Goal: Transaction & Acquisition: Purchase product/service

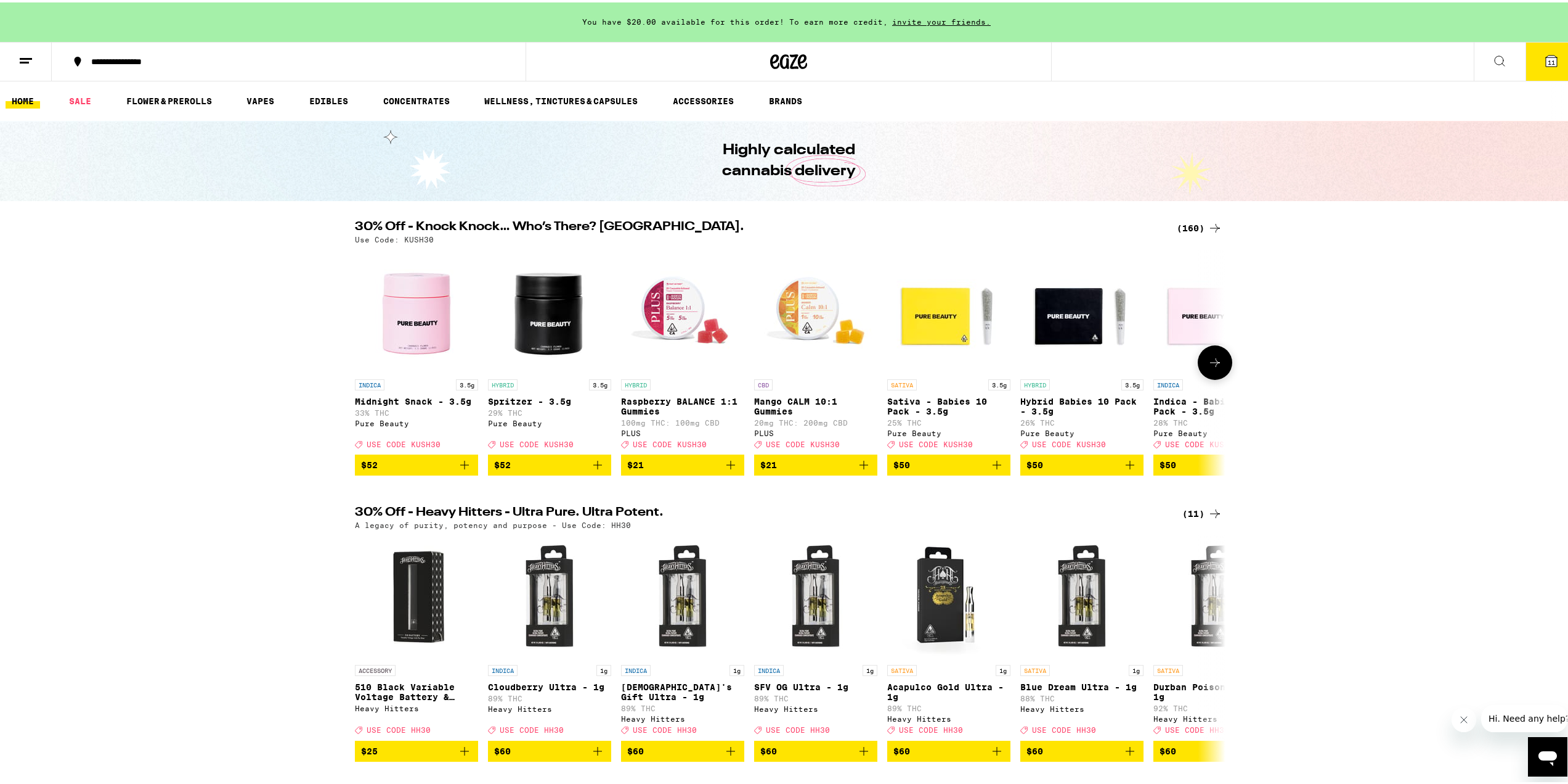
click at [1223, 361] on button at bounding box center [1215, 360] width 35 height 35
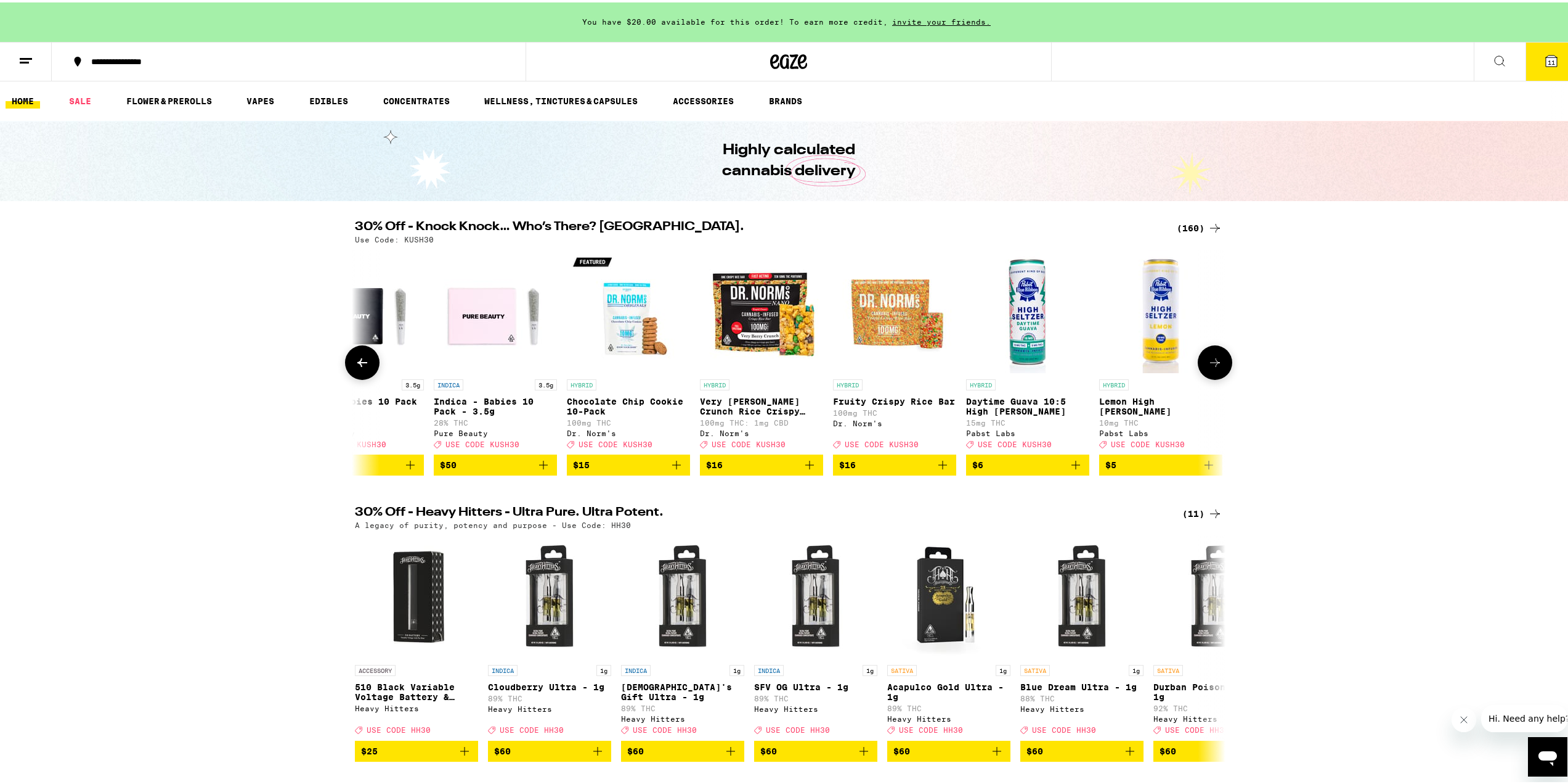
scroll to position [0, 734]
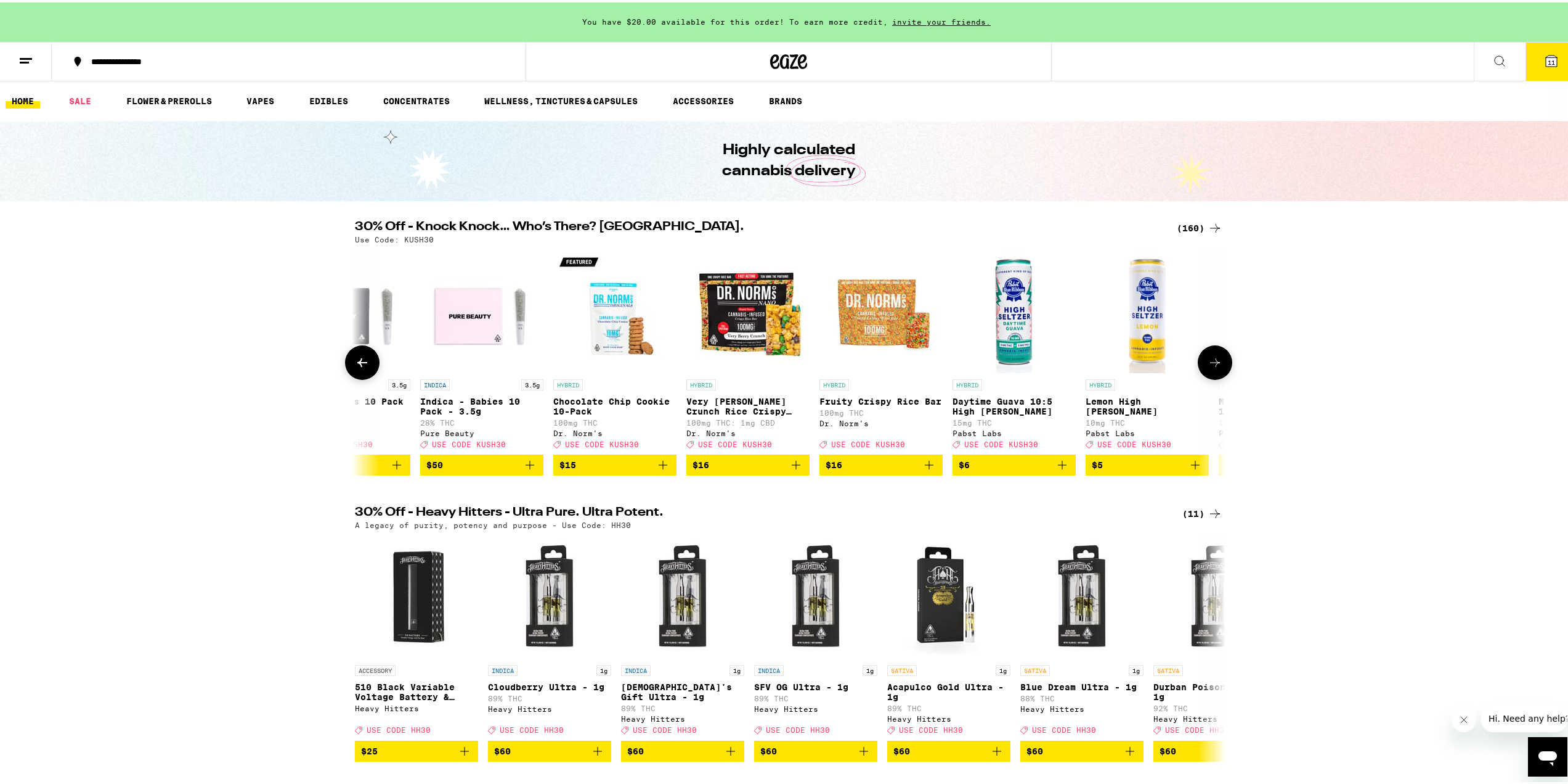
click at [1223, 361] on button at bounding box center [1215, 360] width 35 height 35
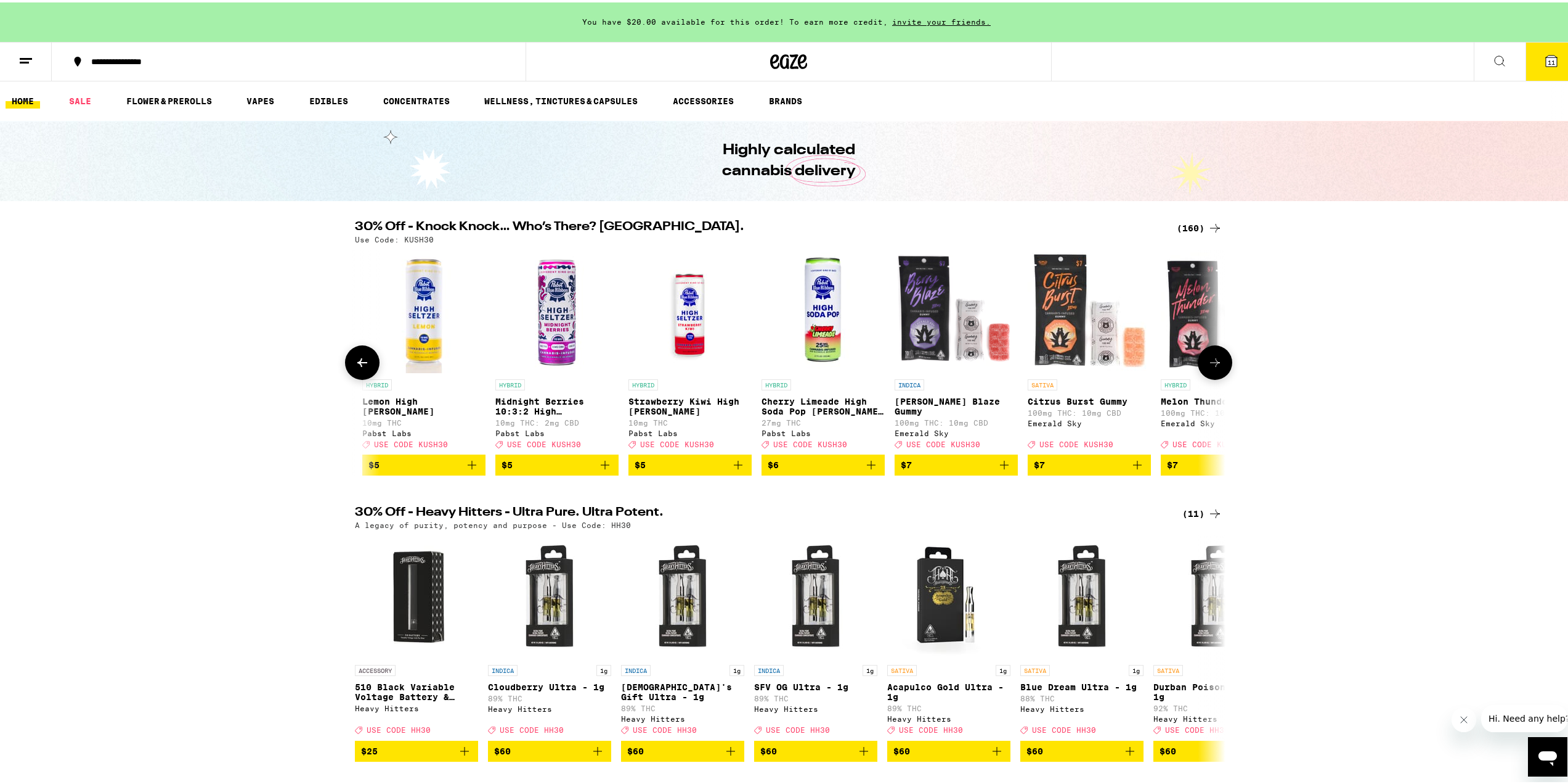
scroll to position [0, 1466]
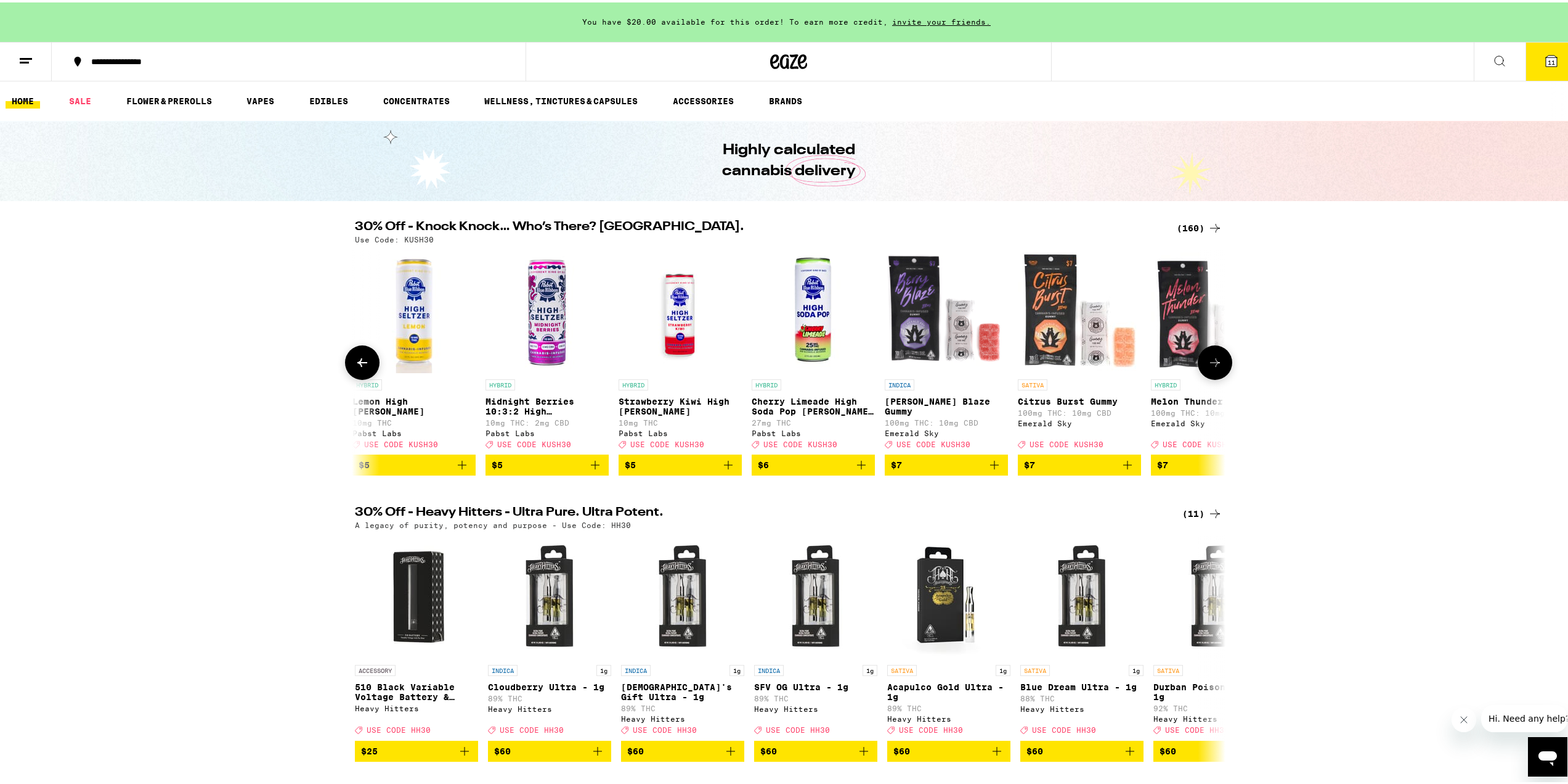
click at [991, 468] on icon "Add to bag" at bounding box center [994, 463] width 15 height 15
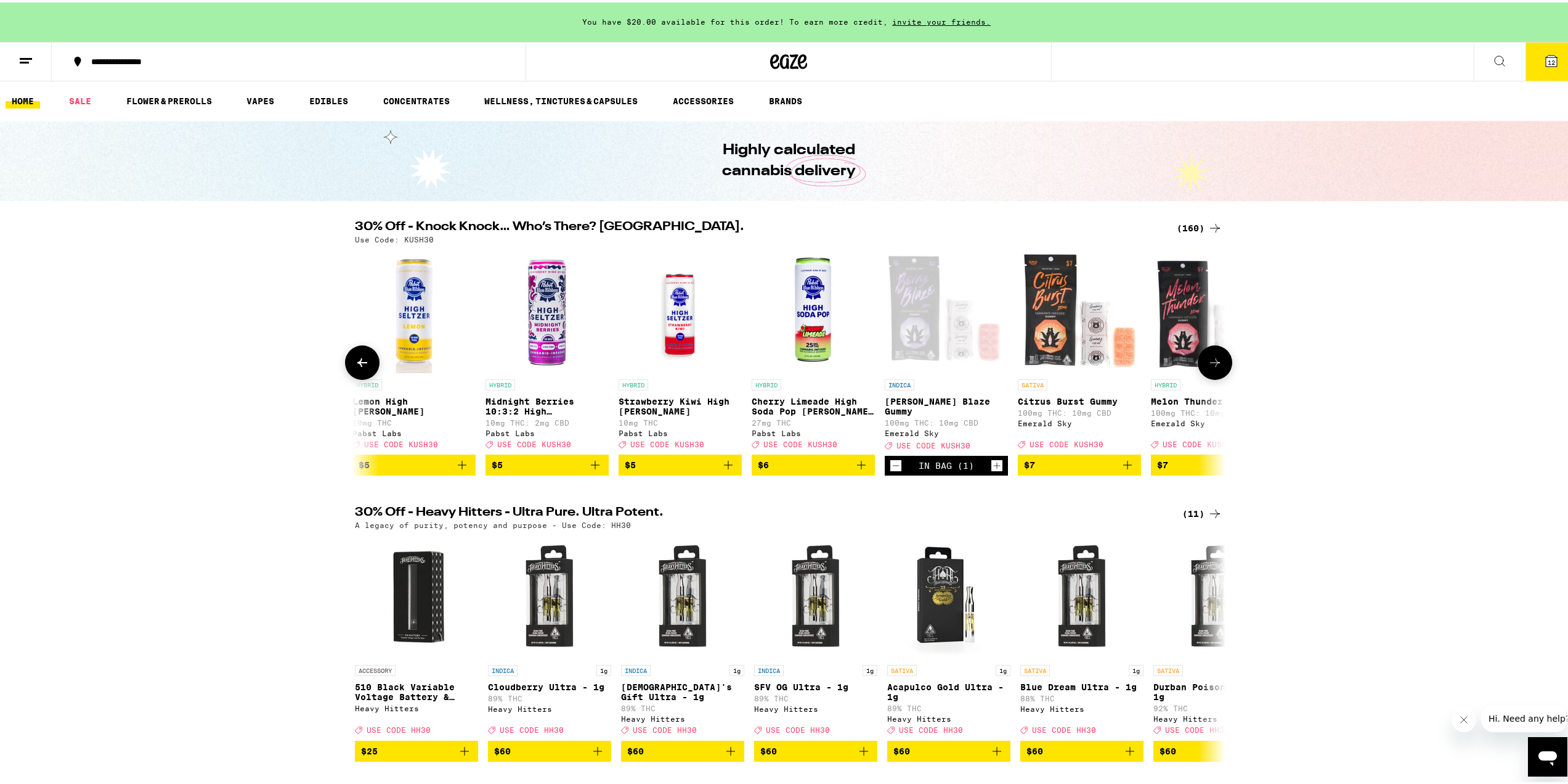
click at [1207, 360] on icon at bounding box center [1215, 360] width 15 height 15
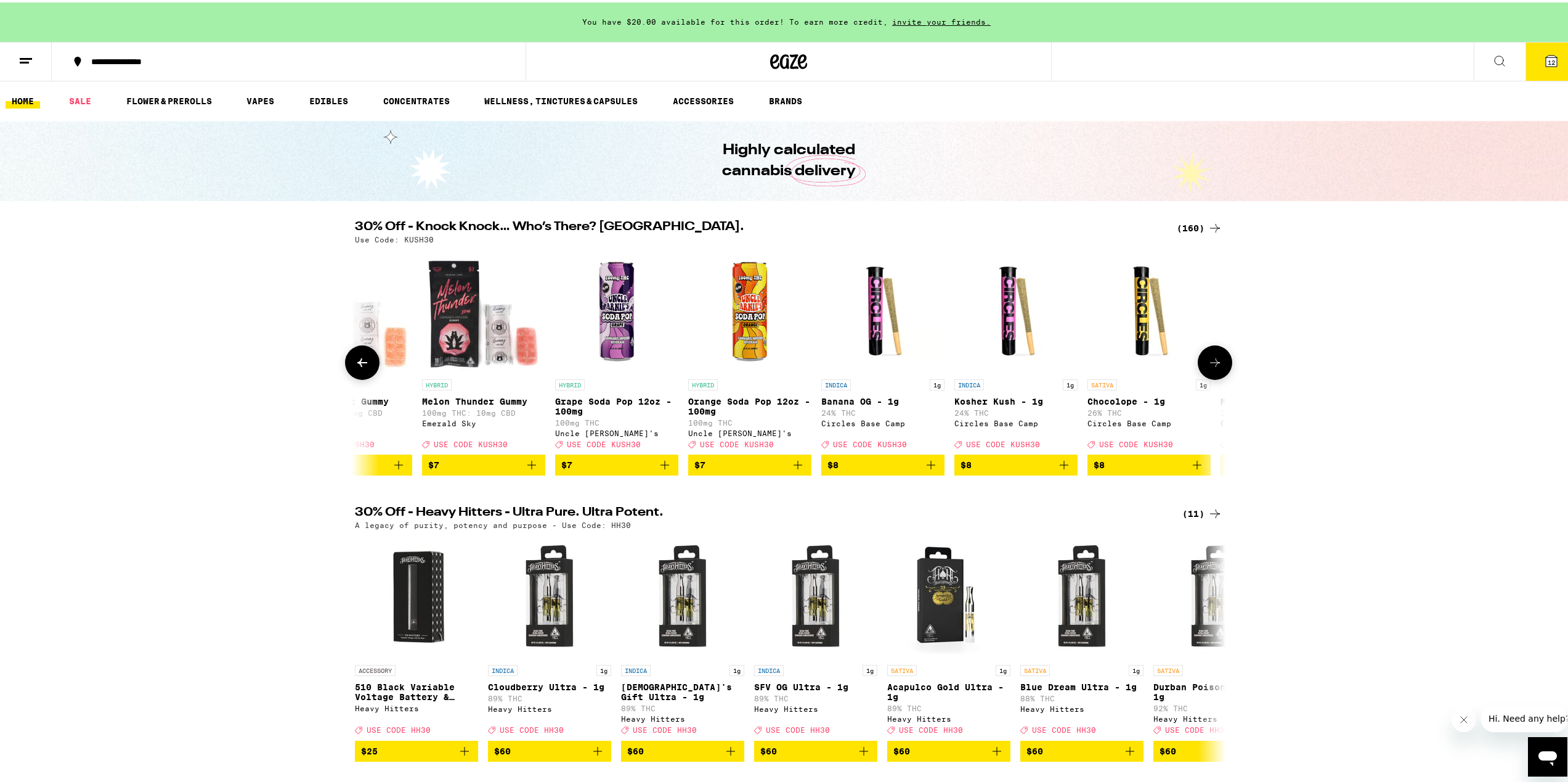
scroll to position [0, 2200]
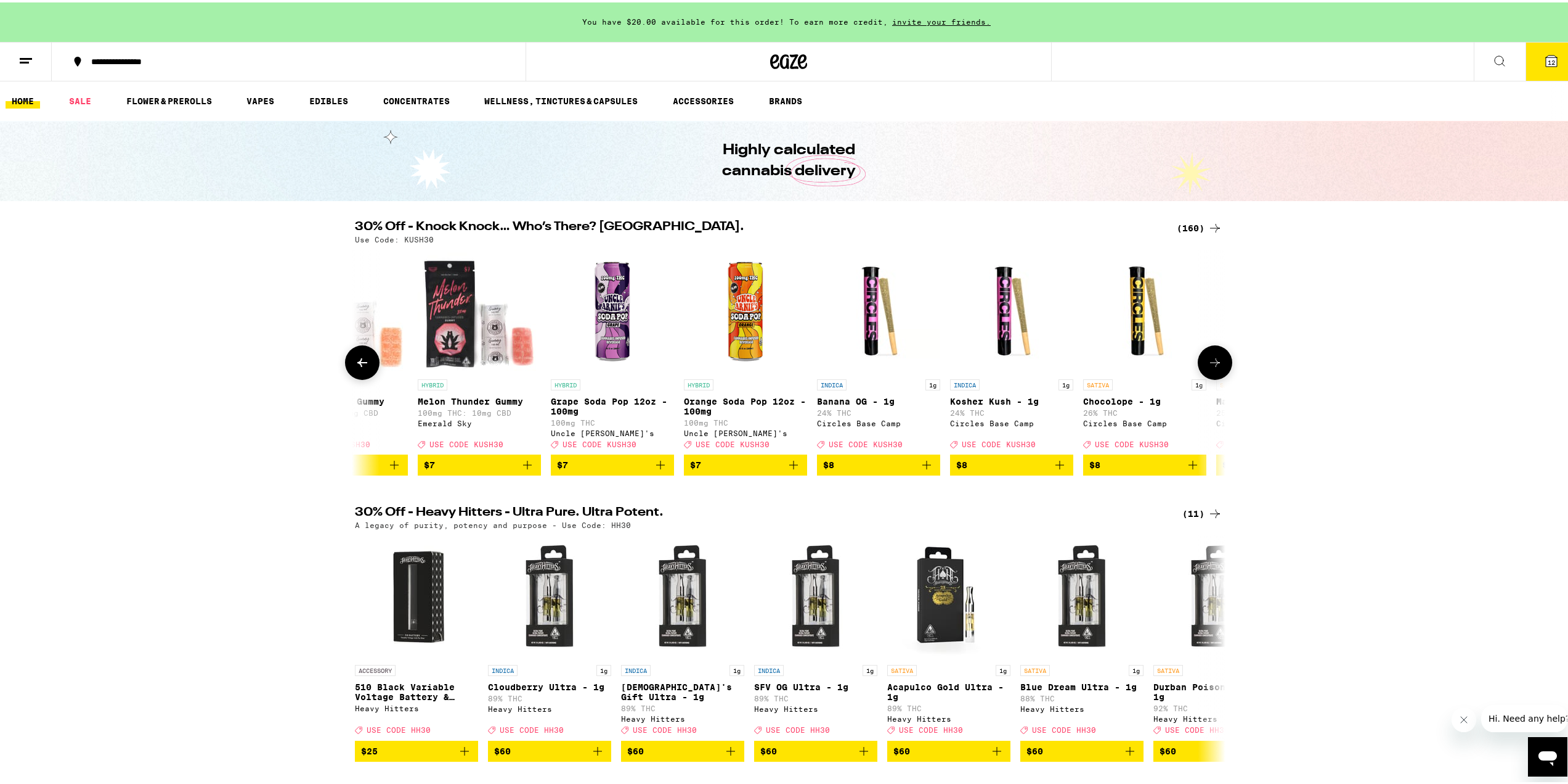
click at [526, 470] on icon "Add to bag" at bounding box center [527, 463] width 15 height 15
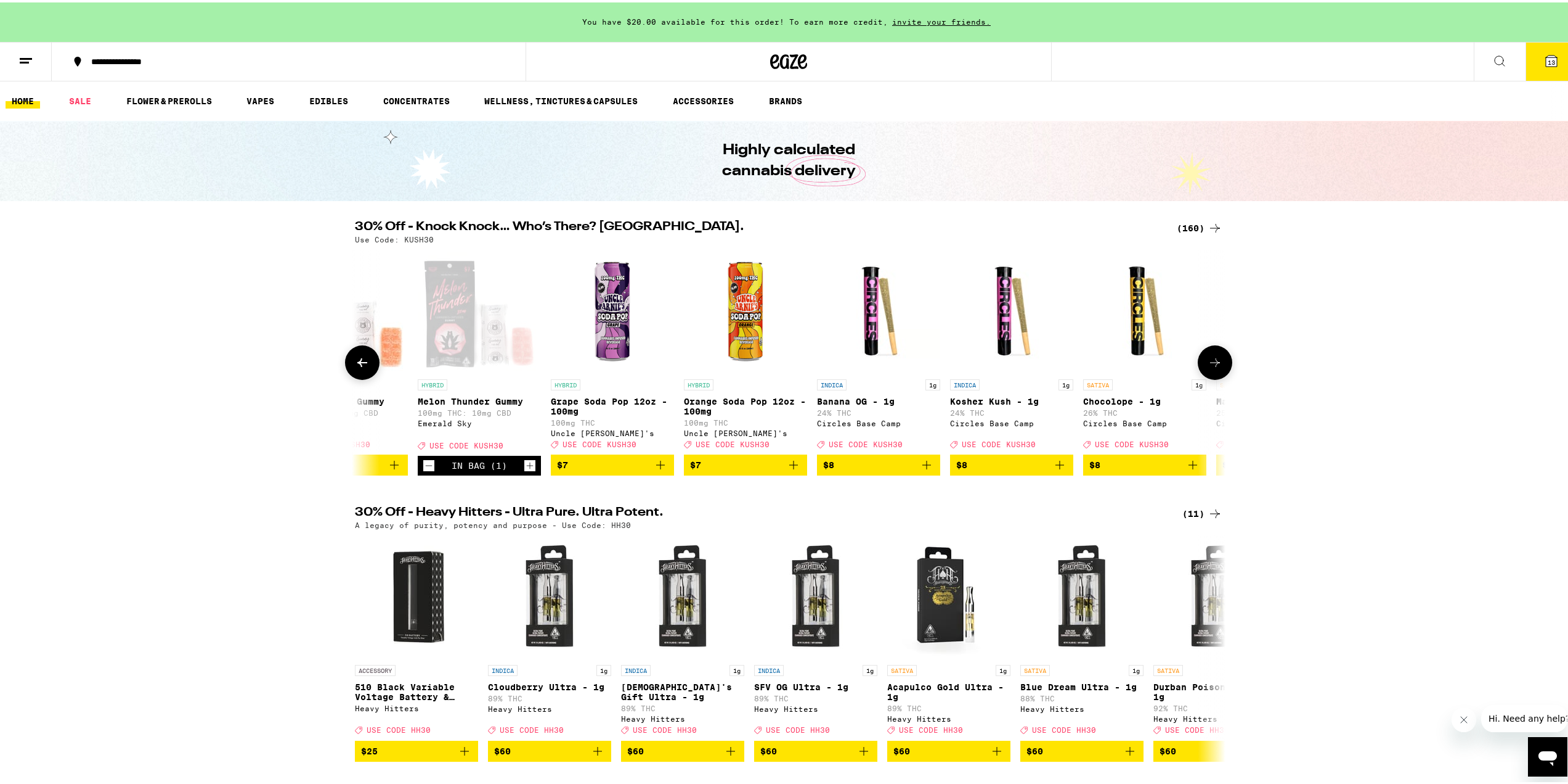
click at [1211, 365] on icon at bounding box center [1215, 360] width 15 height 15
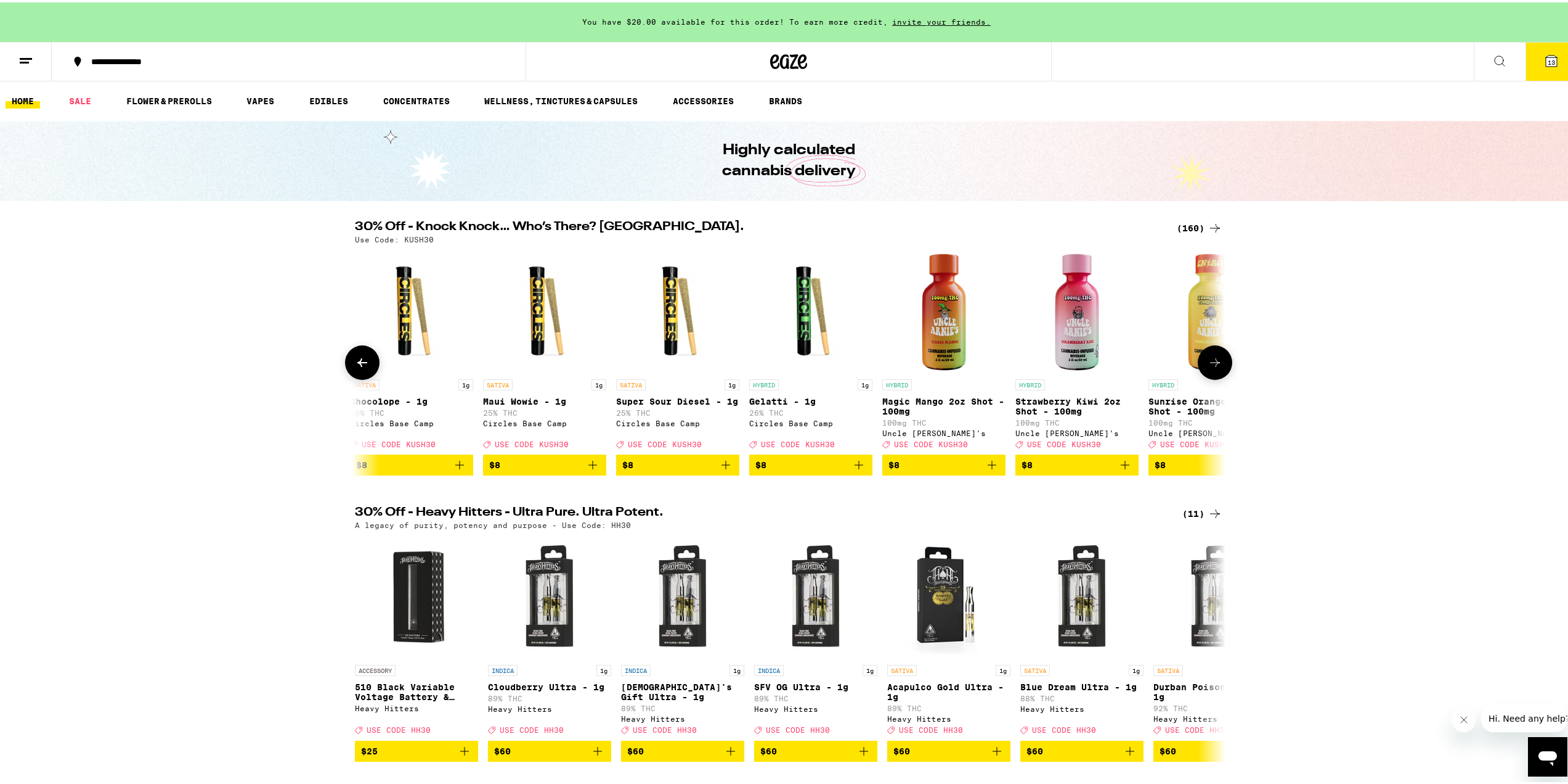
click at [1216, 364] on icon at bounding box center [1215, 360] width 15 height 15
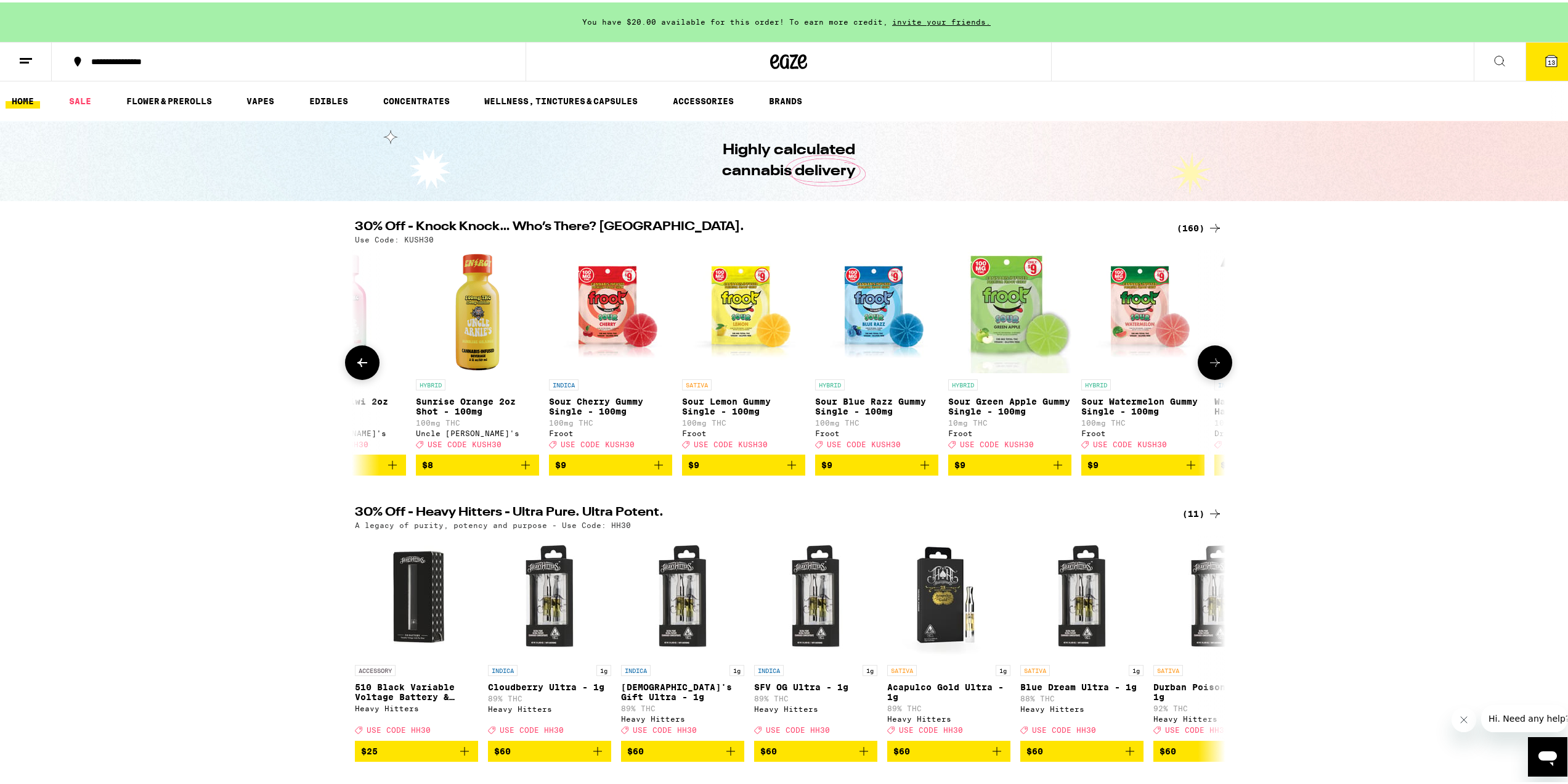
scroll to position [0, 3667]
click at [654, 467] on icon "Add to bag" at bounding box center [659, 463] width 9 height 9
click at [1183, 470] on icon "Add to bag" at bounding box center [1191, 463] width 15 height 15
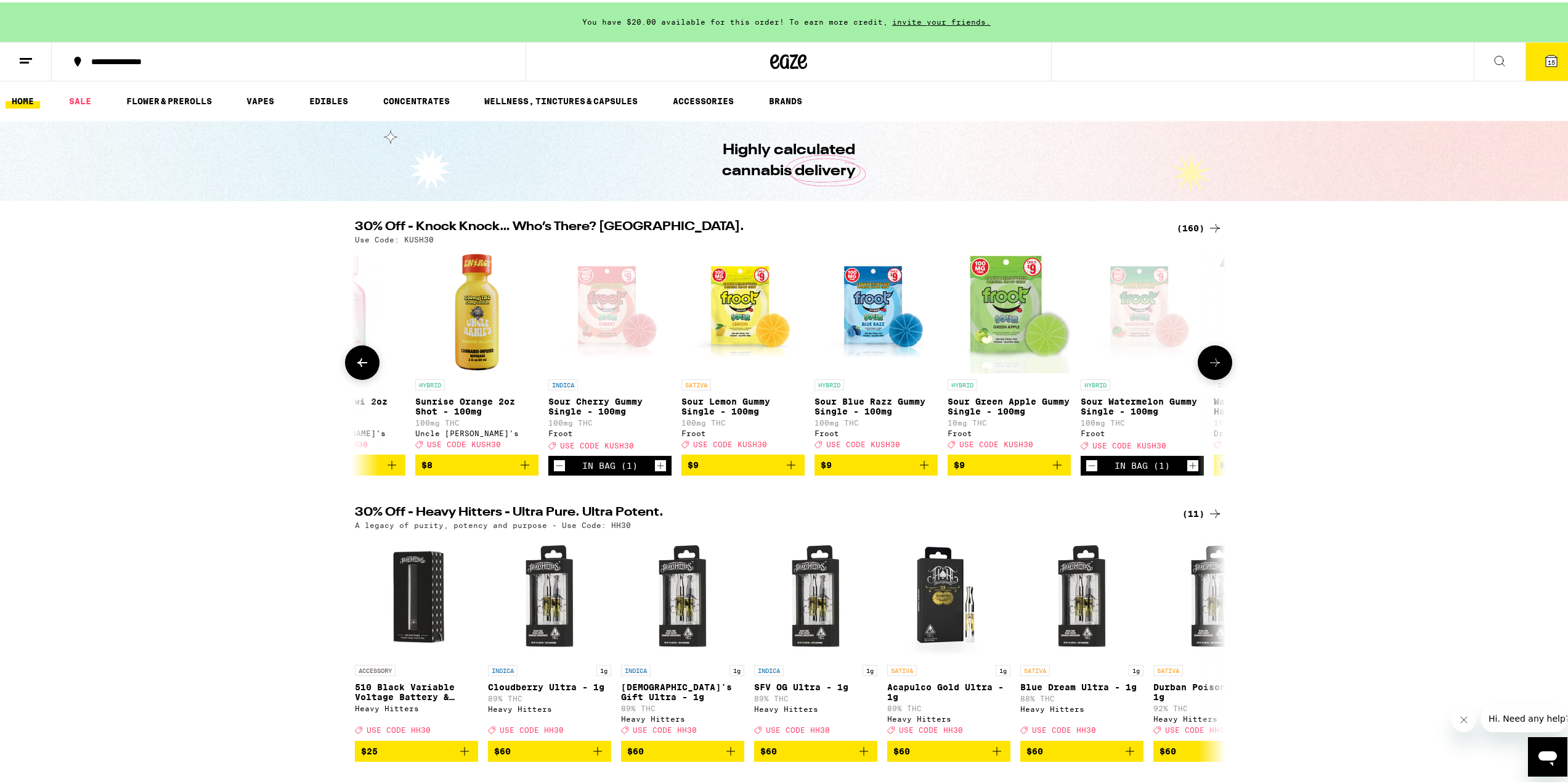
click at [1208, 368] on icon at bounding box center [1215, 360] width 15 height 15
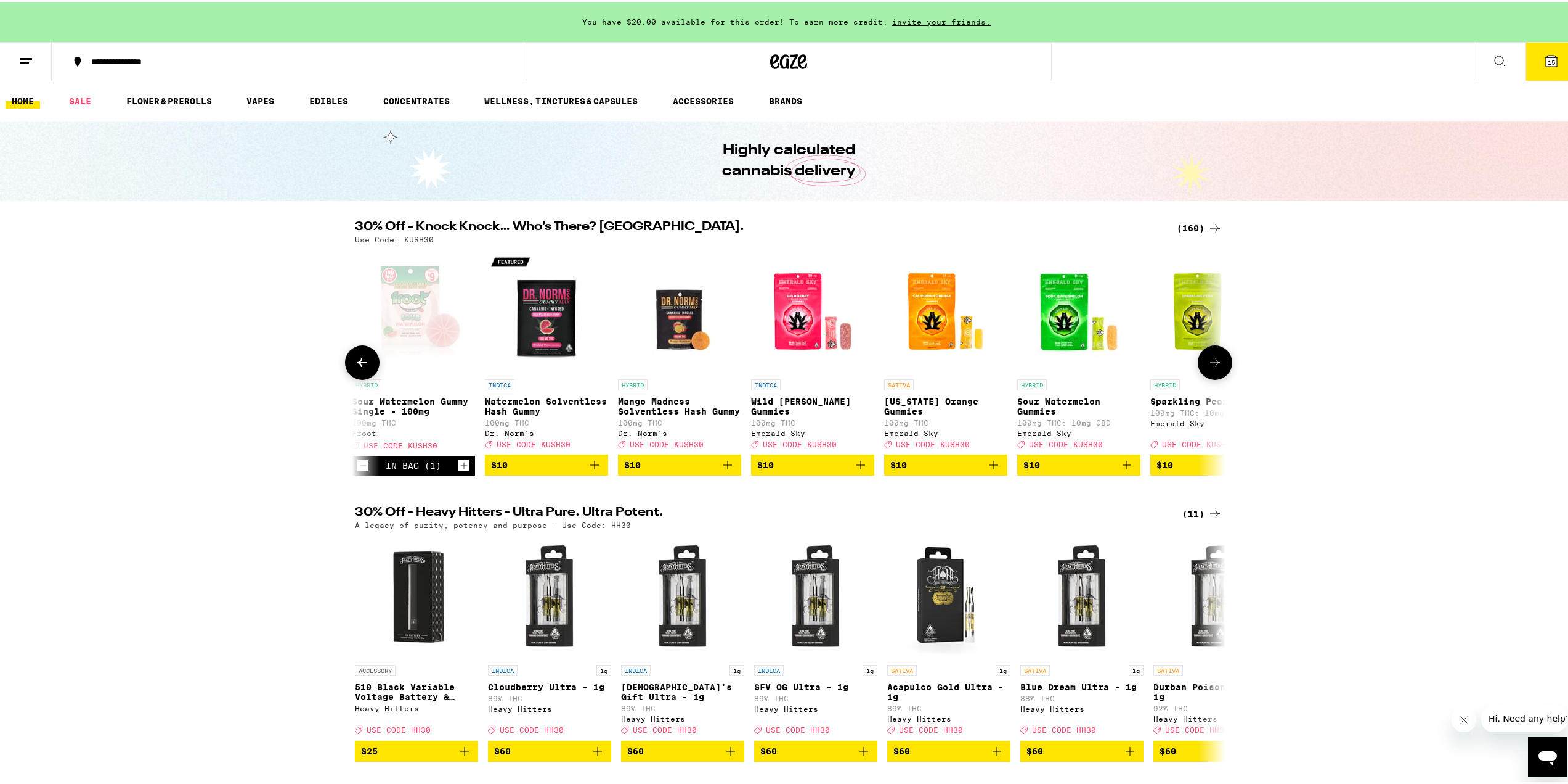
scroll to position [0, 4400]
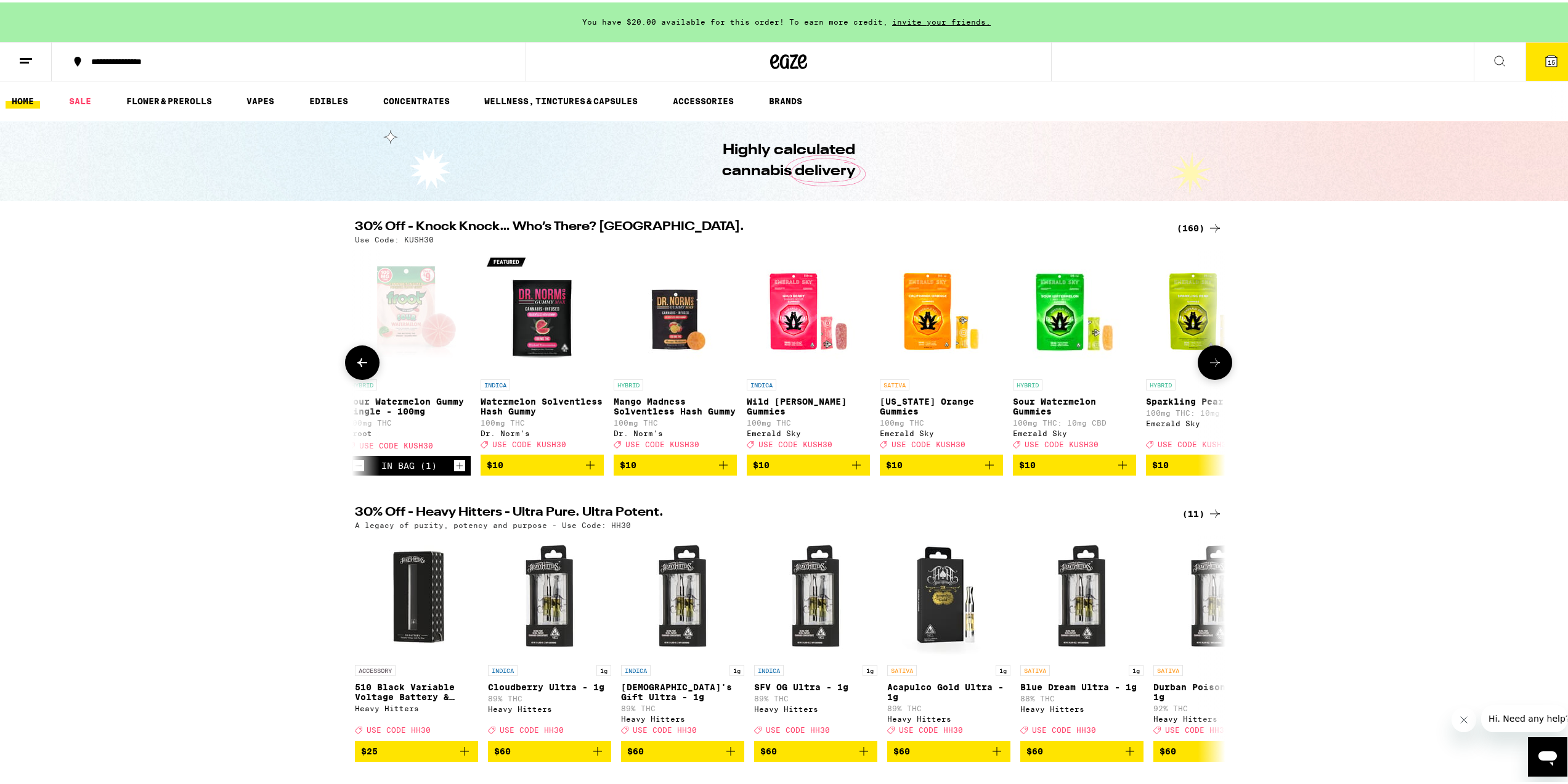
click at [852, 467] on icon "Add to bag" at bounding box center [857, 463] width 9 height 9
click at [583, 470] on icon "Add to bag" at bounding box center [590, 463] width 15 height 15
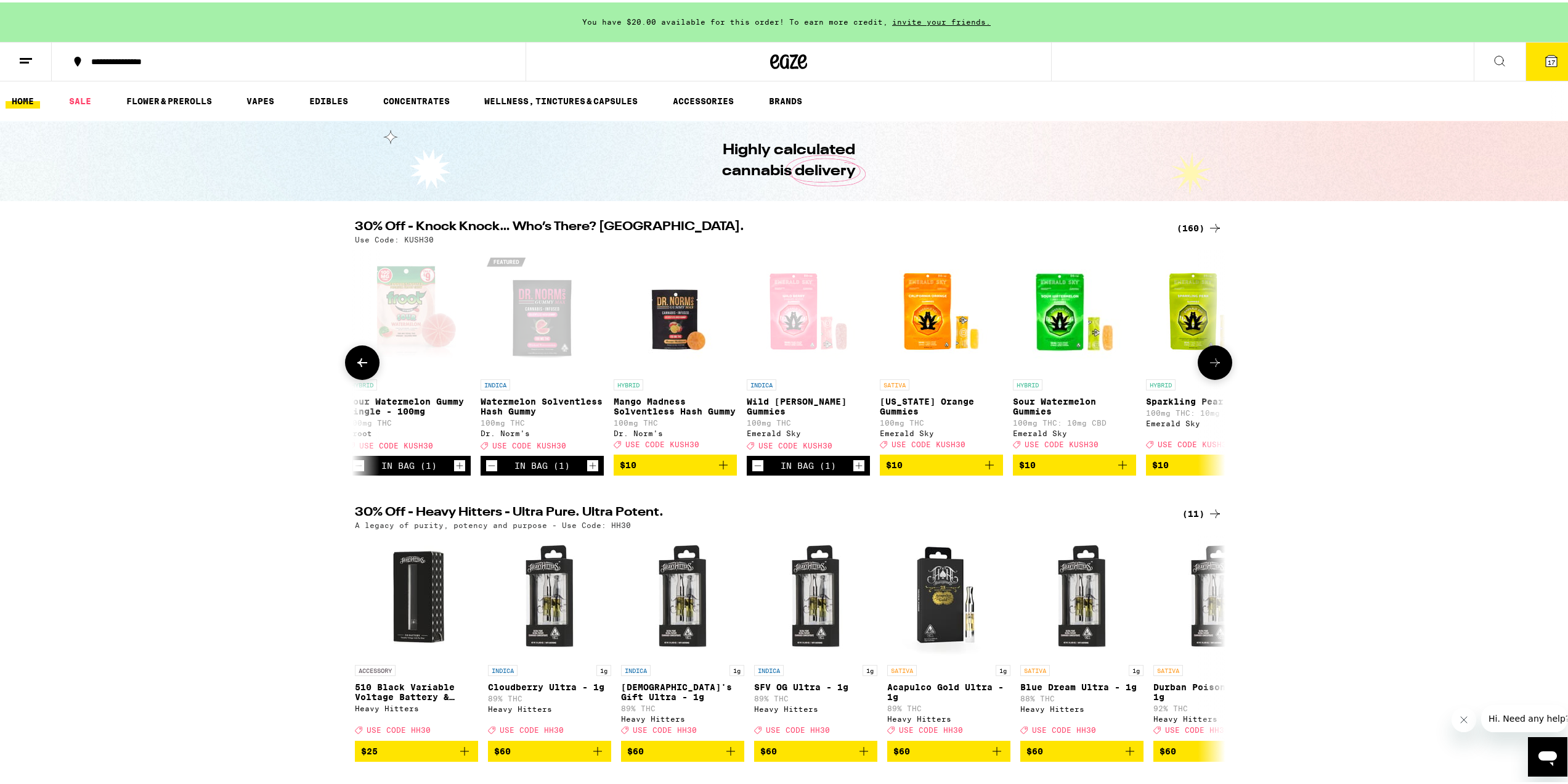
click at [1188, 470] on span "$10" at bounding box center [1207, 463] width 111 height 15
click at [1078, 470] on span "$10" at bounding box center [1074, 463] width 111 height 15
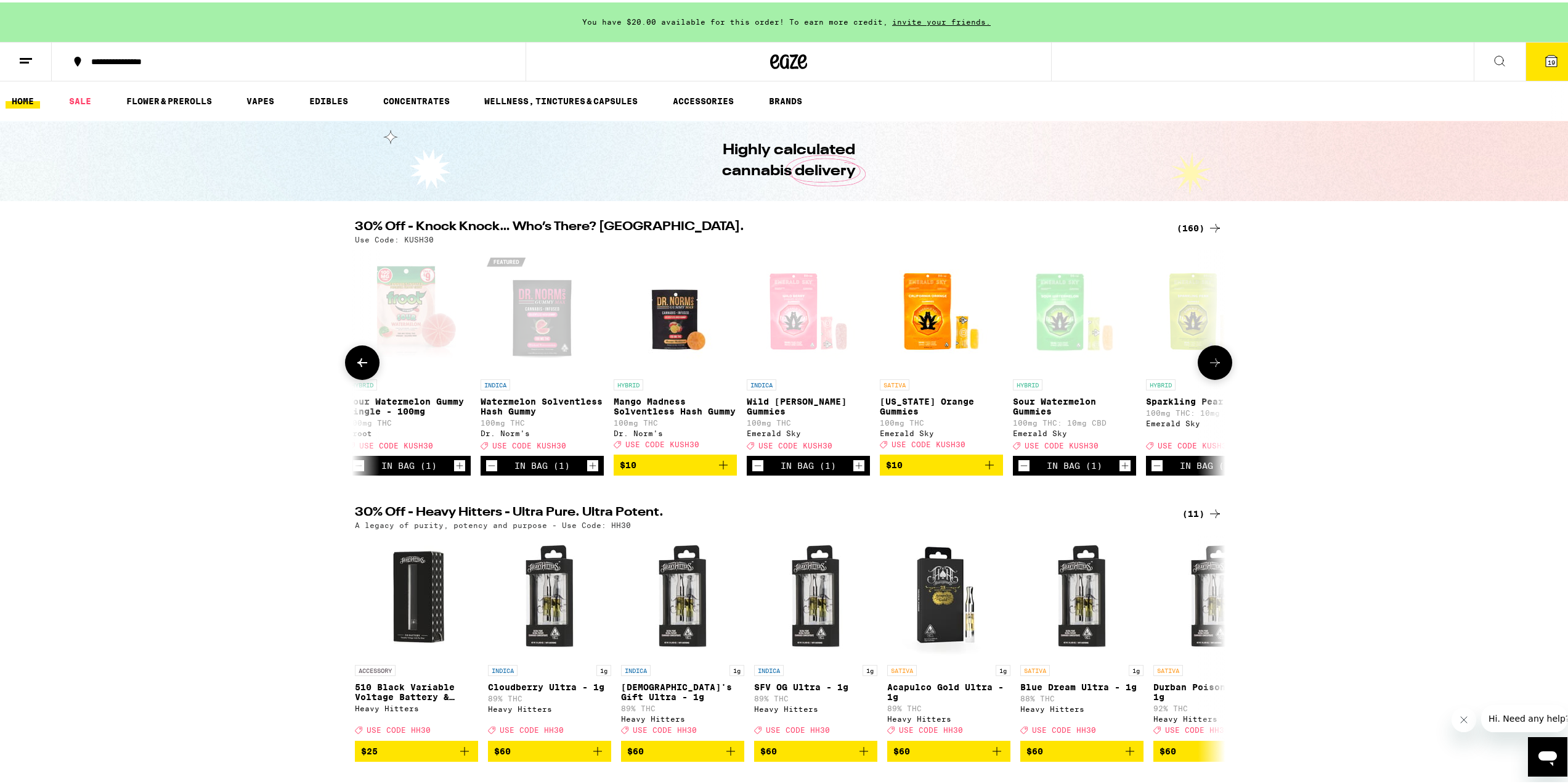
click at [1207, 368] on icon at bounding box center [1215, 360] width 15 height 15
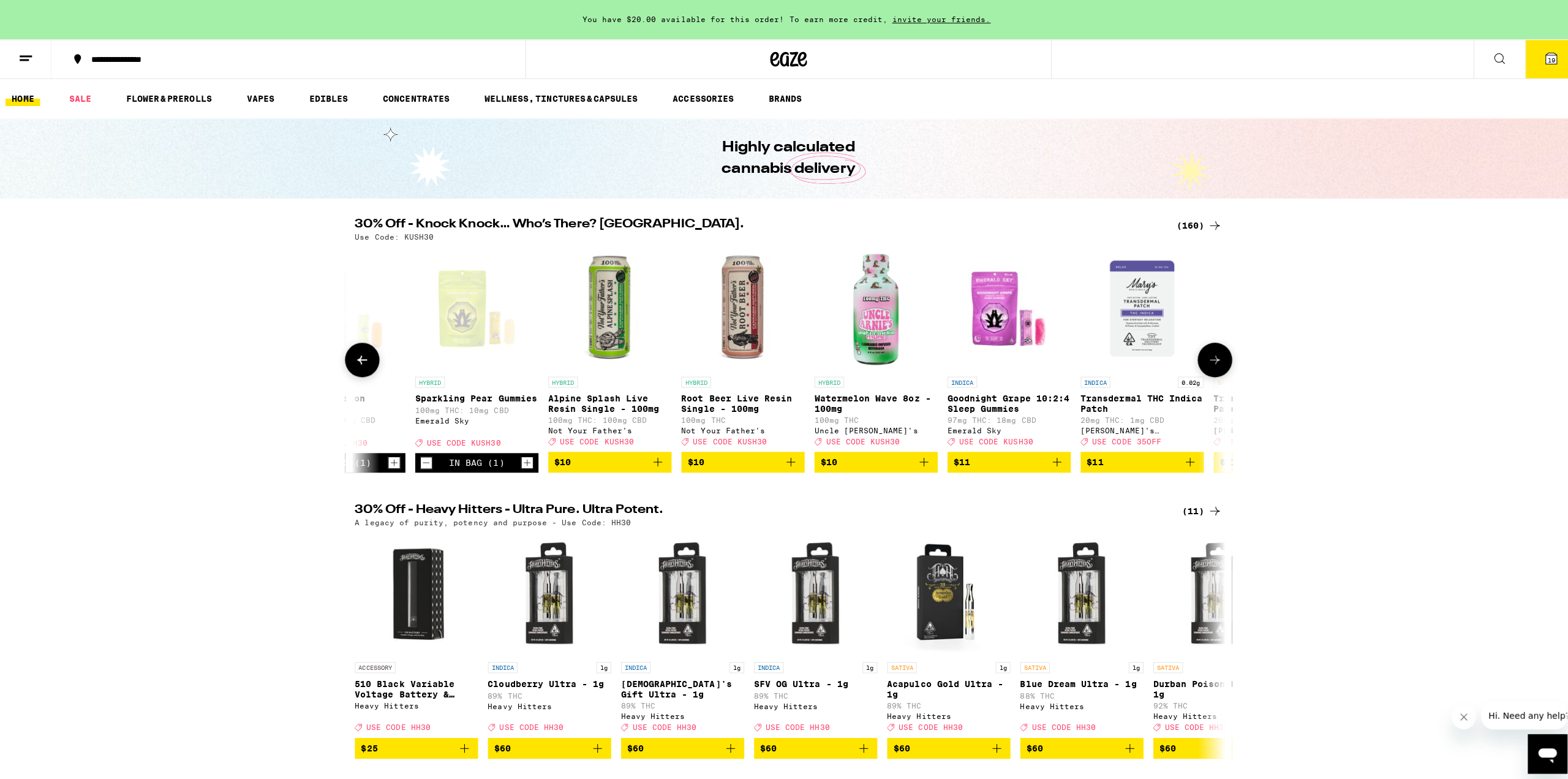
scroll to position [0, 5101]
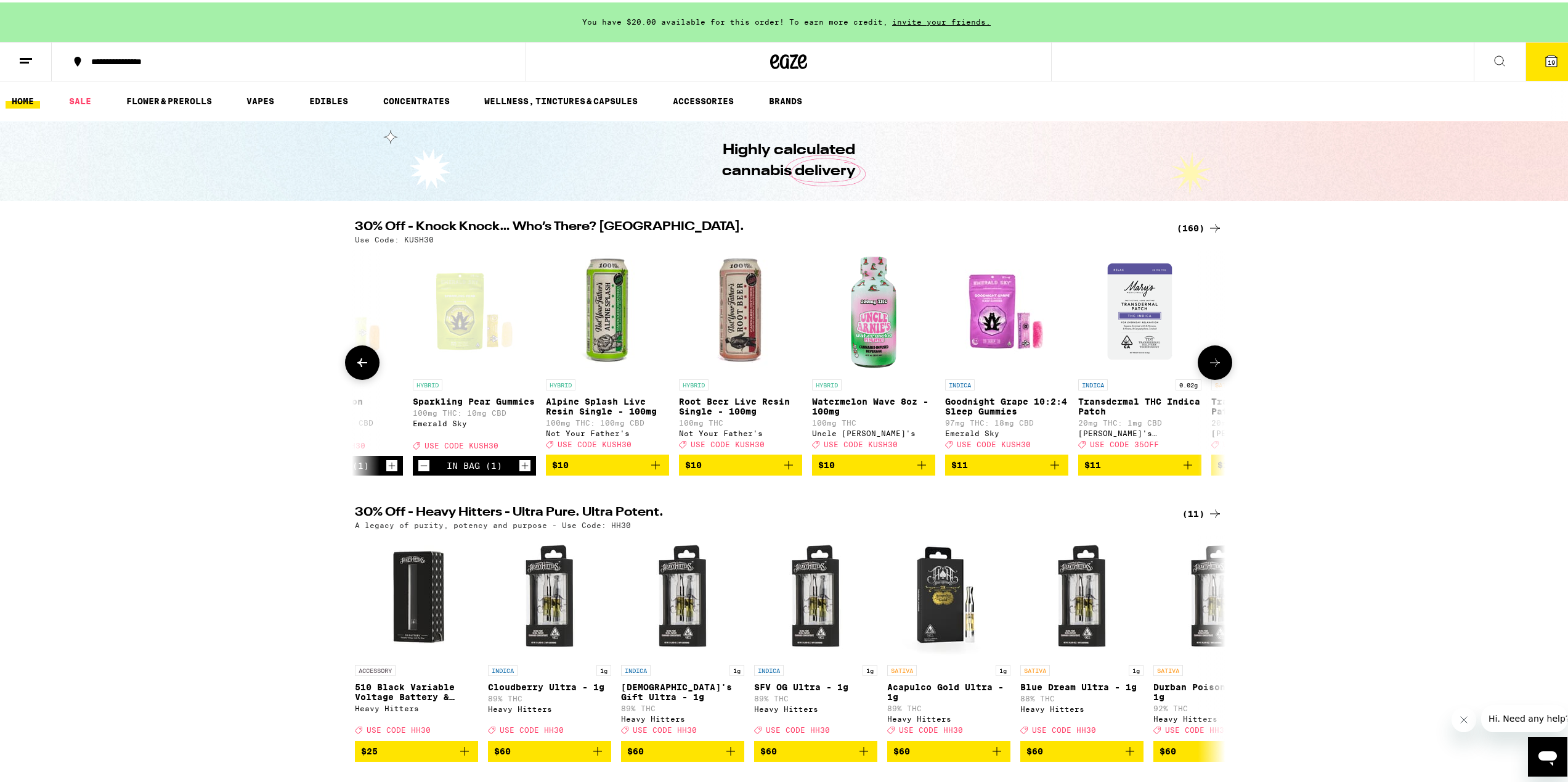
click at [1050, 463] on button "$11" at bounding box center [1007, 462] width 123 height 21
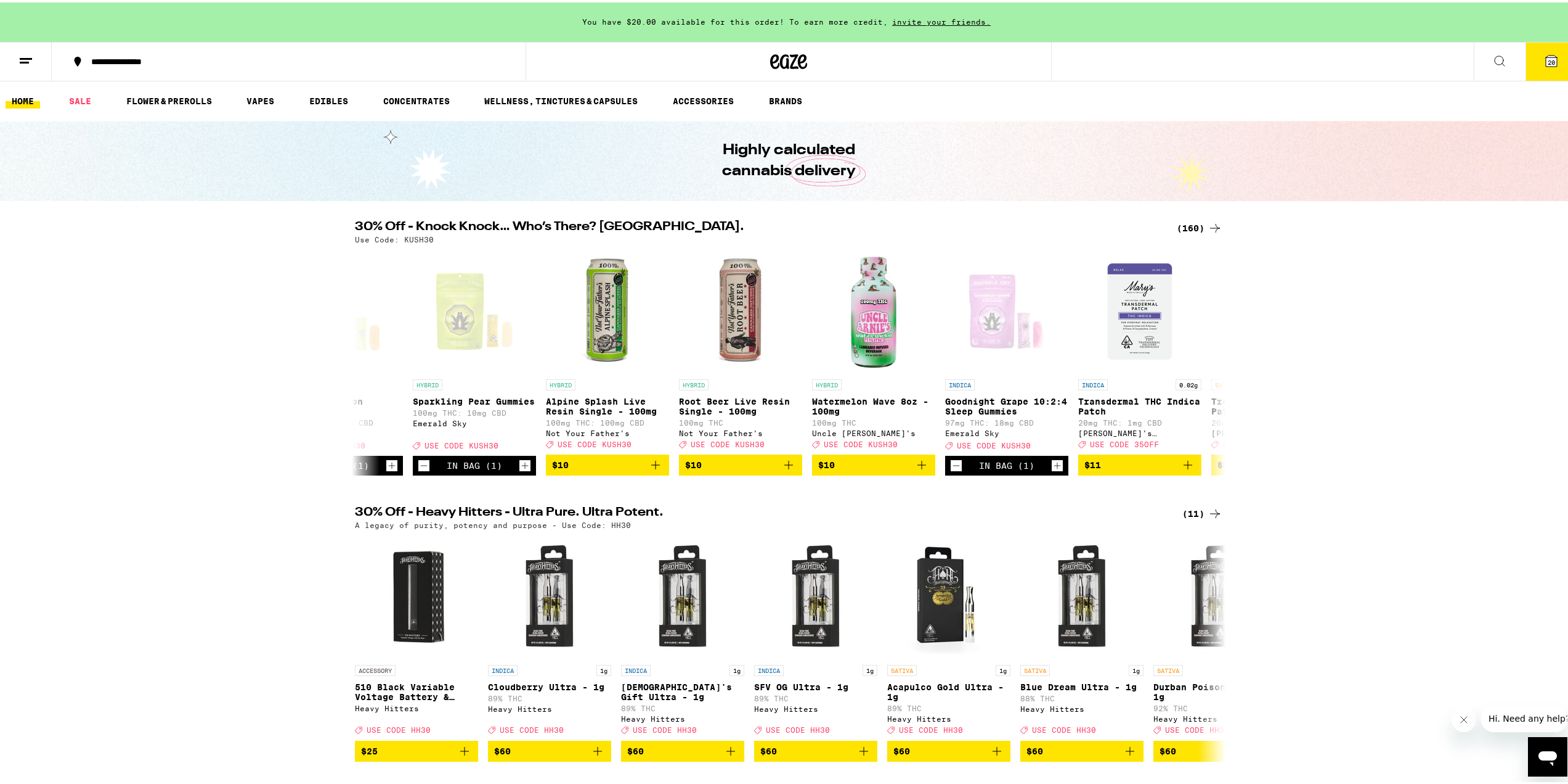
click at [1554, 55] on button "20" at bounding box center [1552, 59] width 52 height 38
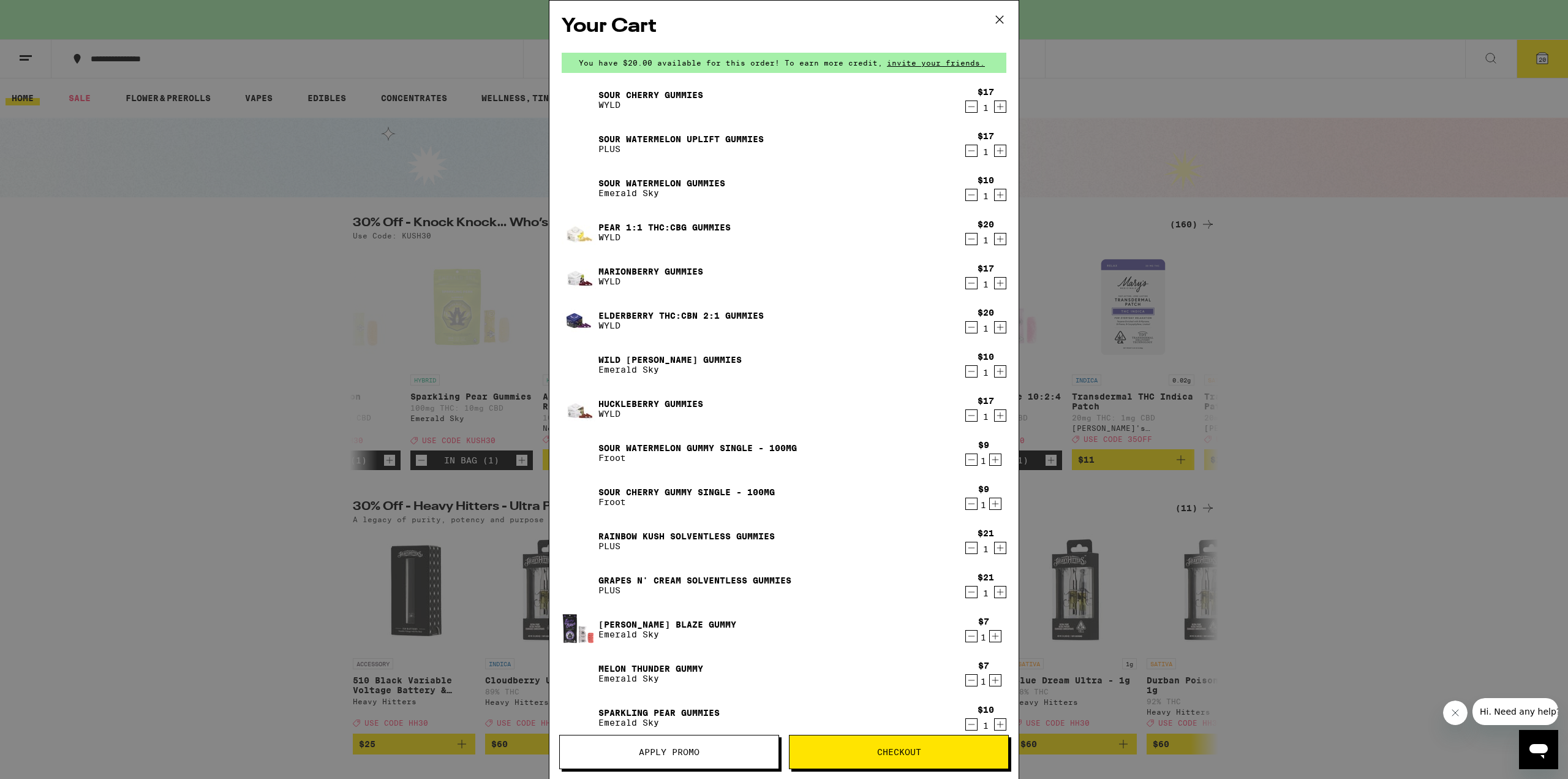
click at [966, 551] on icon "Decrement" at bounding box center [971, 547] width 11 height 15
click at [966, 547] on icon "Decrement" at bounding box center [971, 547] width 11 height 15
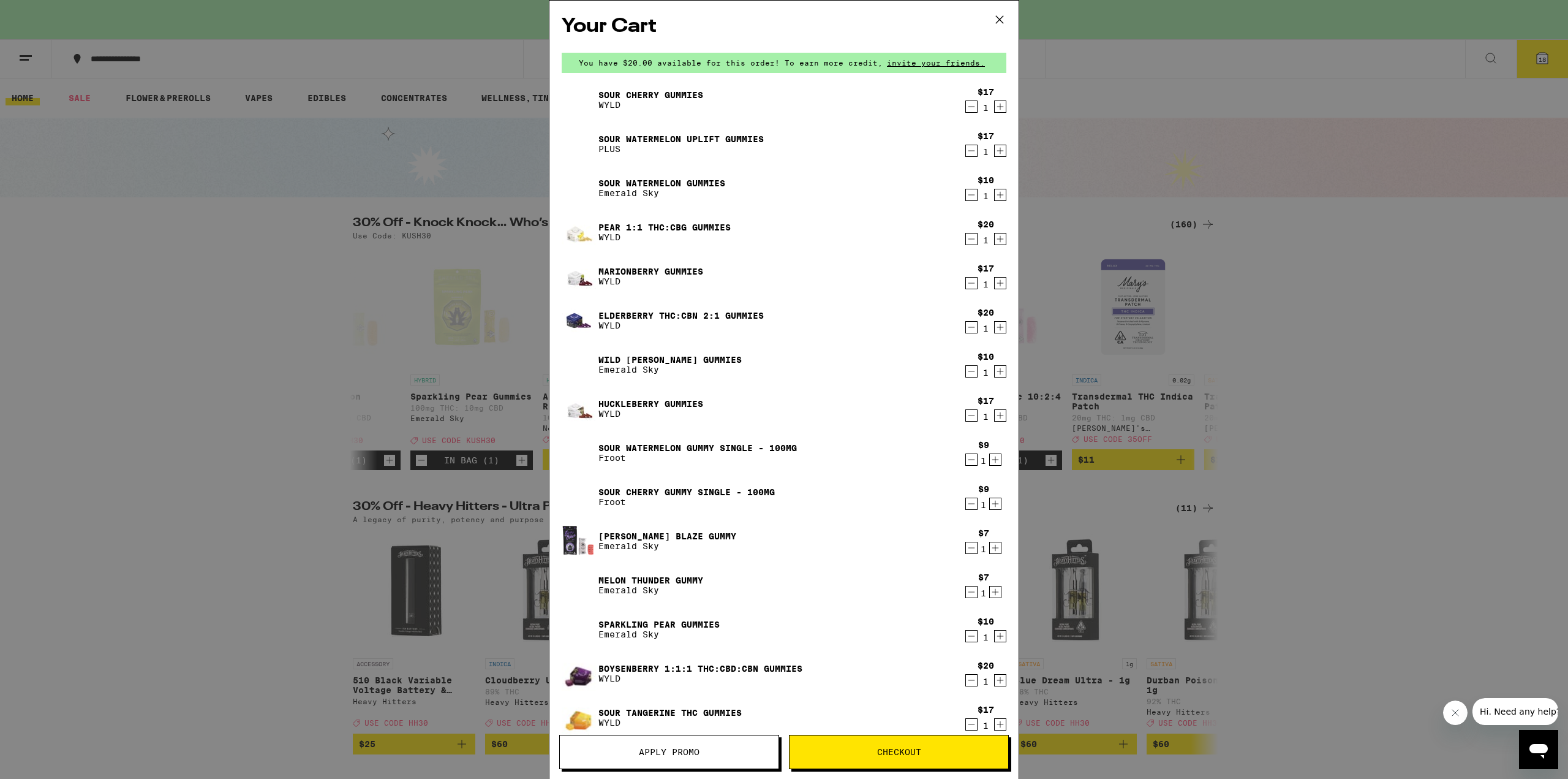
click at [966, 547] on icon "Decrement" at bounding box center [971, 547] width 11 height 15
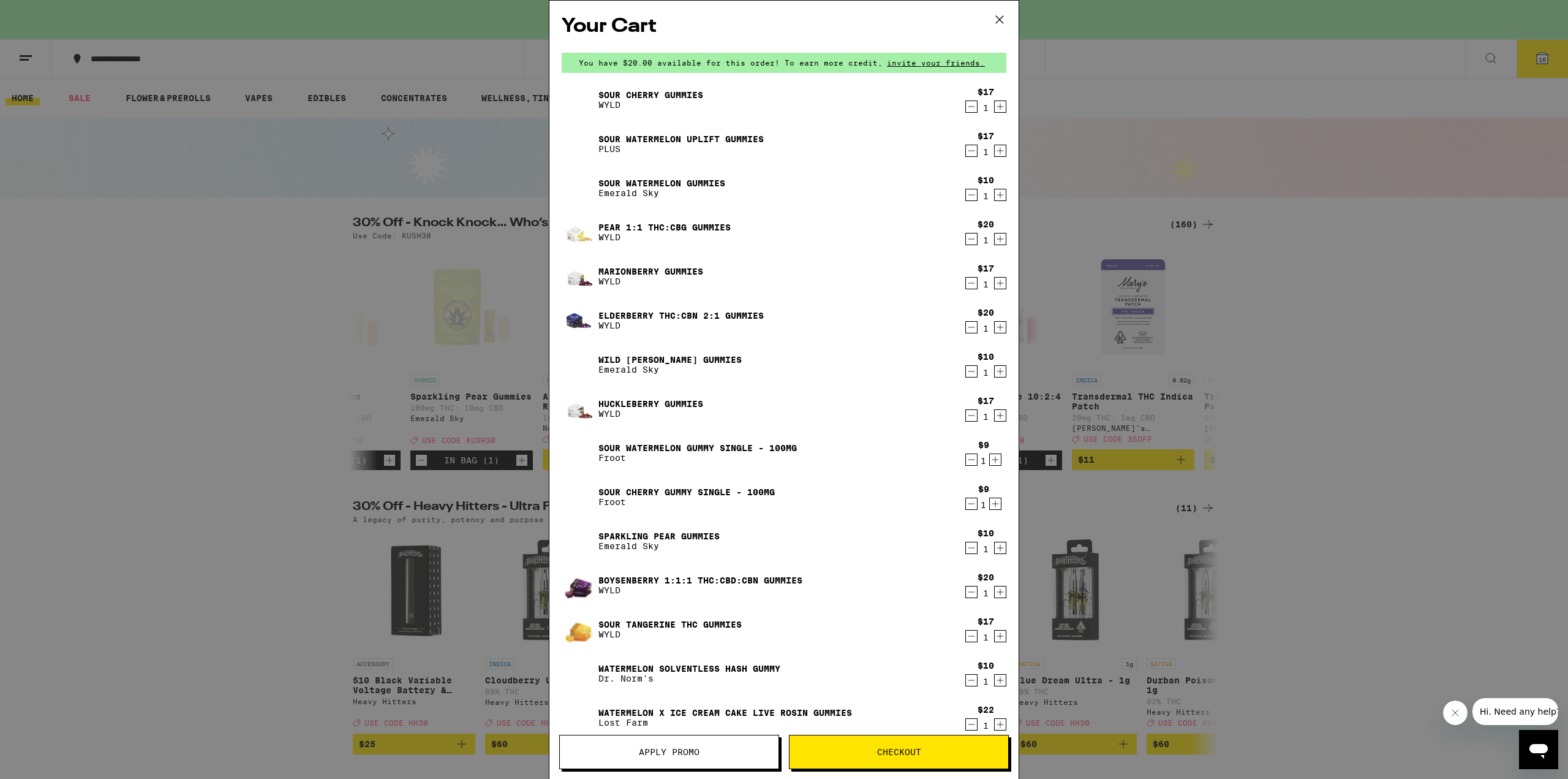
click at [966, 547] on icon "Decrement" at bounding box center [971, 547] width 11 height 15
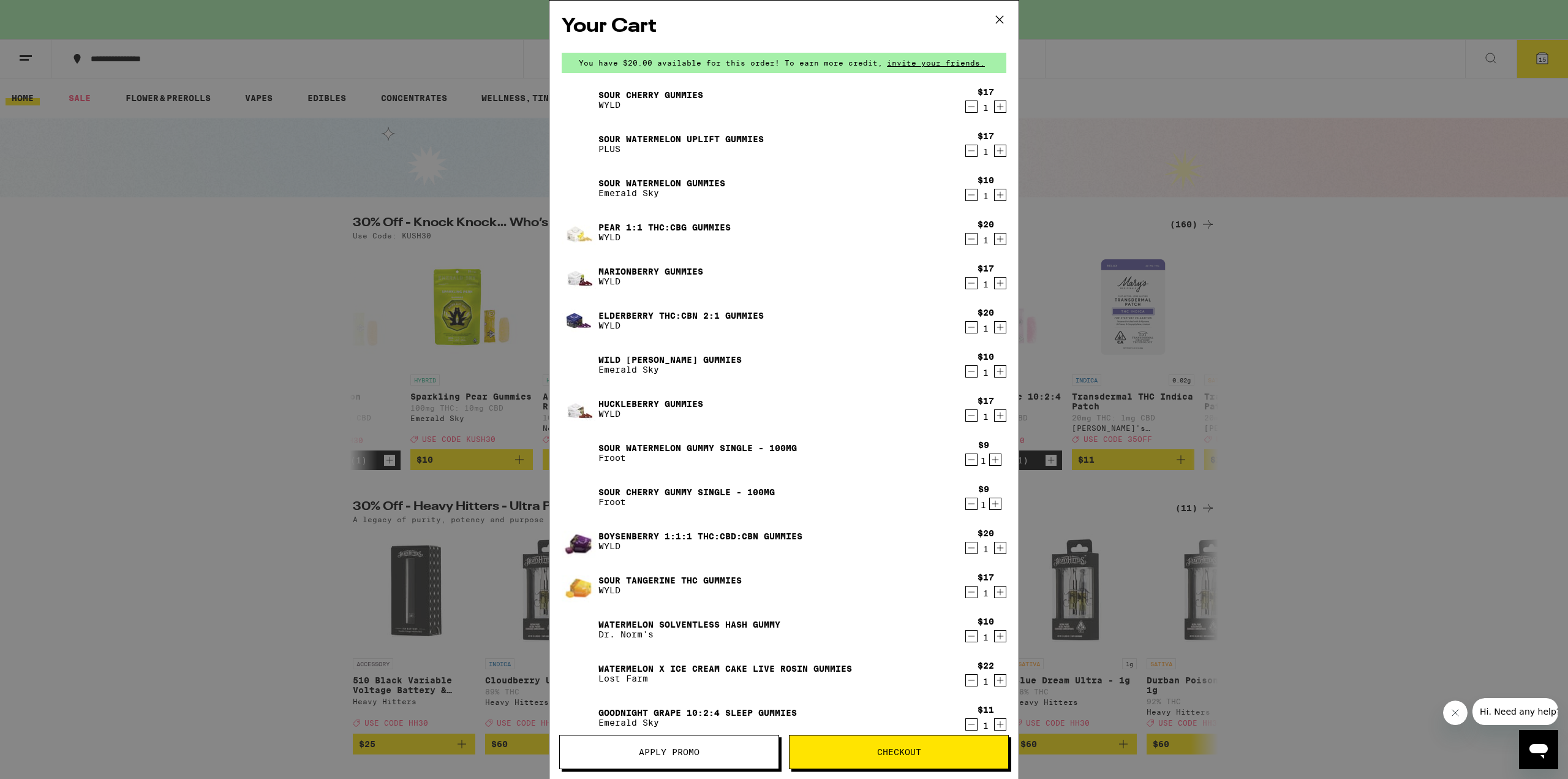
click at [966, 547] on icon "Decrement" at bounding box center [971, 547] width 11 height 15
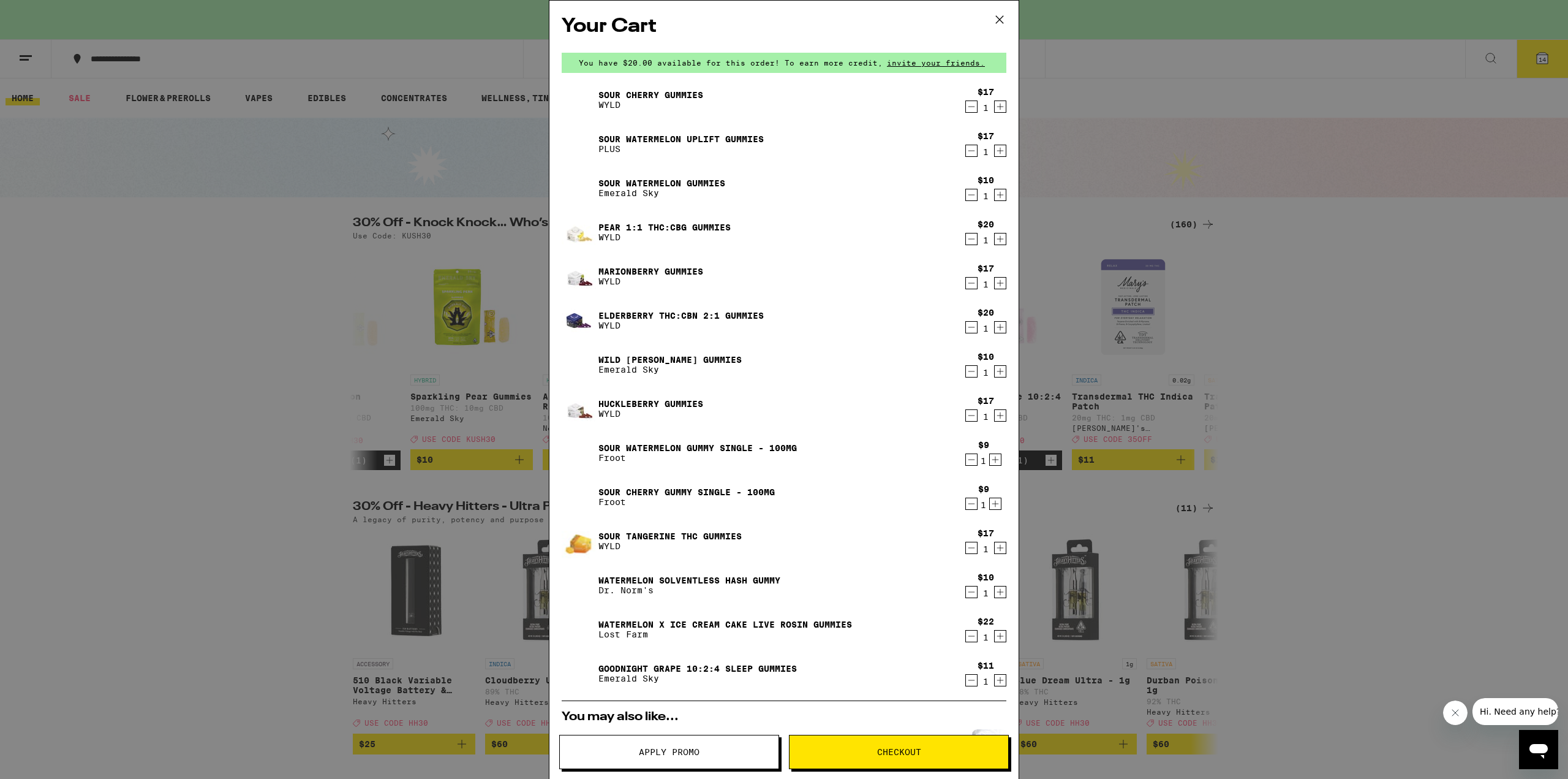
click at [966, 547] on icon "Decrement" at bounding box center [971, 547] width 11 height 15
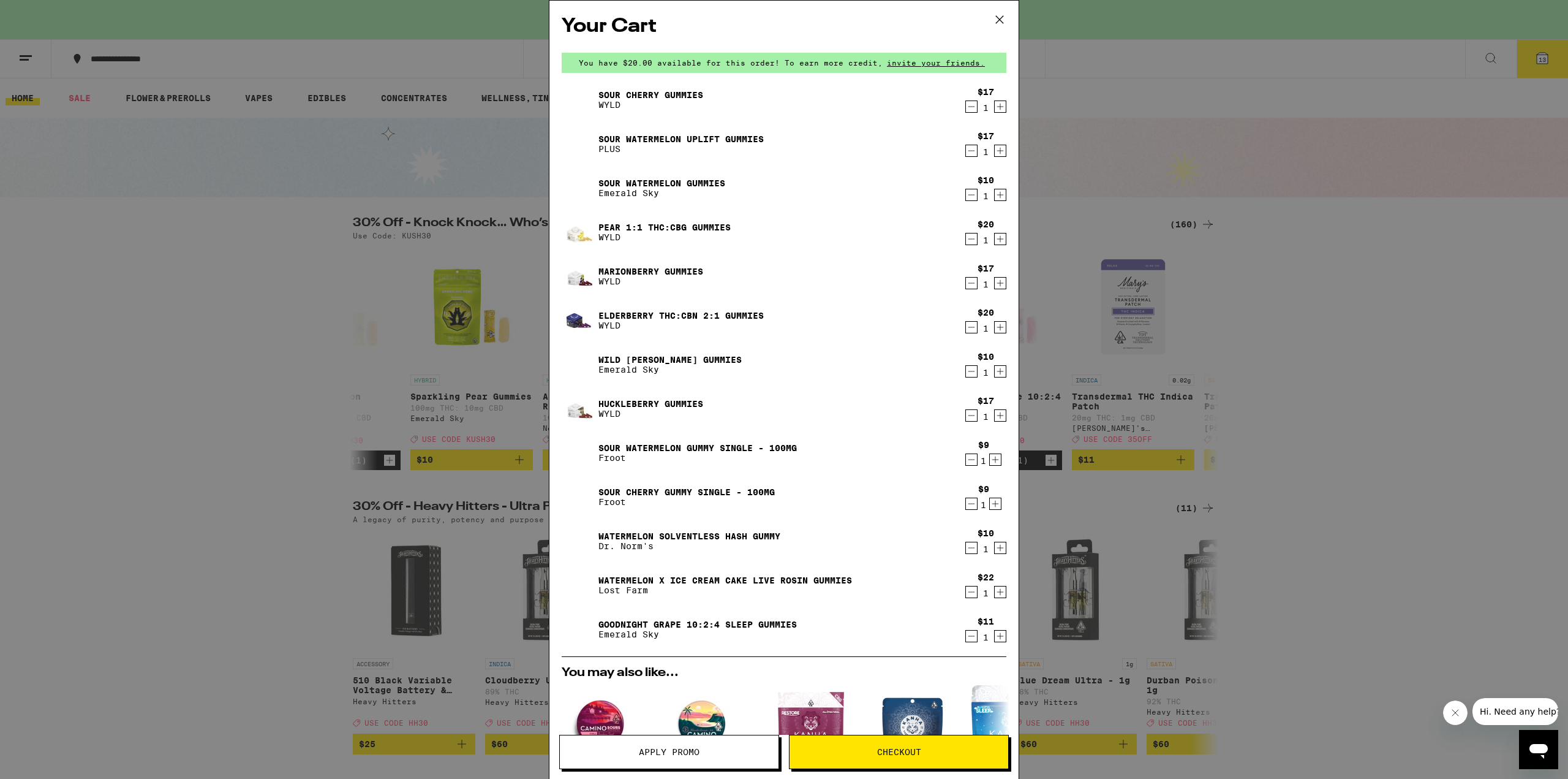
click at [966, 547] on icon "Decrement" at bounding box center [971, 547] width 11 height 15
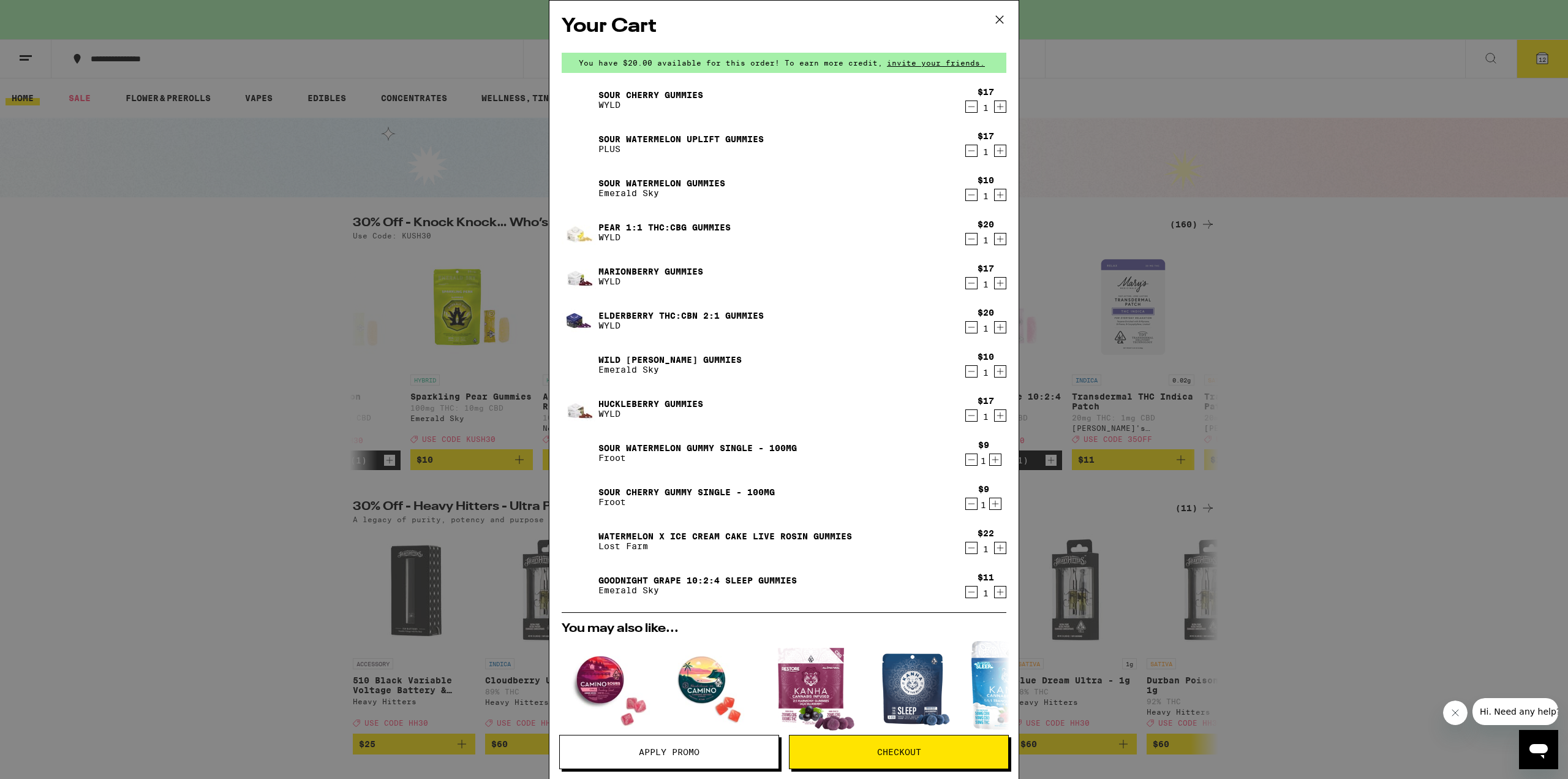
click at [966, 547] on icon "Decrement" at bounding box center [971, 547] width 11 height 15
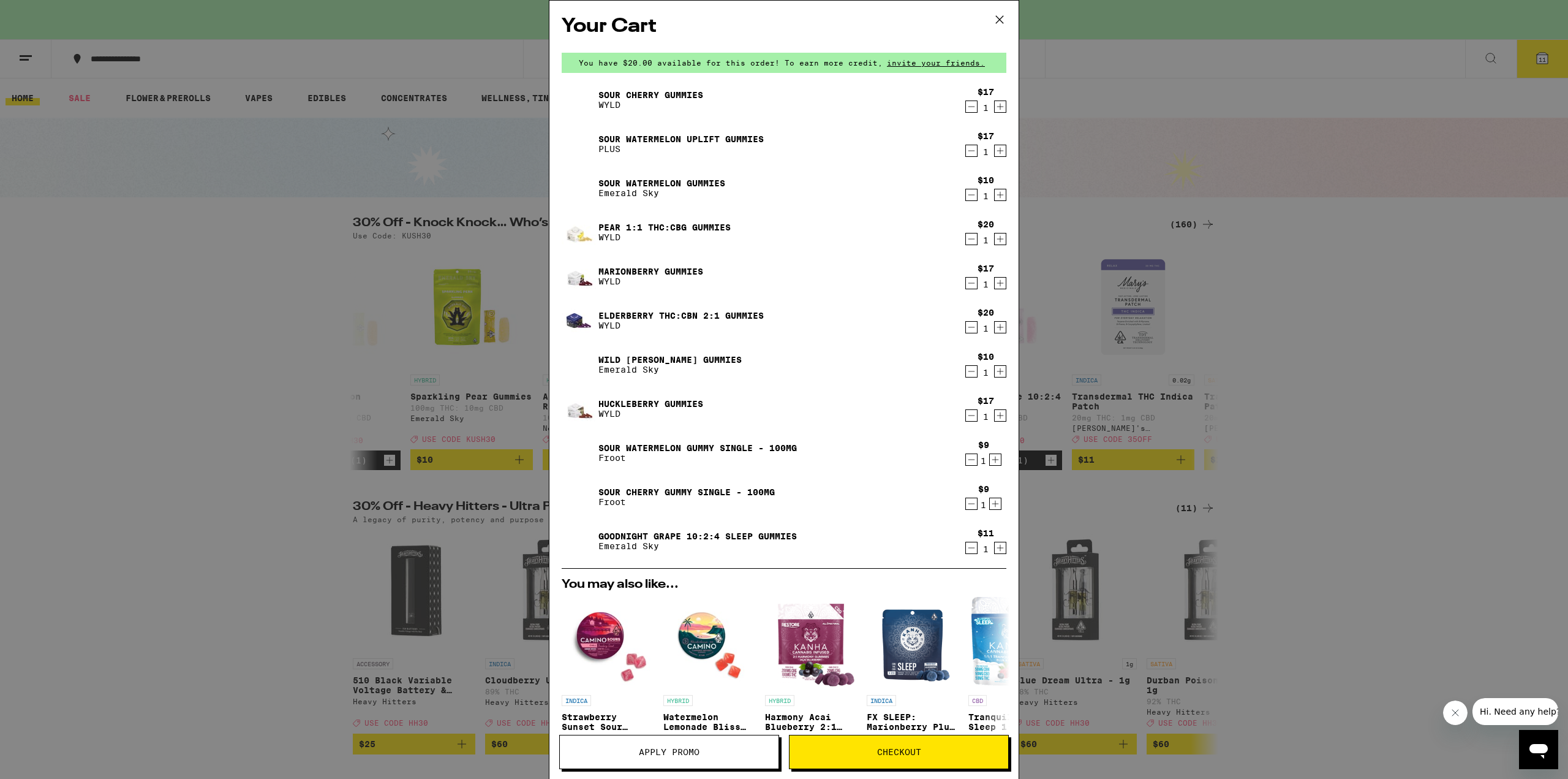
click at [966, 547] on icon "Decrement" at bounding box center [971, 547] width 11 height 15
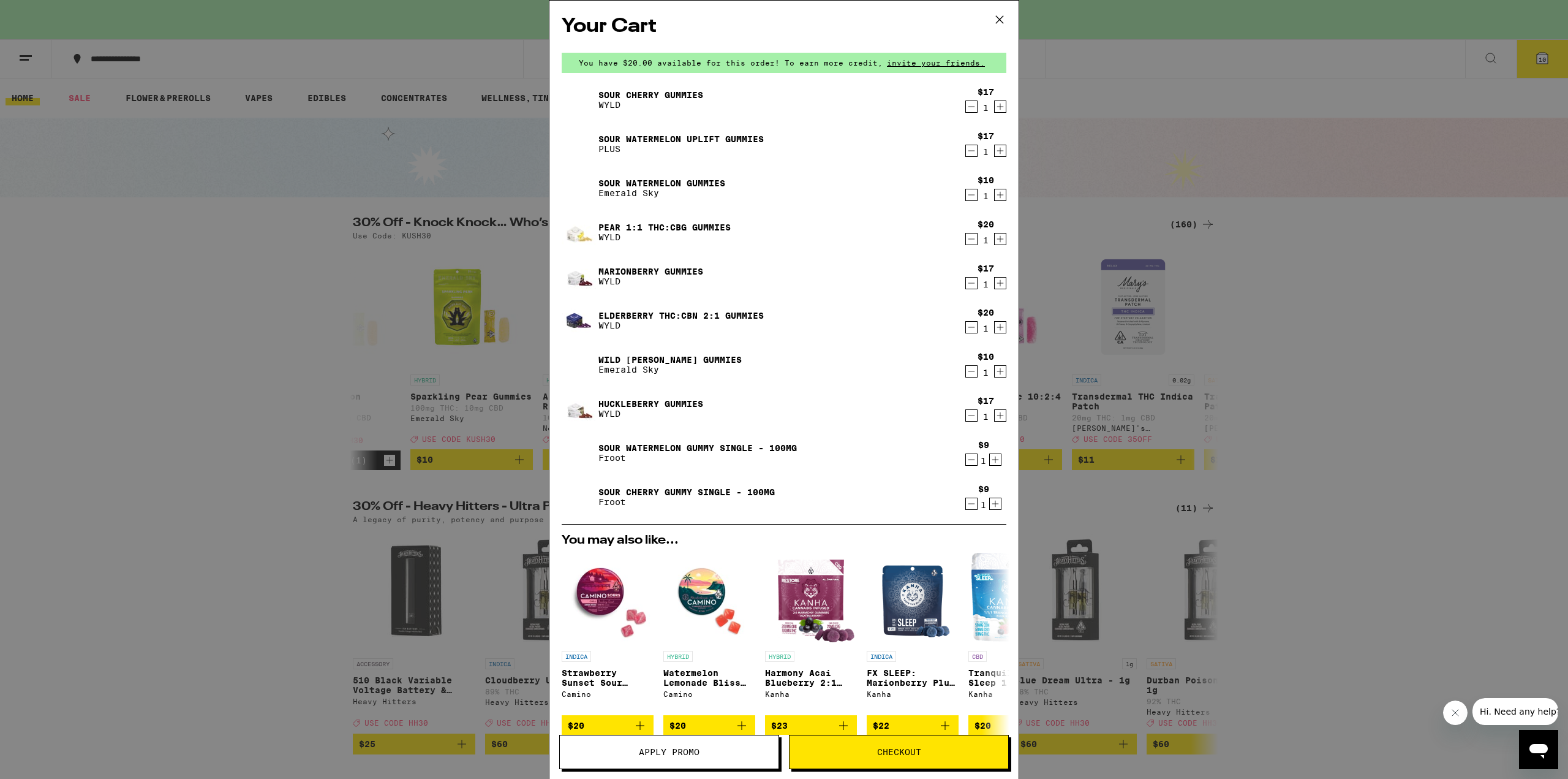
click at [966, 327] on icon "Decrement" at bounding box center [971, 327] width 11 height 15
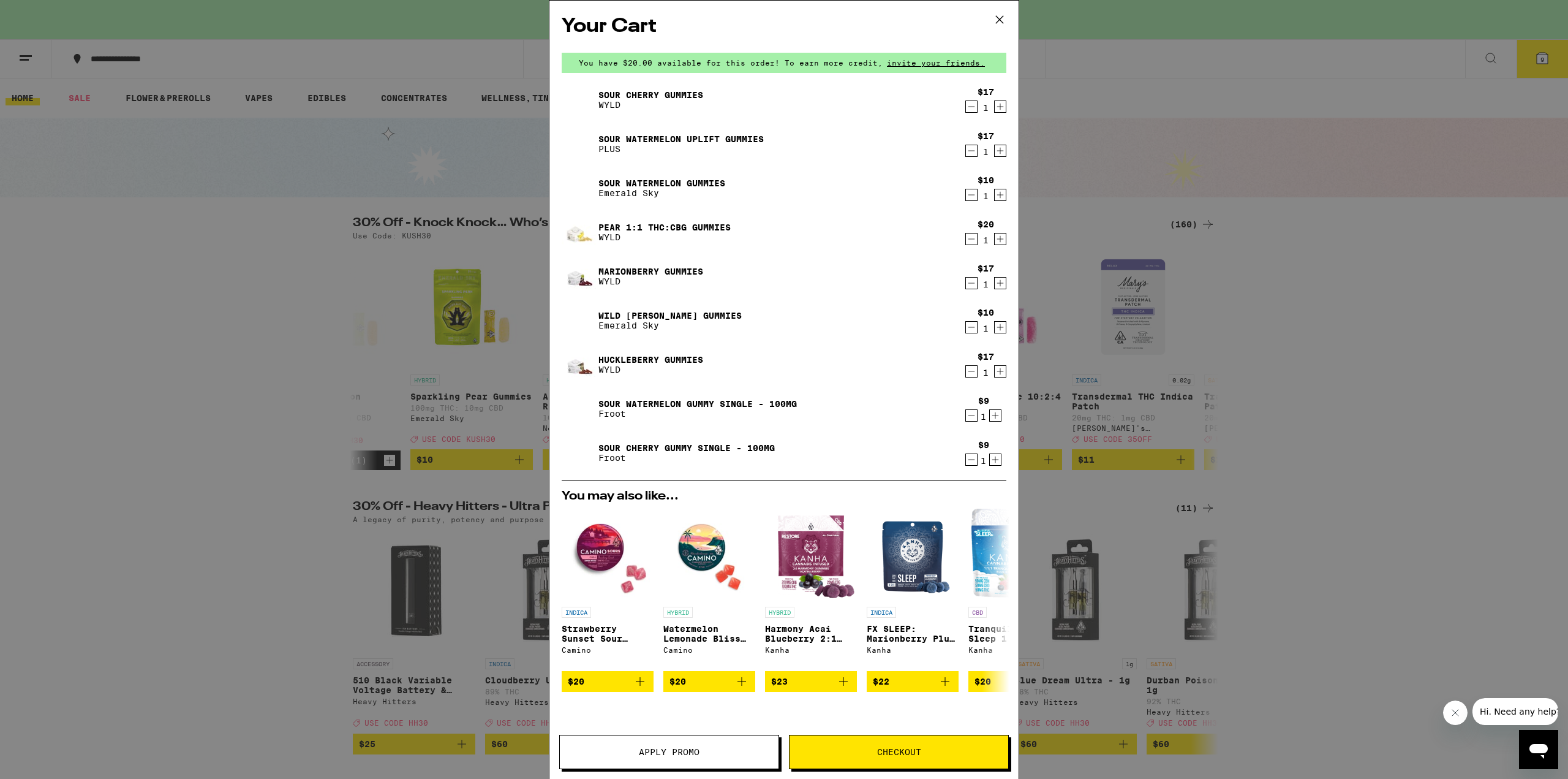
click at [967, 369] on icon "Decrement" at bounding box center [971, 371] width 11 height 15
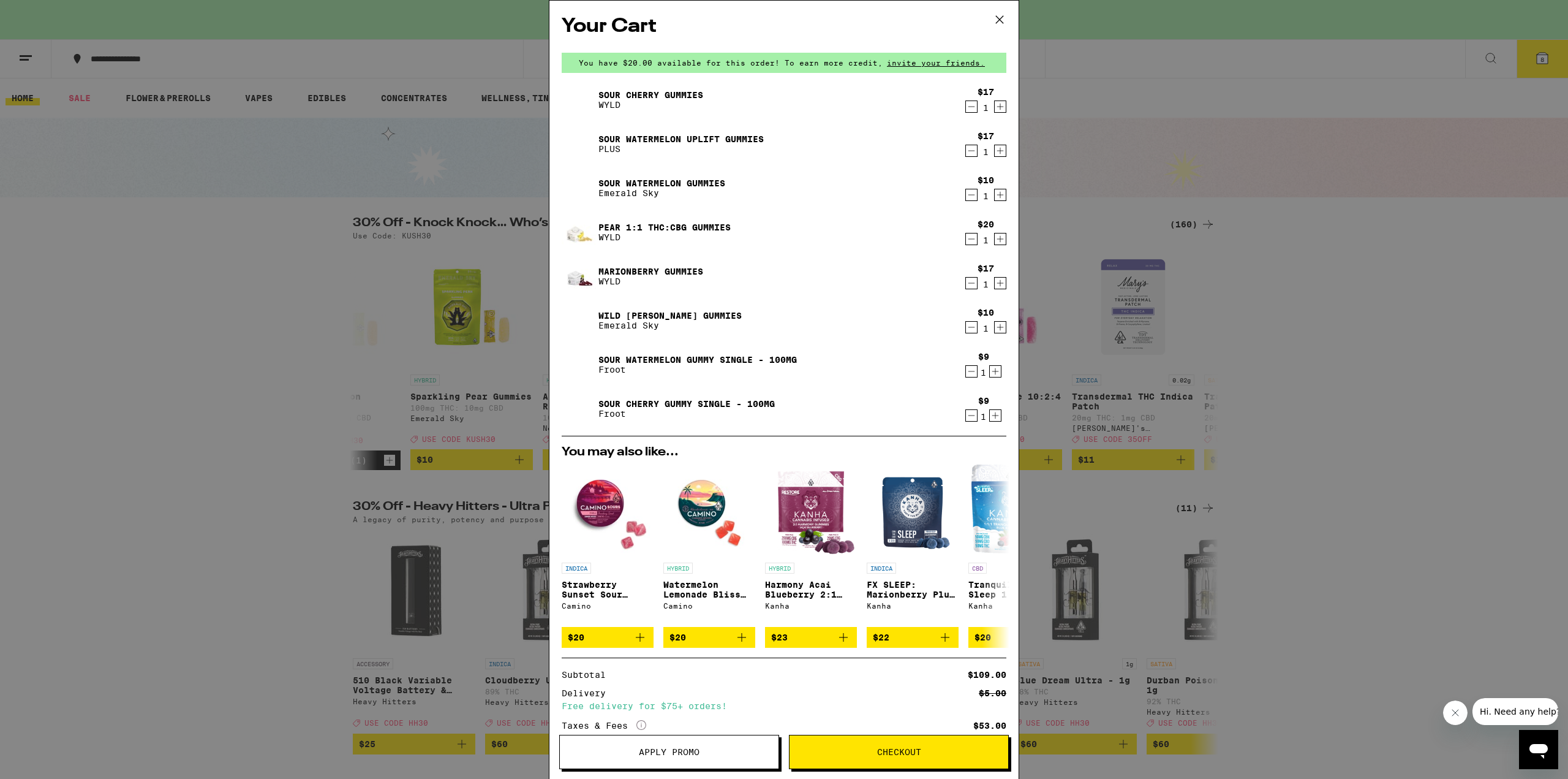
click at [966, 367] on icon "Decrement" at bounding box center [971, 371] width 11 height 15
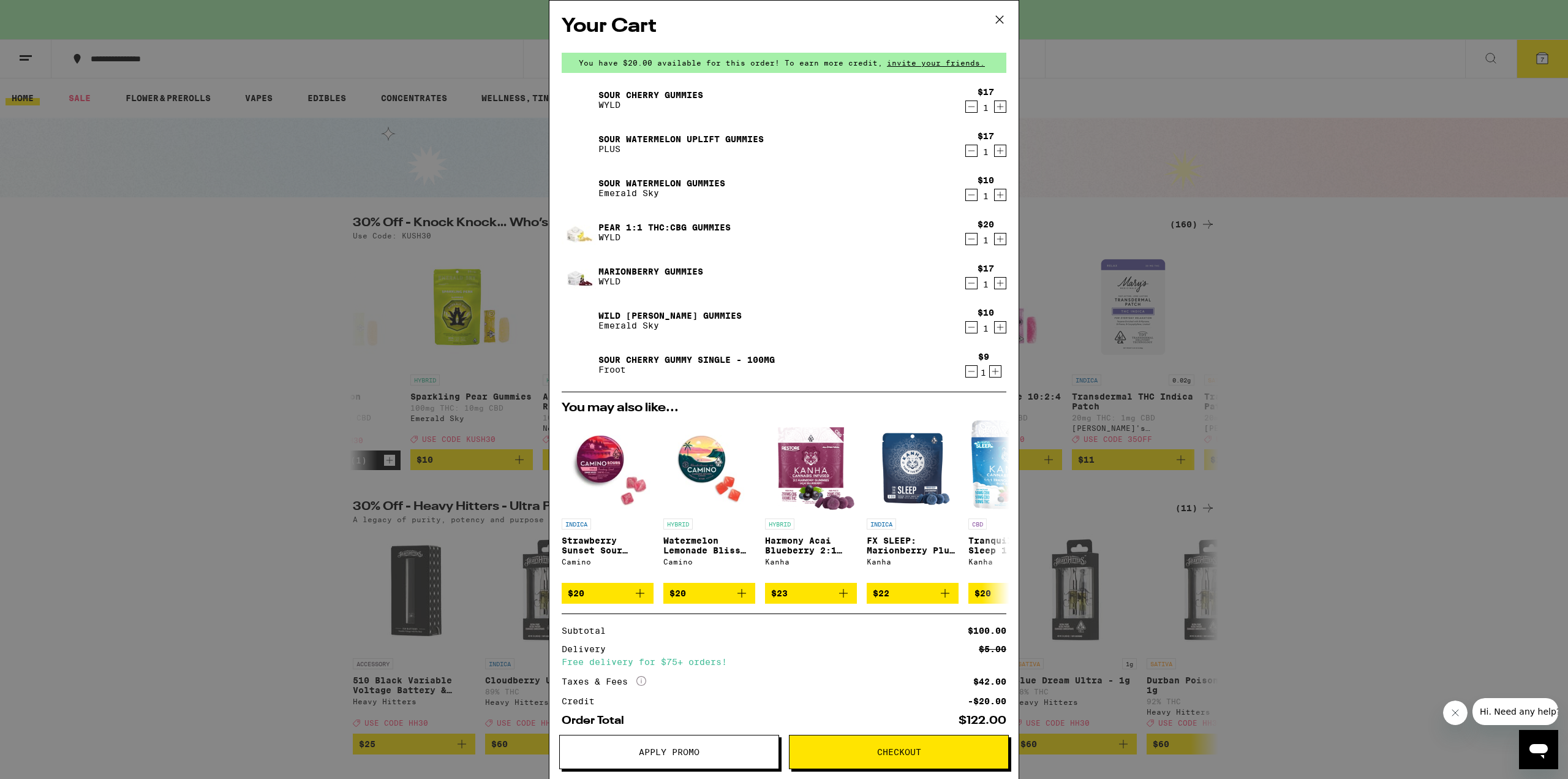
click at [967, 241] on icon "Decrement" at bounding box center [971, 239] width 11 height 15
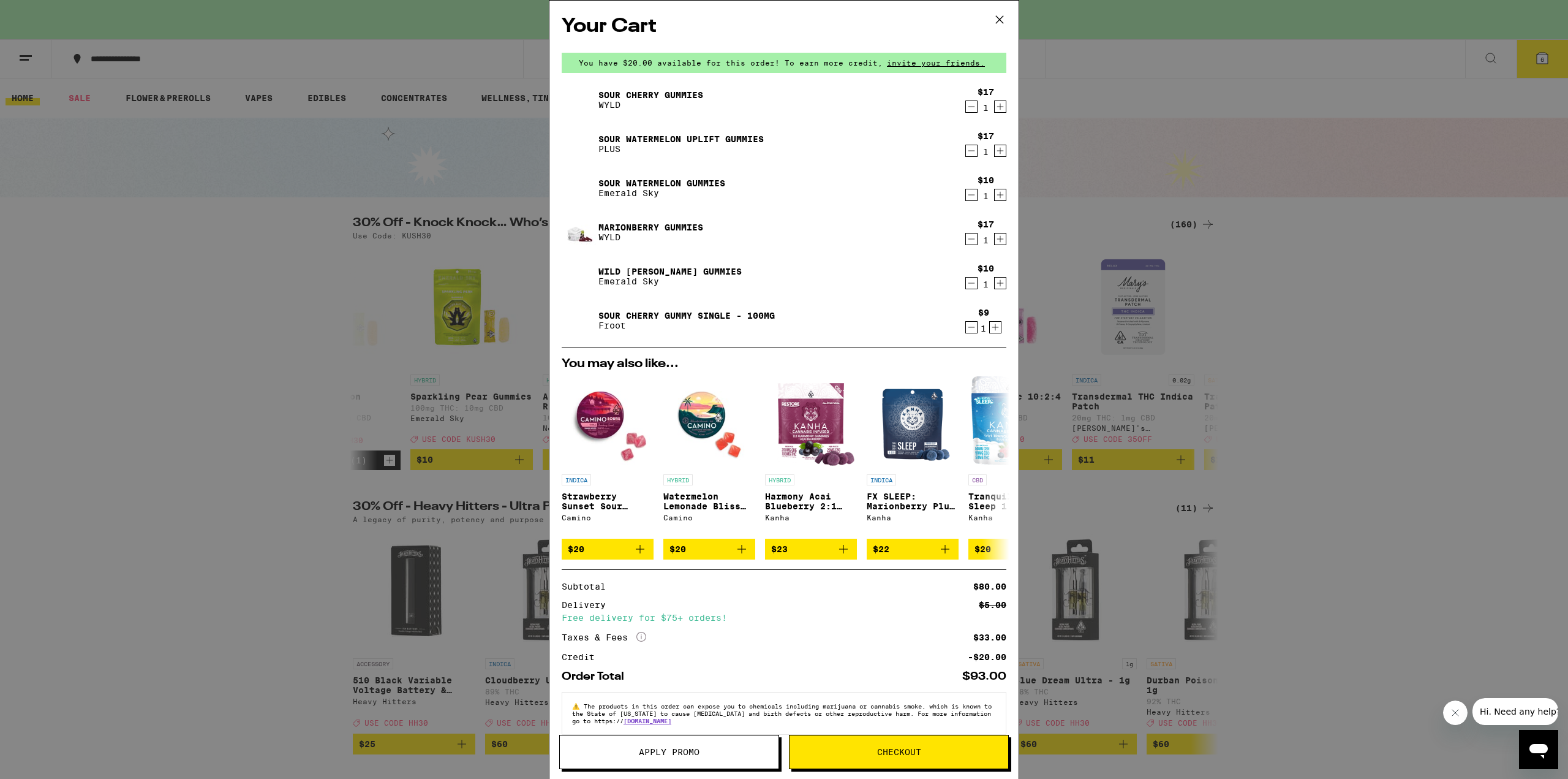
click at [992, 15] on icon at bounding box center [1000, 20] width 19 height 19
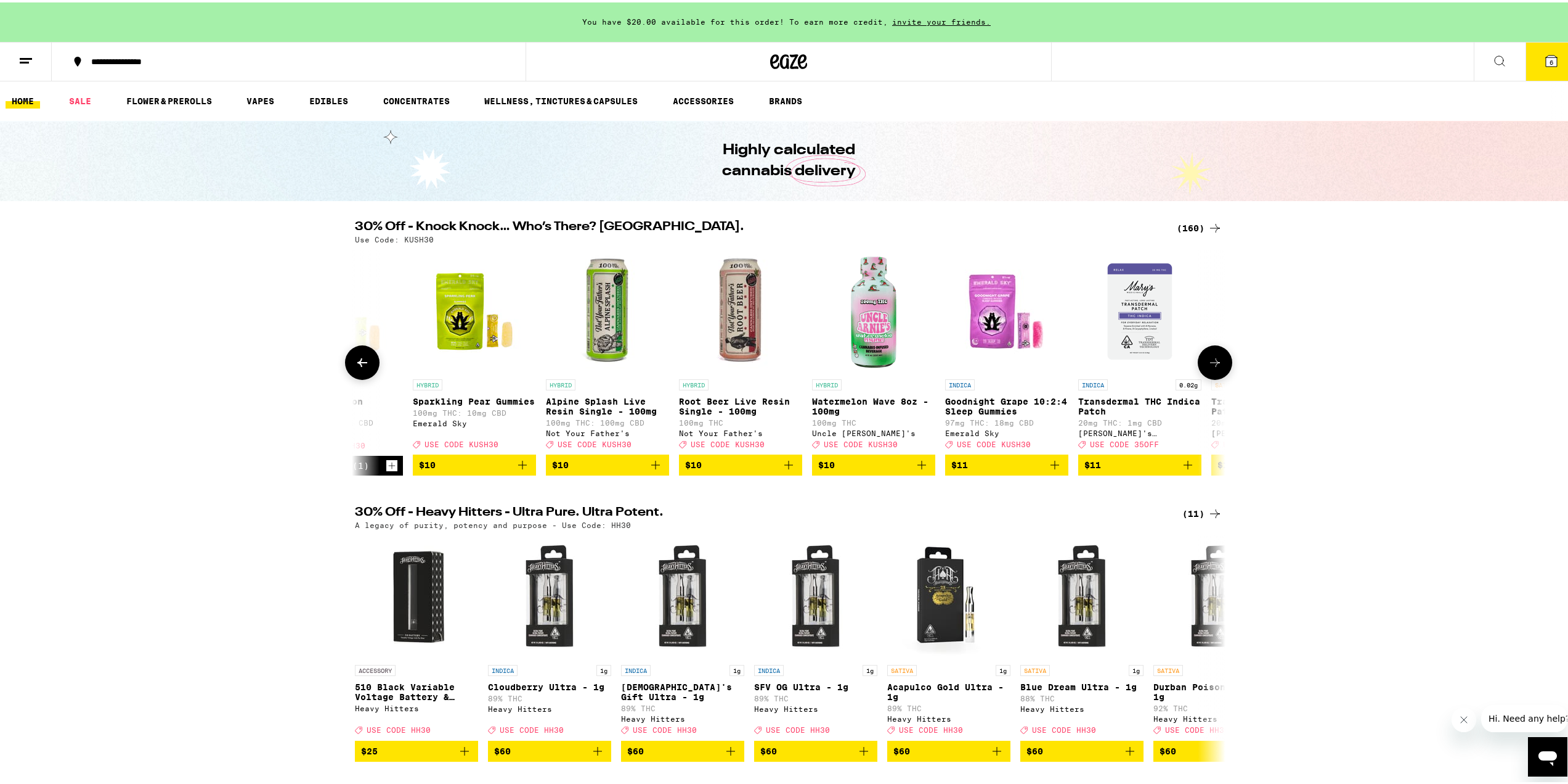
click at [497, 470] on span "$10" at bounding box center [475, 463] width 111 height 15
click at [776, 467] on span "$10" at bounding box center [741, 463] width 111 height 15
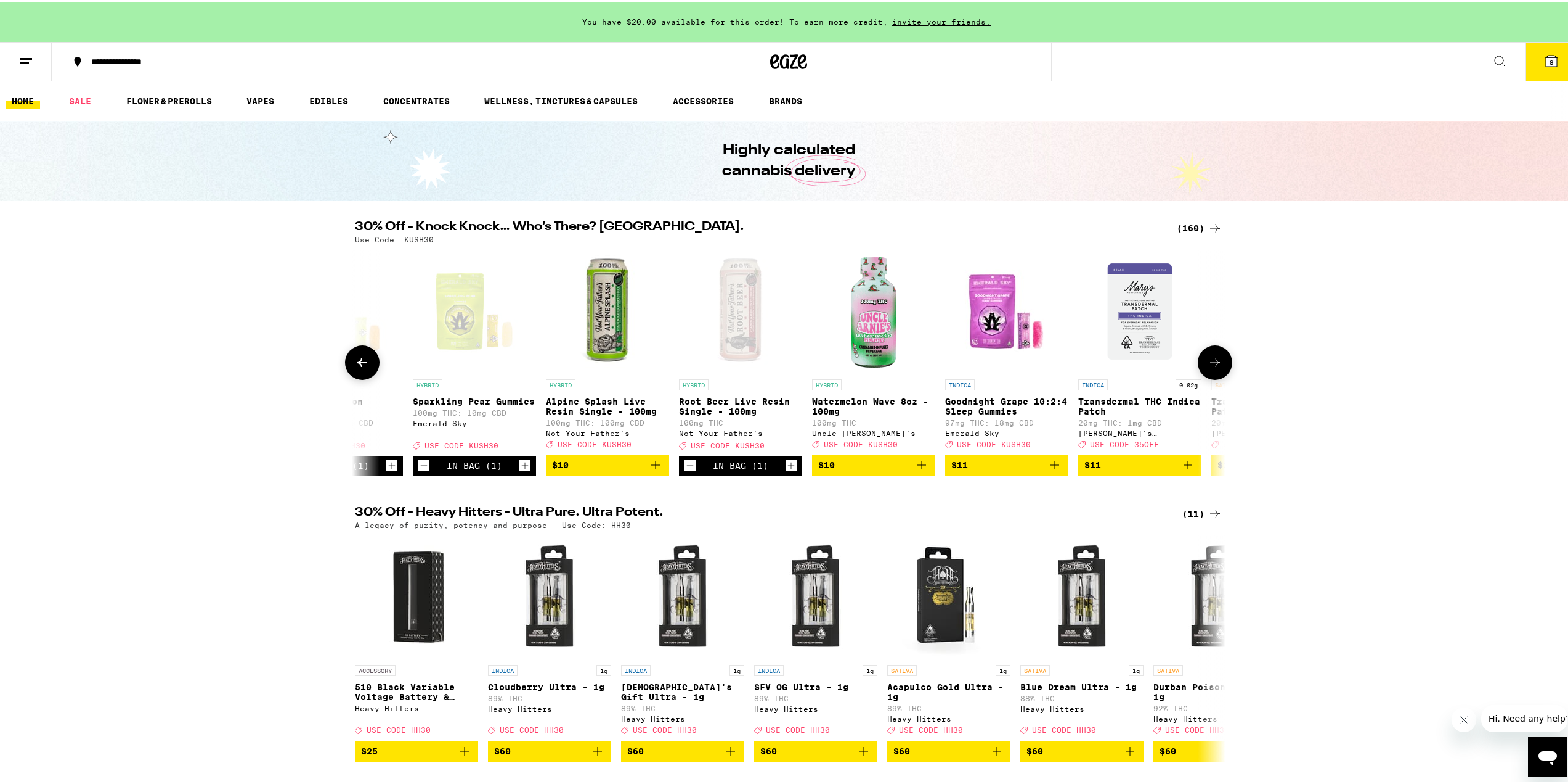
click at [1020, 467] on span "$11" at bounding box center [1007, 463] width 111 height 15
click at [1209, 363] on icon at bounding box center [1215, 360] width 15 height 15
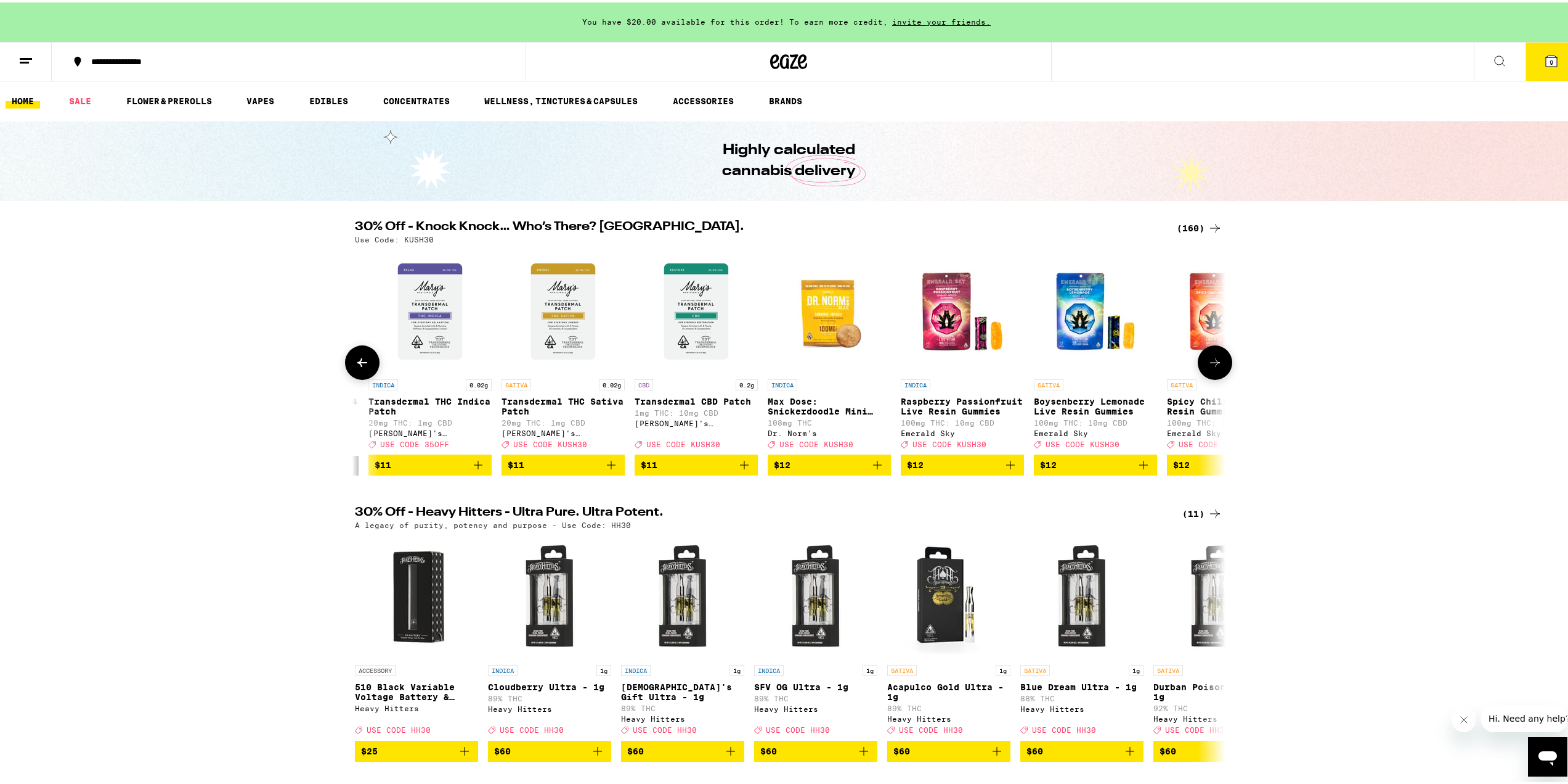
scroll to position [0, 5867]
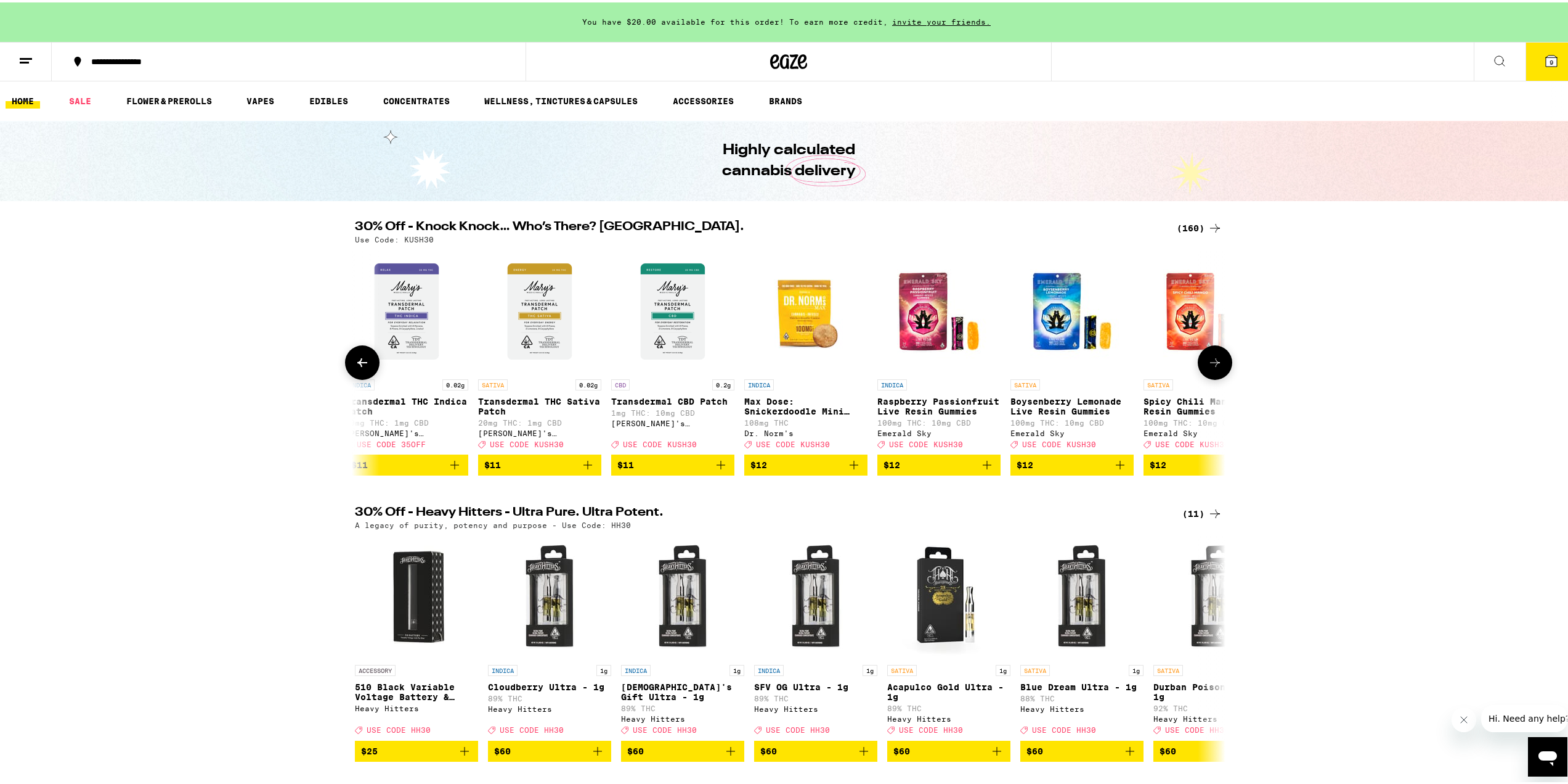
click at [1215, 363] on icon at bounding box center [1215, 360] width 15 height 15
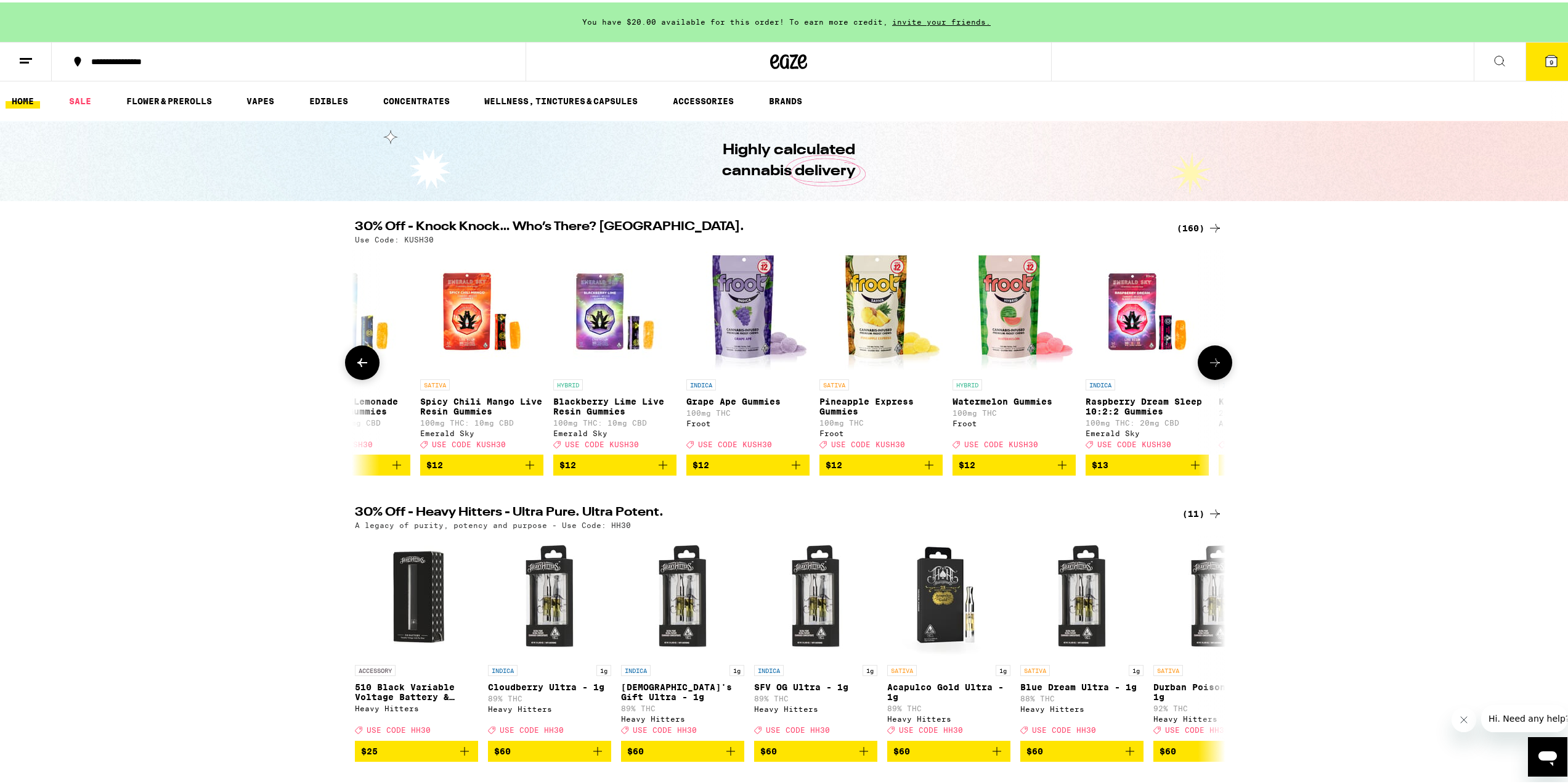
scroll to position [0, 6600]
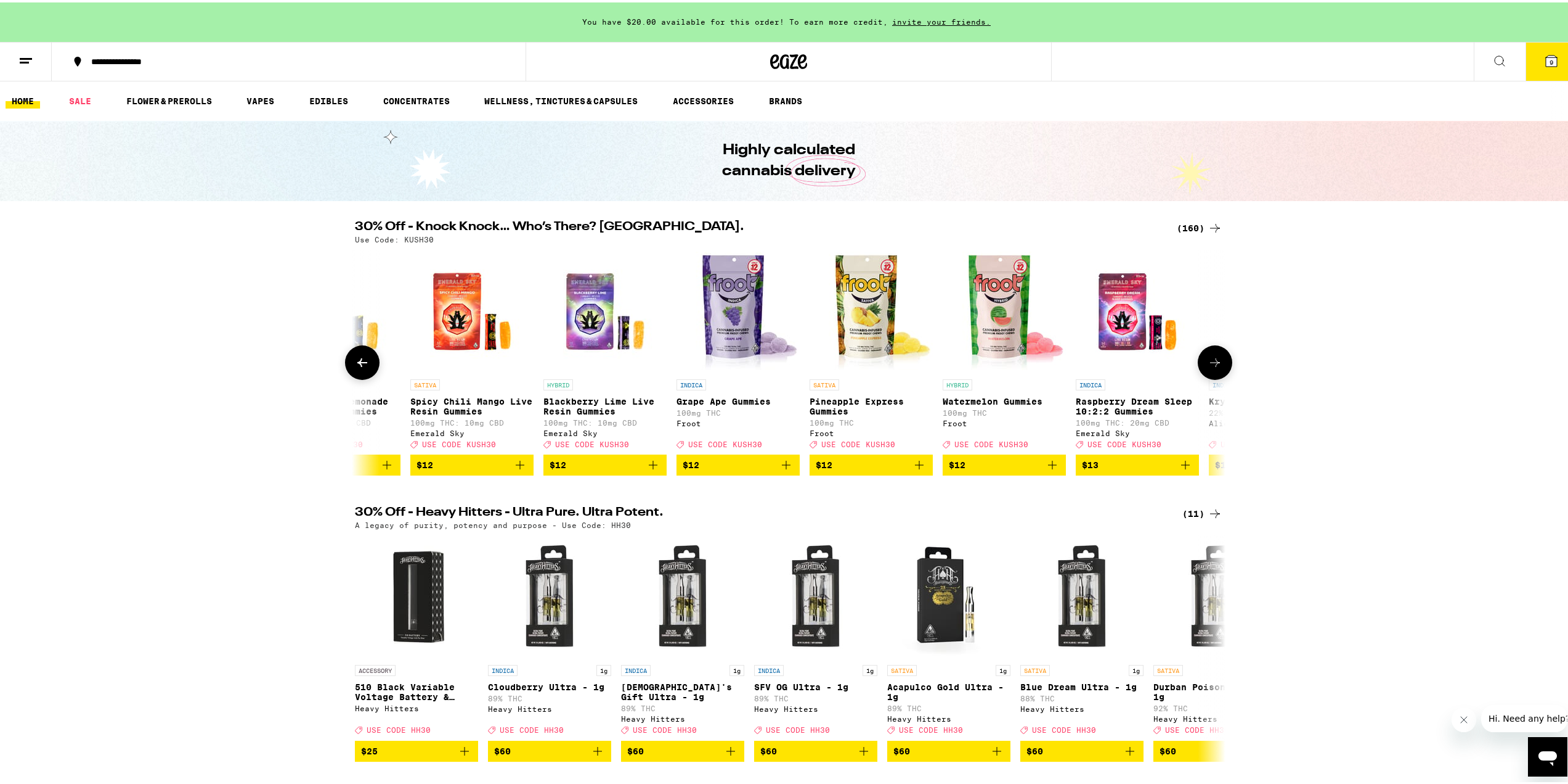
click at [1212, 368] on icon at bounding box center [1215, 360] width 15 height 15
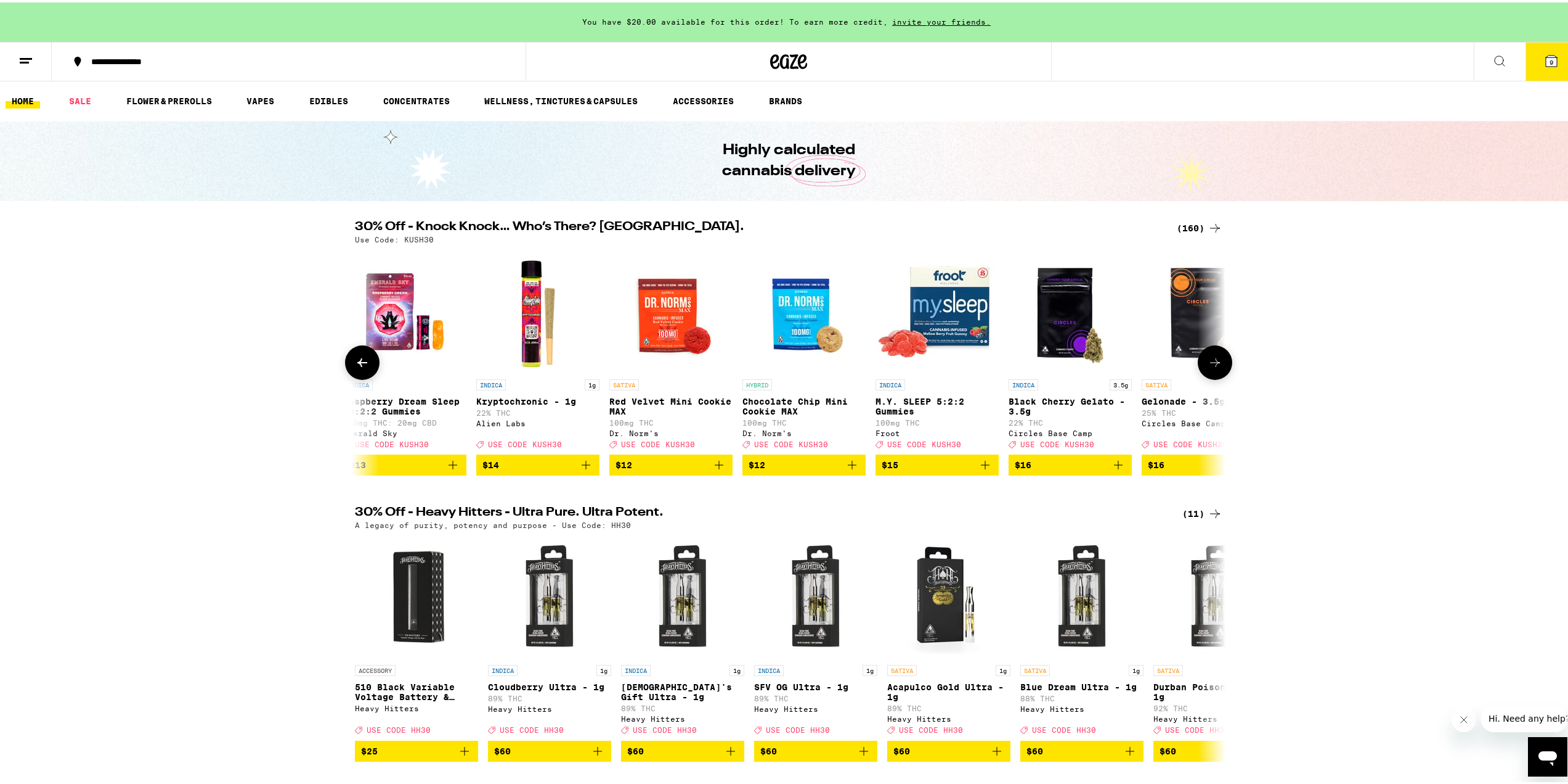
scroll to position [0, 7333]
click at [1212, 368] on icon at bounding box center [1215, 360] width 15 height 15
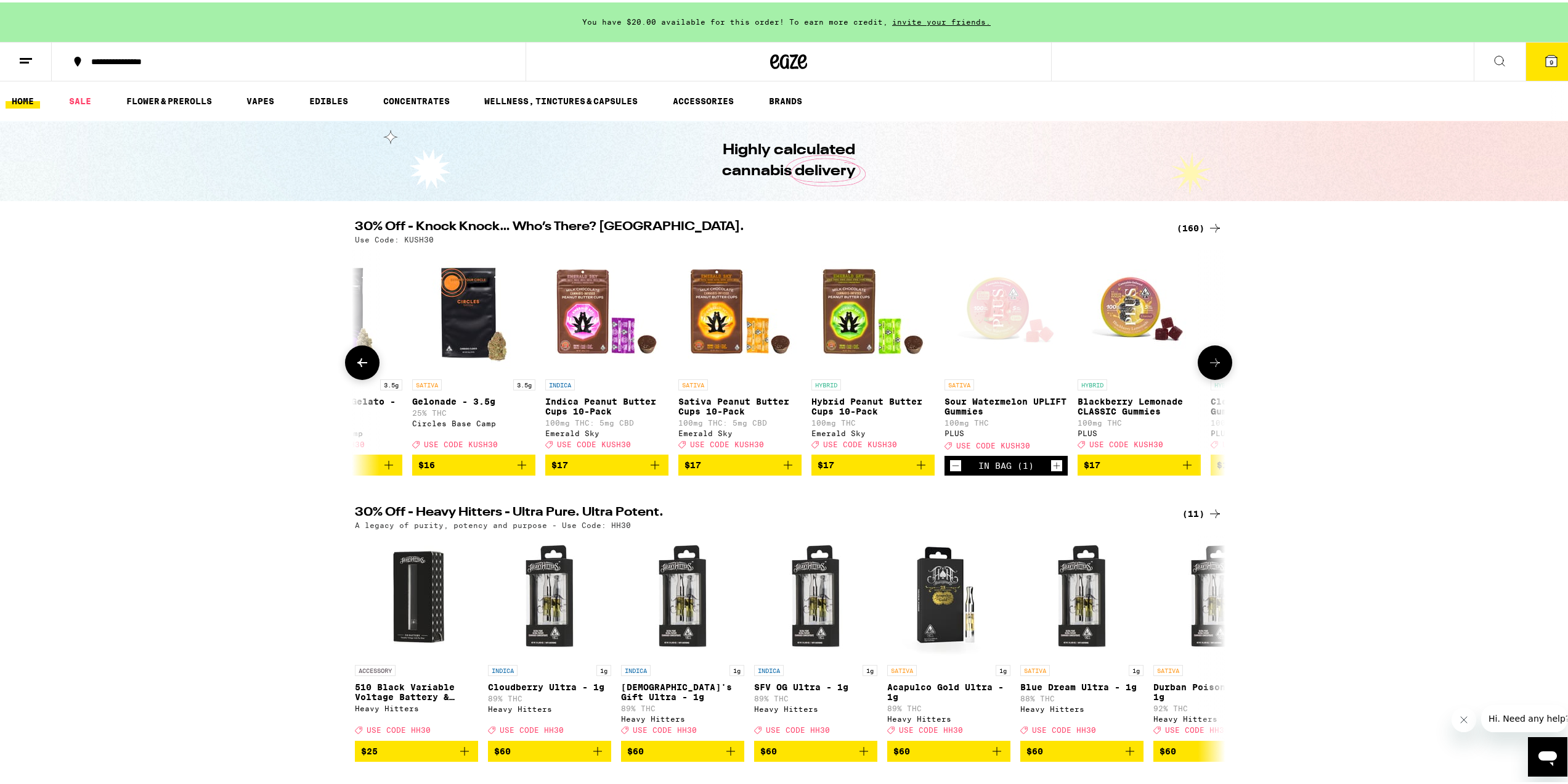
scroll to position [0, 8067]
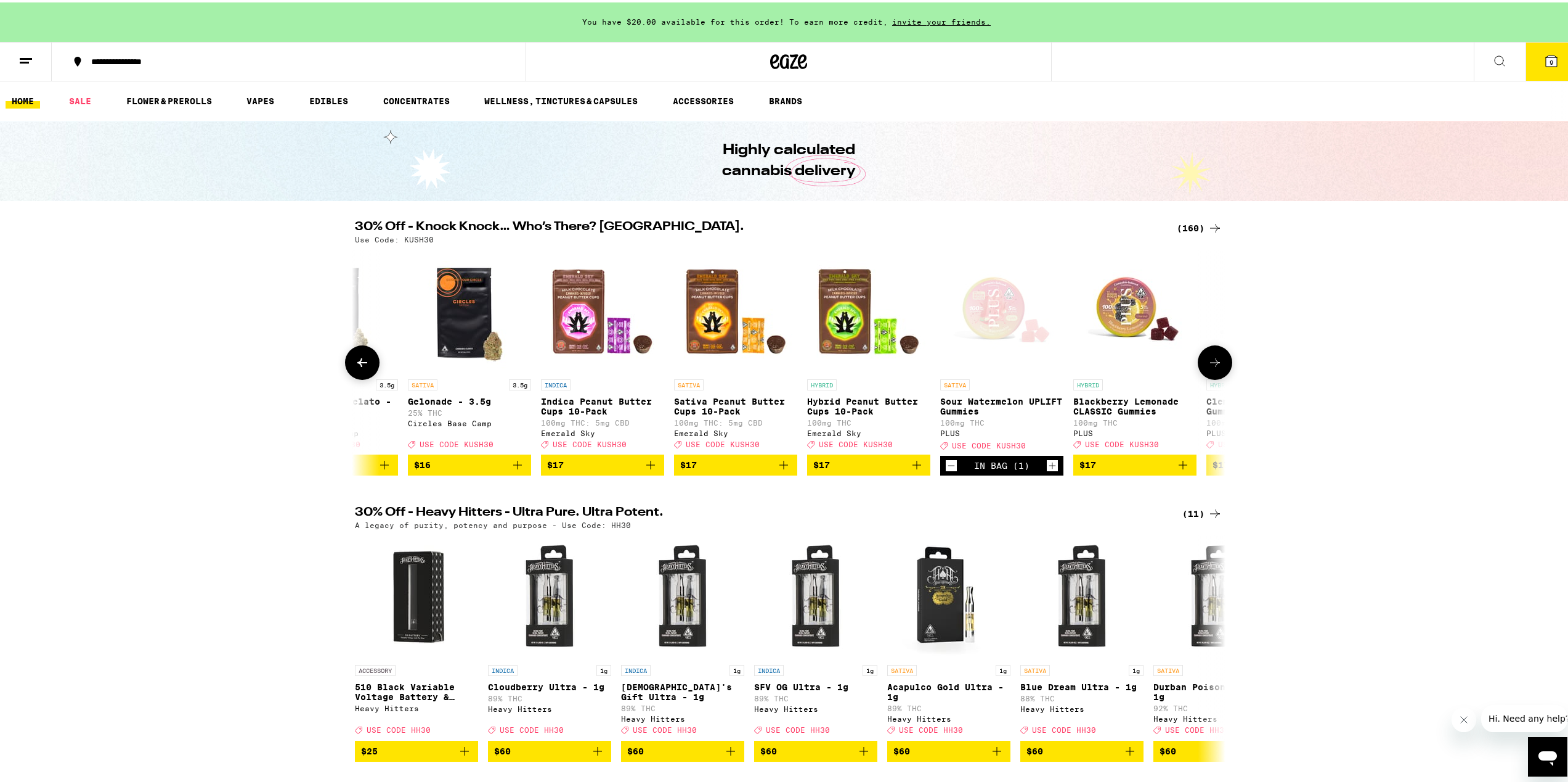
click at [598, 470] on span "$17" at bounding box center [602, 463] width 111 height 15
click at [1216, 365] on icon at bounding box center [1215, 360] width 15 height 15
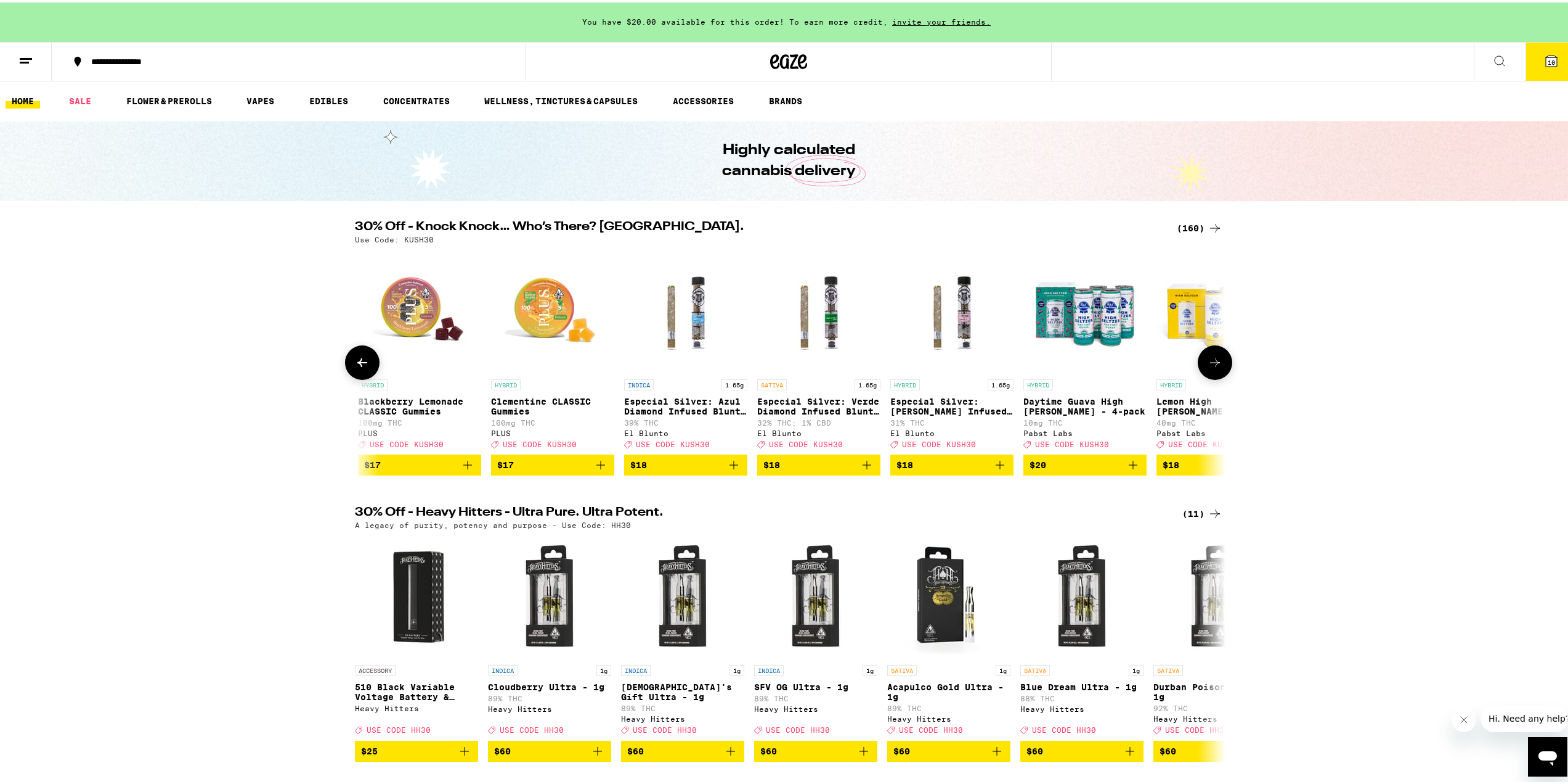
scroll to position [0, 8799]
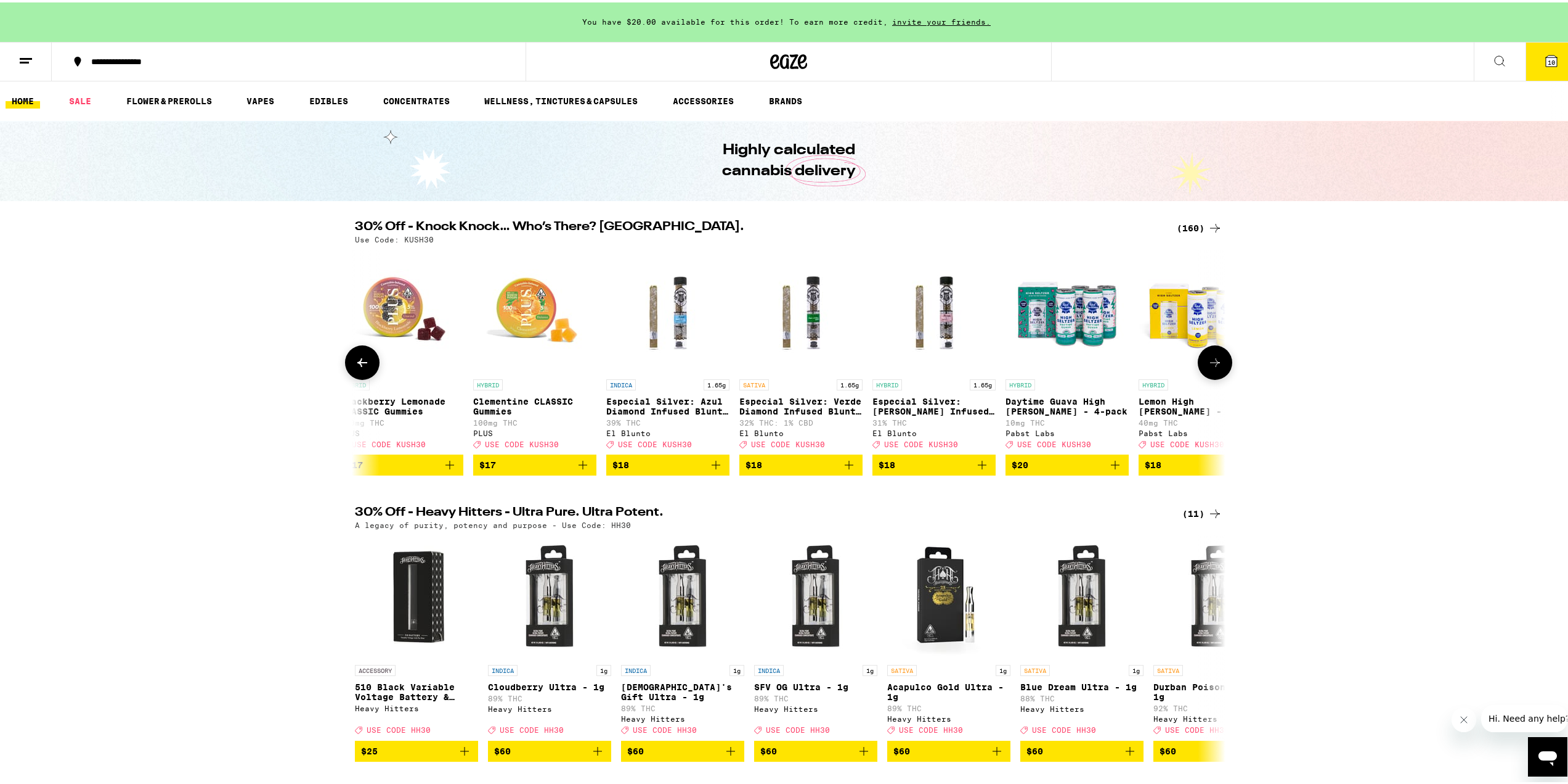
click at [1209, 362] on icon at bounding box center [1215, 360] width 15 height 15
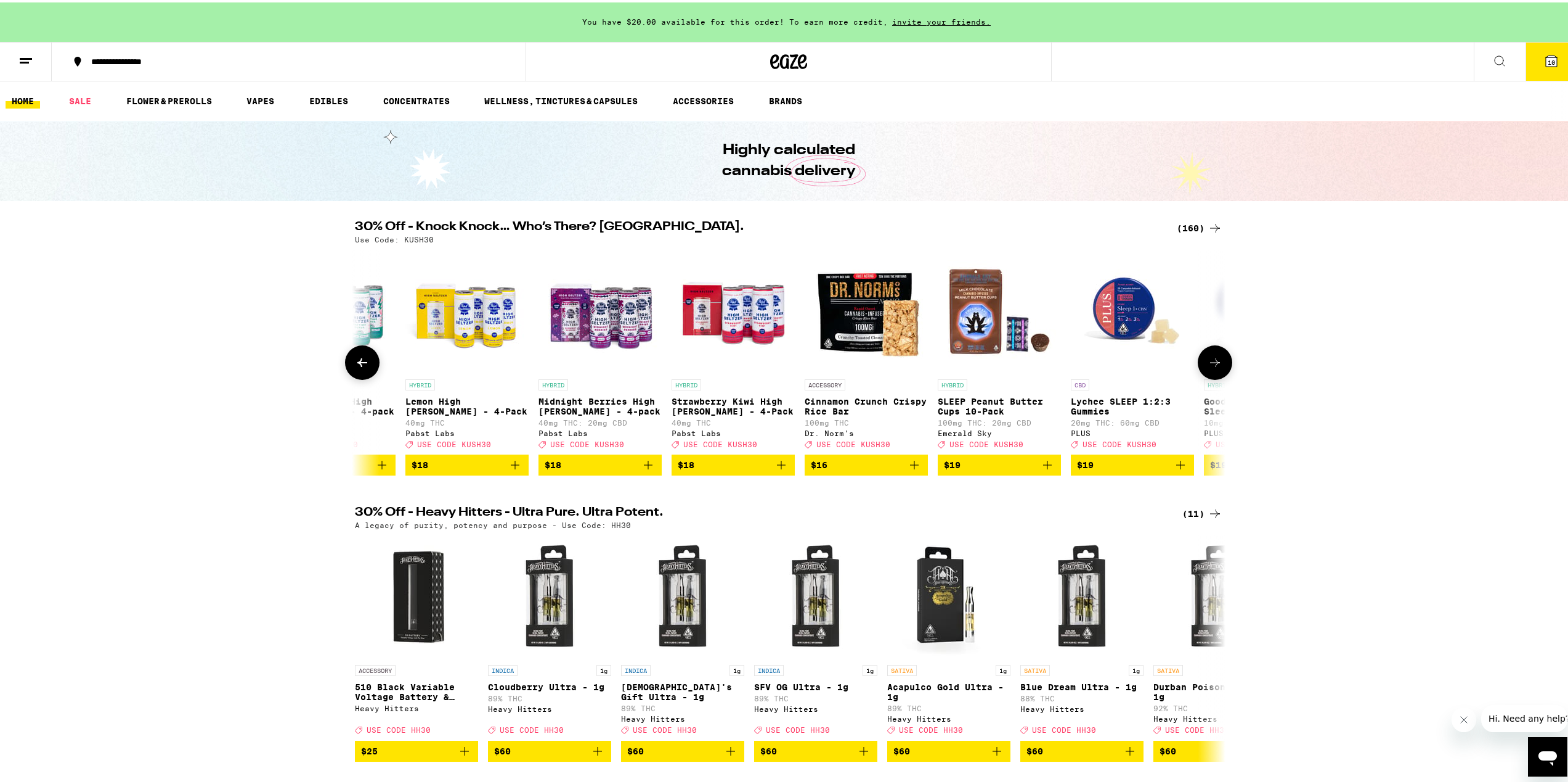
click at [1209, 362] on icon at bounding box center [1215, 360] width 15 height 15
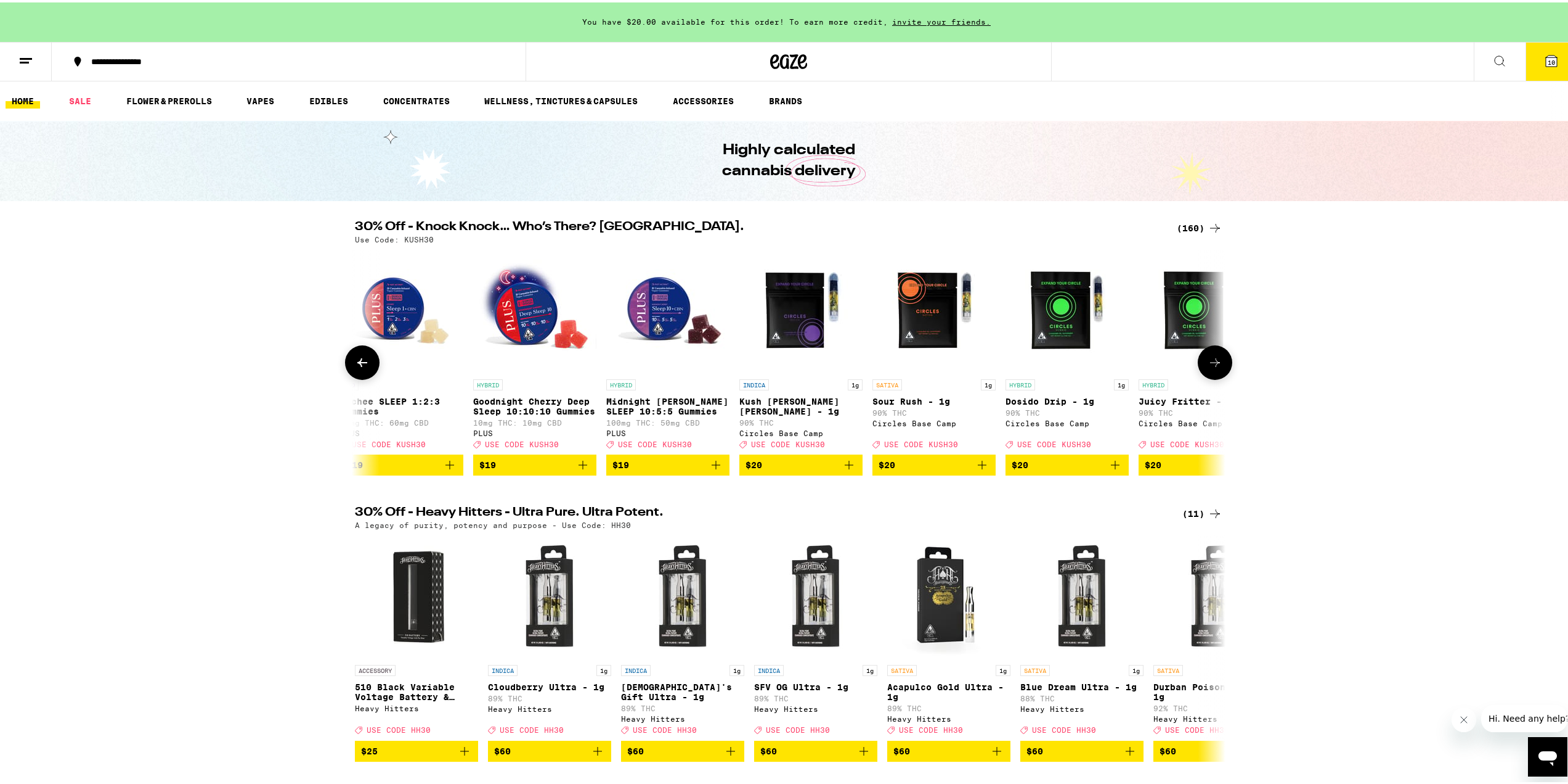
scroll to position [0, 10267]
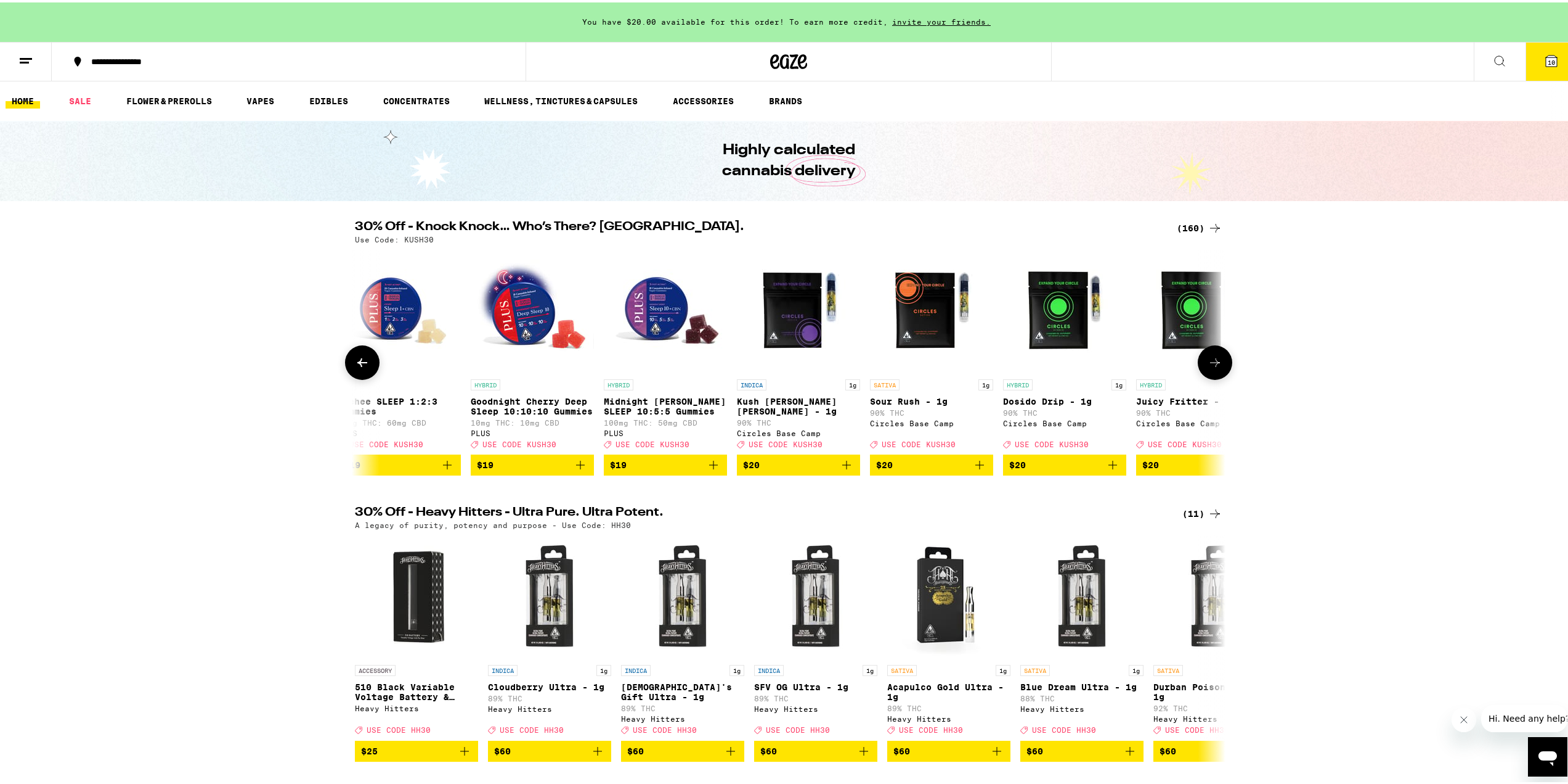
click at [550, 470] on span "$19" at bounding box center [532, 463] width 111 height 15
click at [512, 463] on div "In Bag (1)" at bounding box center [533, 463] width 55 height 20
click at [624, 470] on span "$19" at bounding box center [666, 463] width 111 height 15
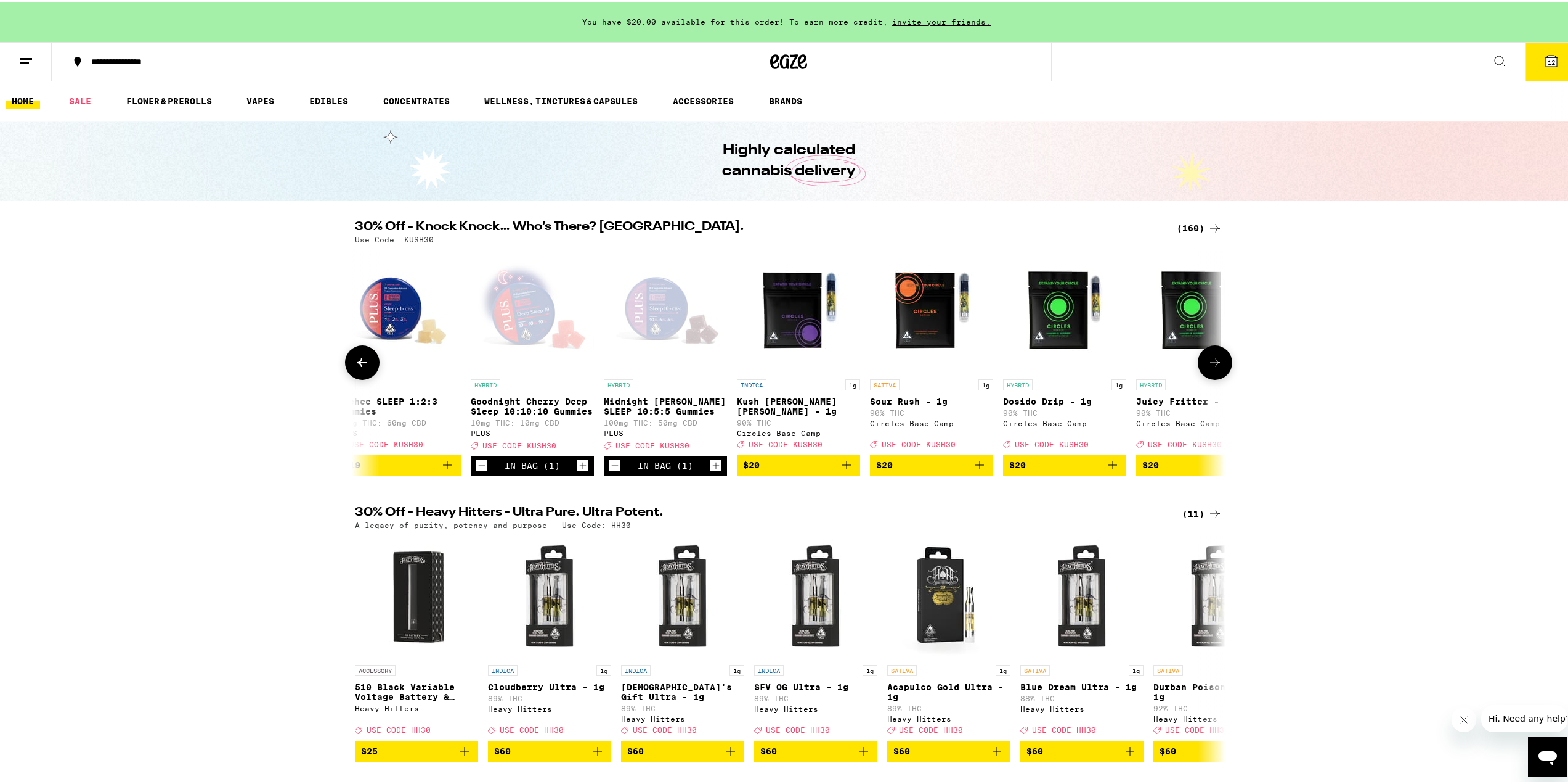
click at [355, 361] on icon at bounding box center [362, 360] width 15 height 15
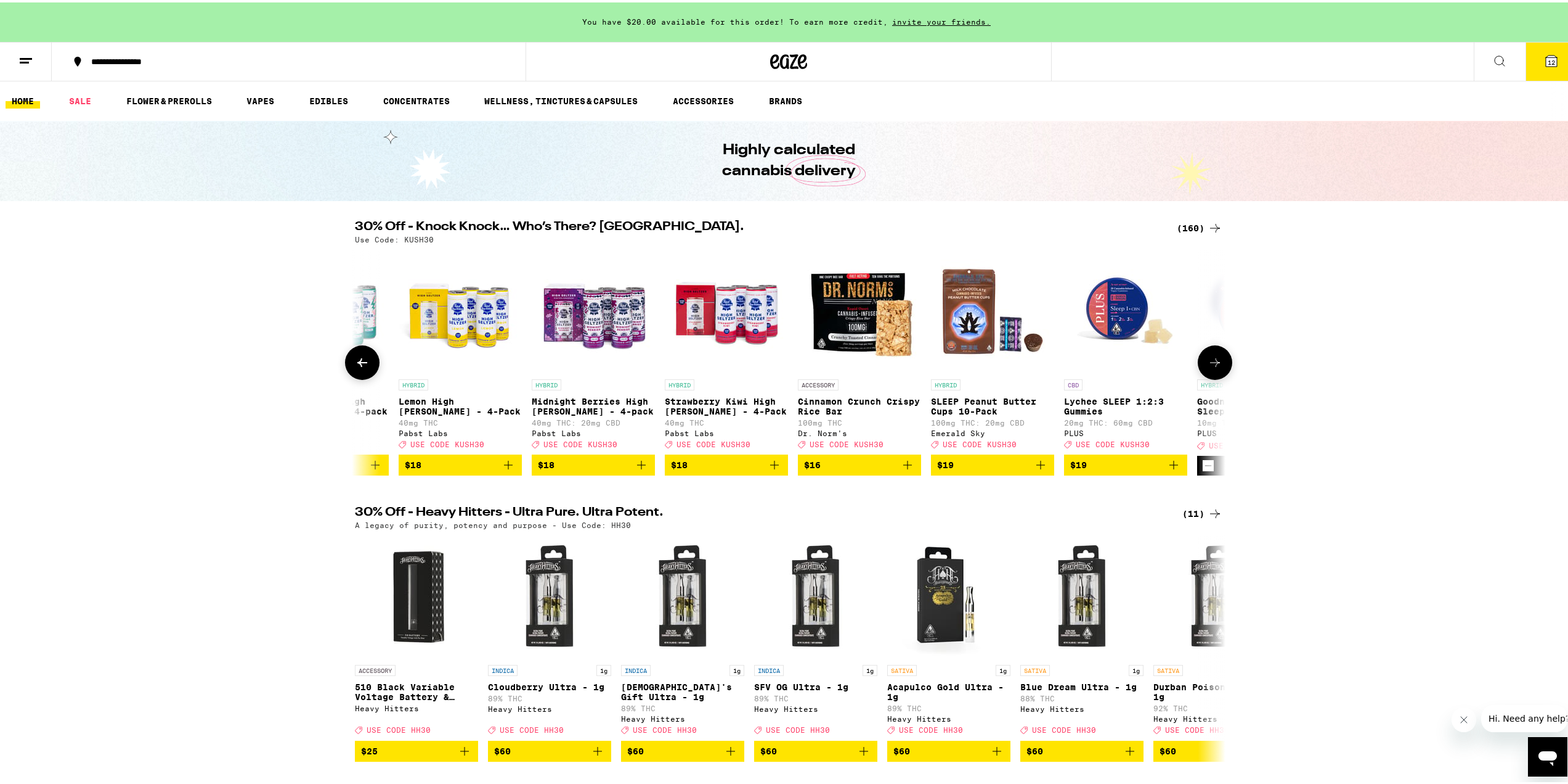
scroll to position [0, 9533]
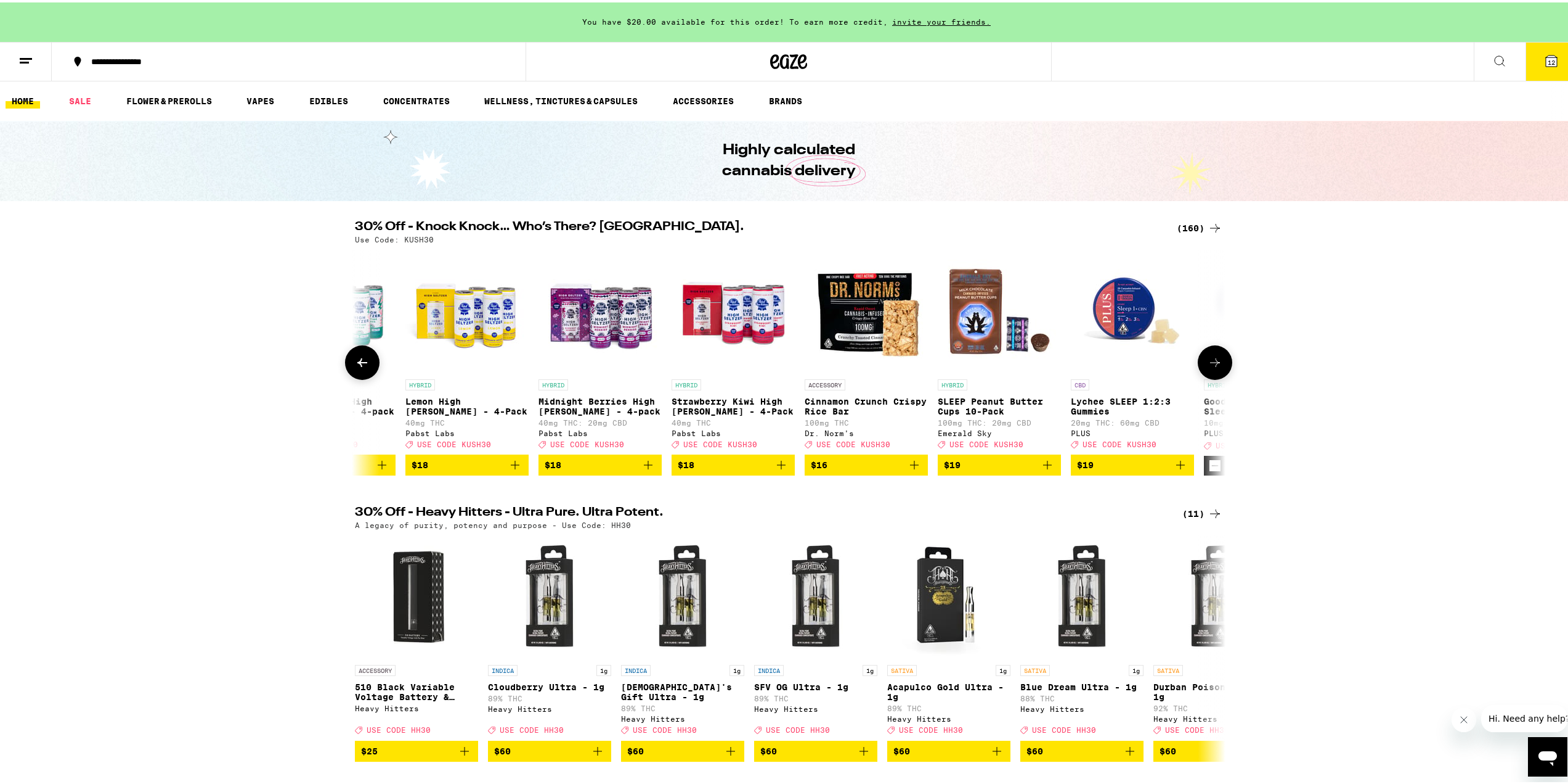
click at [1208, 363] on icon at bounding box center [1215, 360] width 15 height 15
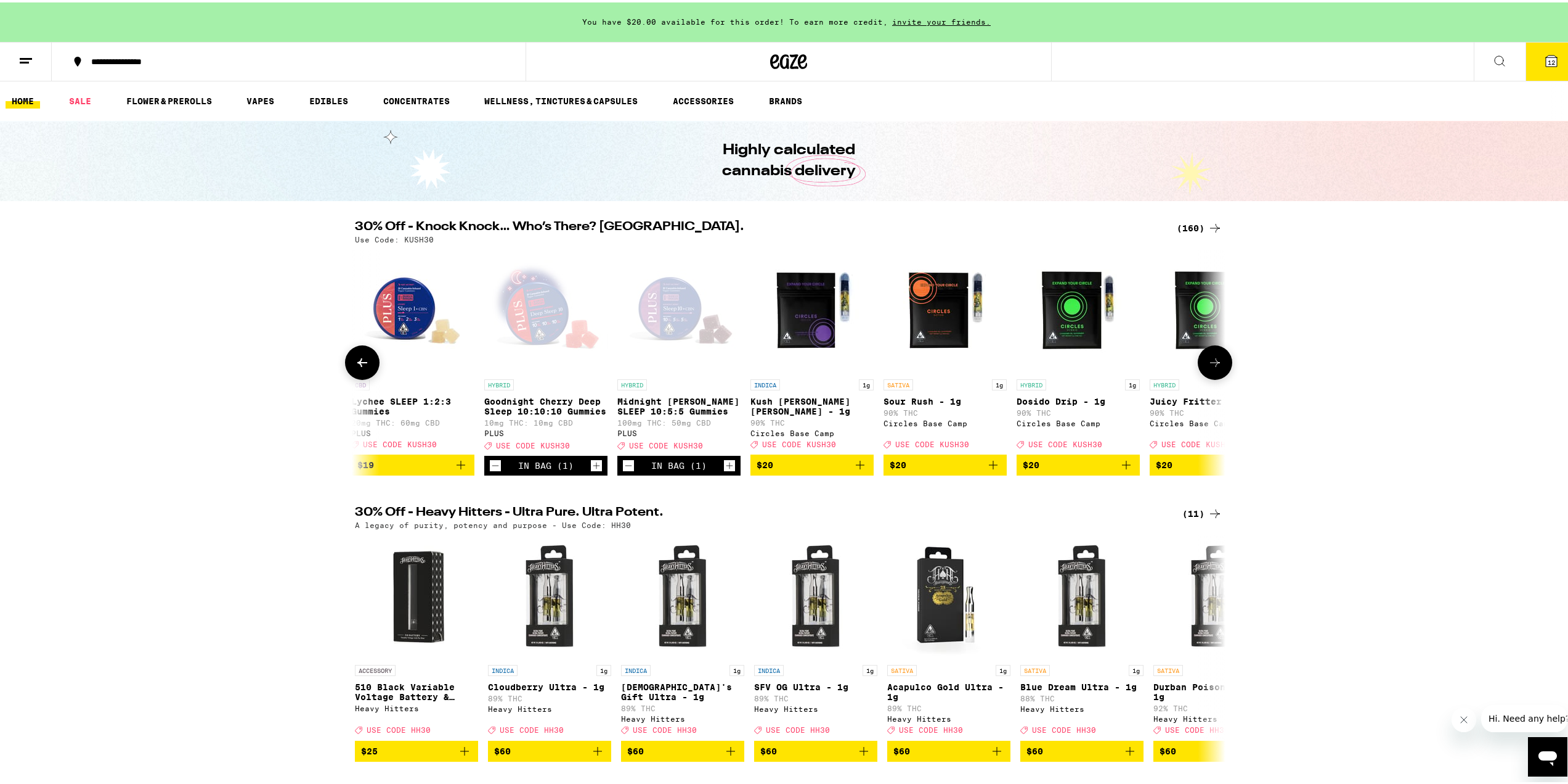
scroll to position [0, 10267]
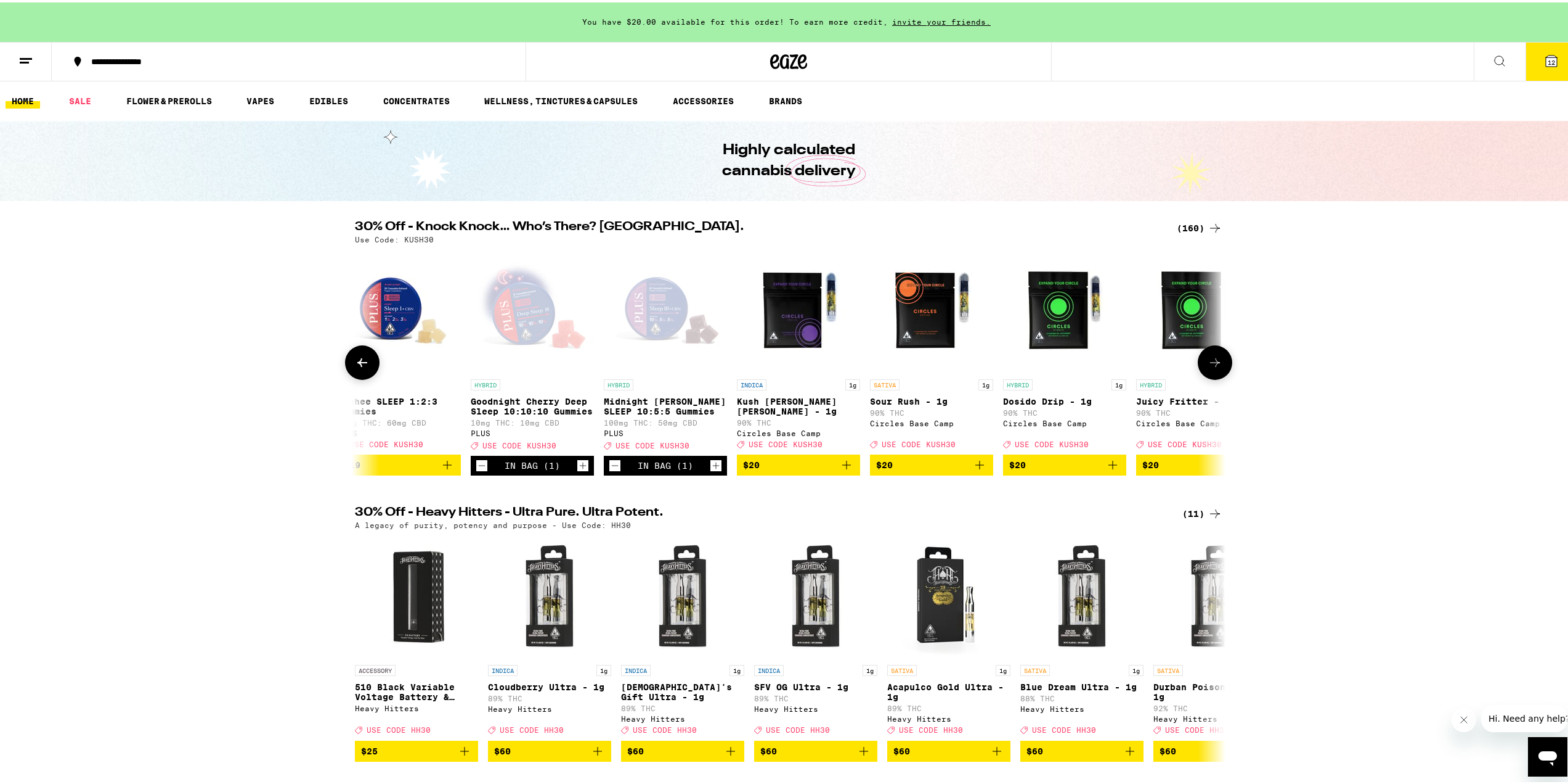
click at [521, 468] on div "In Bag (1)" at bounding box center [533, 463] width 55 height 10
click at [477, 471] on icon "Decrement" at bounding box center [482, 463] width 11 height 15
click at [1207, 368] on icon at bounding box center [1215, 360] width 15 height 15
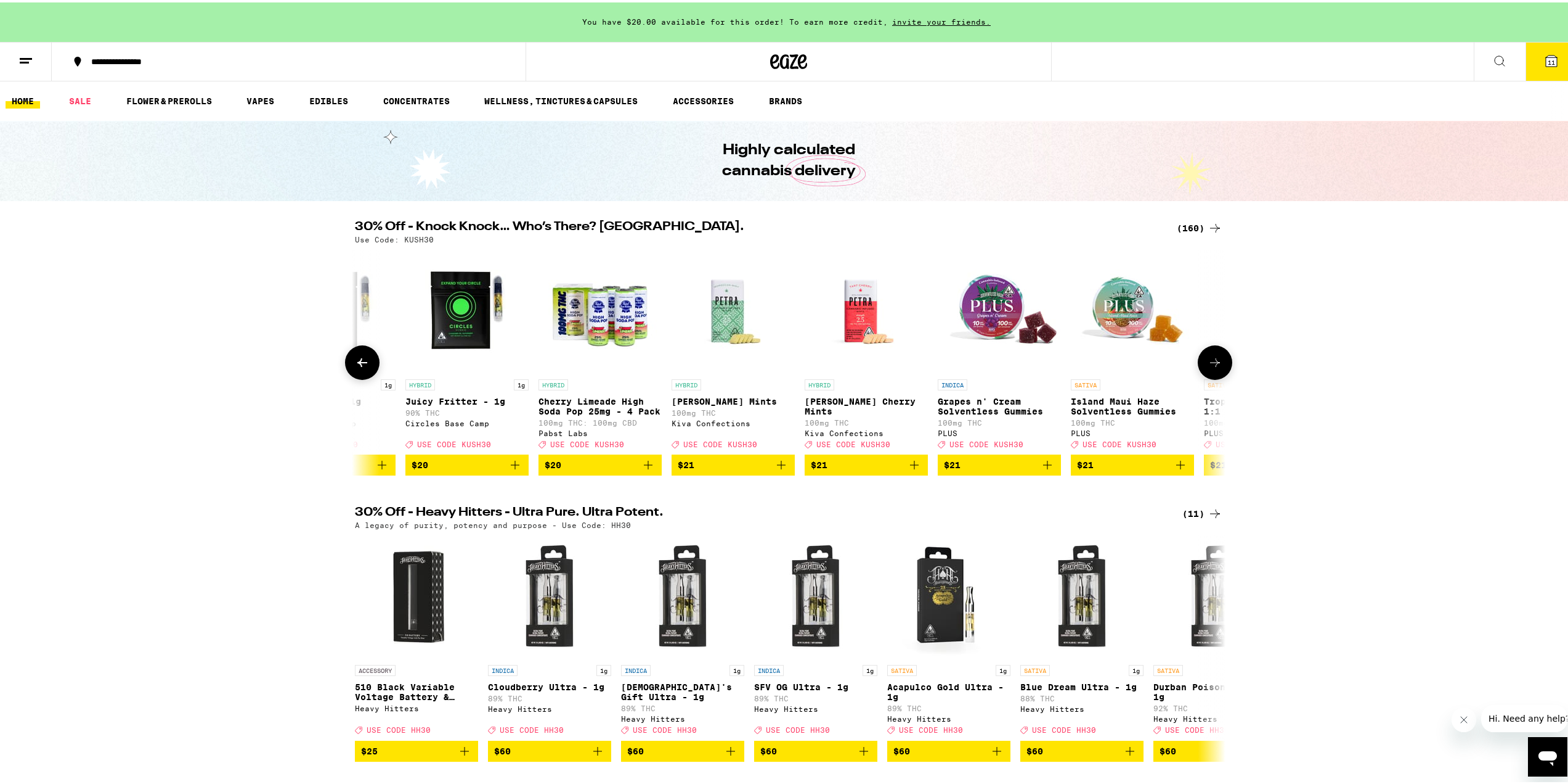
scroll to position [0, 11000]
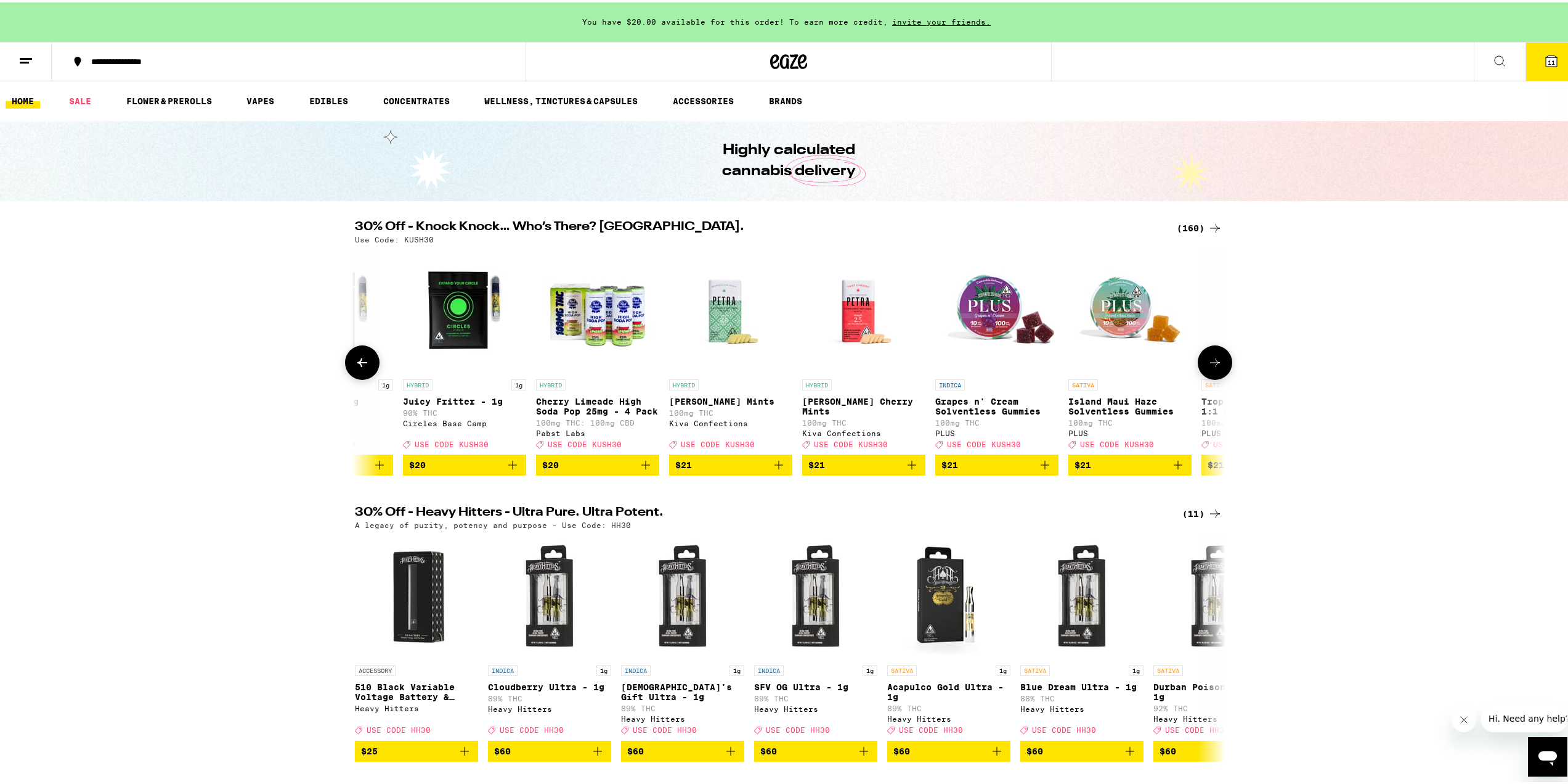
click at [1207, 365] on icon at bounding box center [1215, 360] width 15 height 15
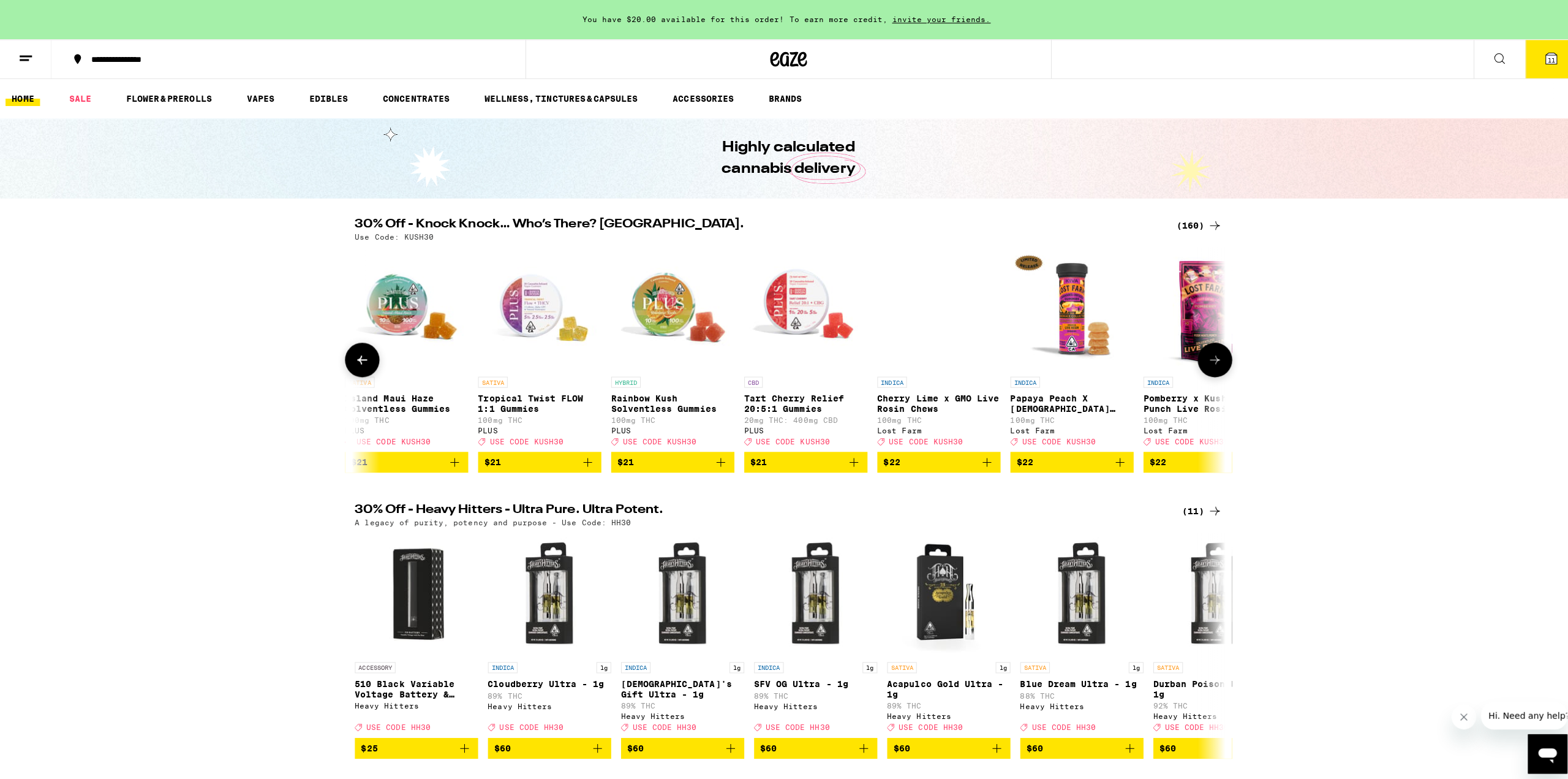
scroll to position [0, 11660]
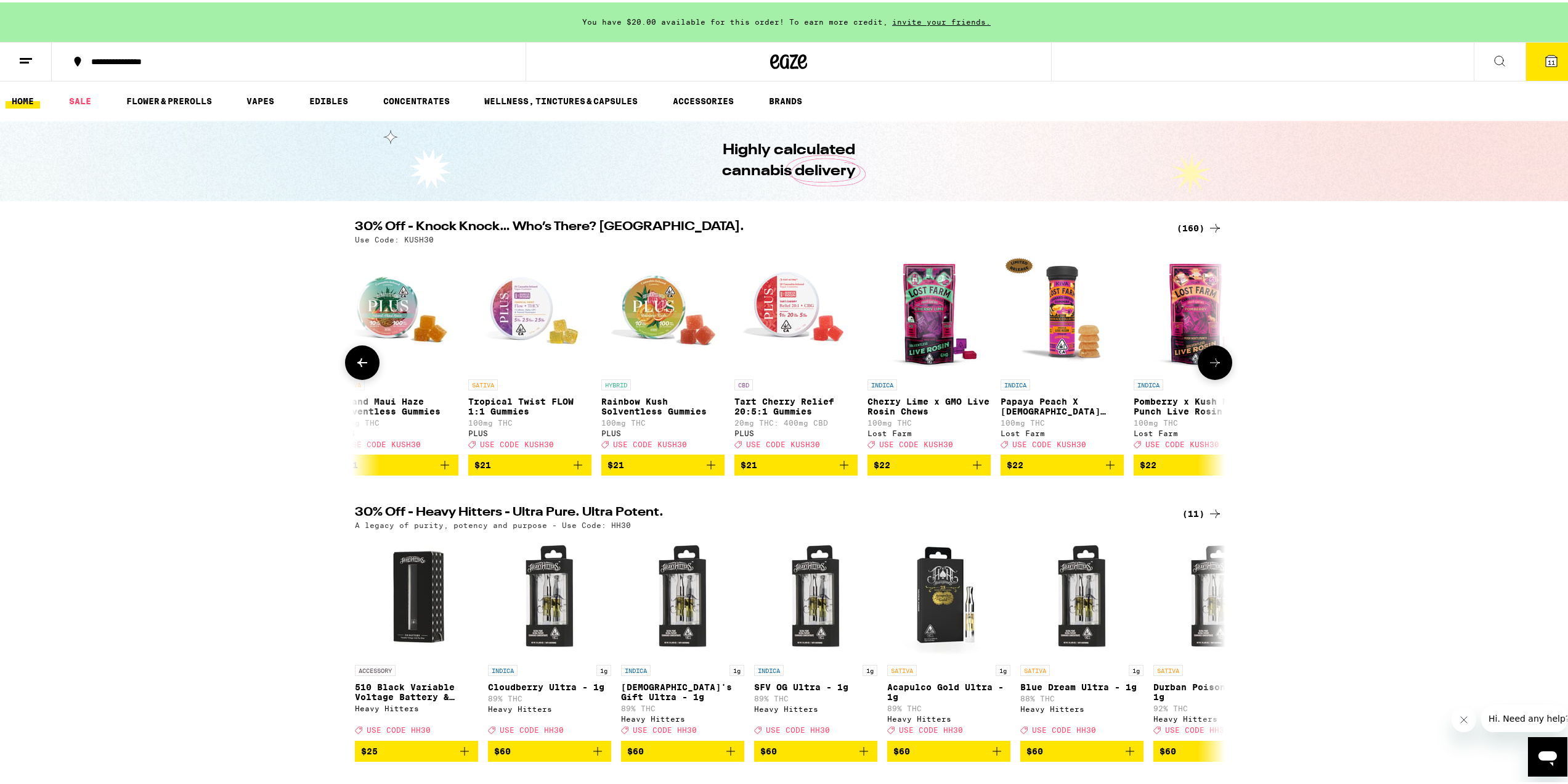
click at [1079, 470] on span "$22" at bounding box center [1062, 463] width 111 height 15
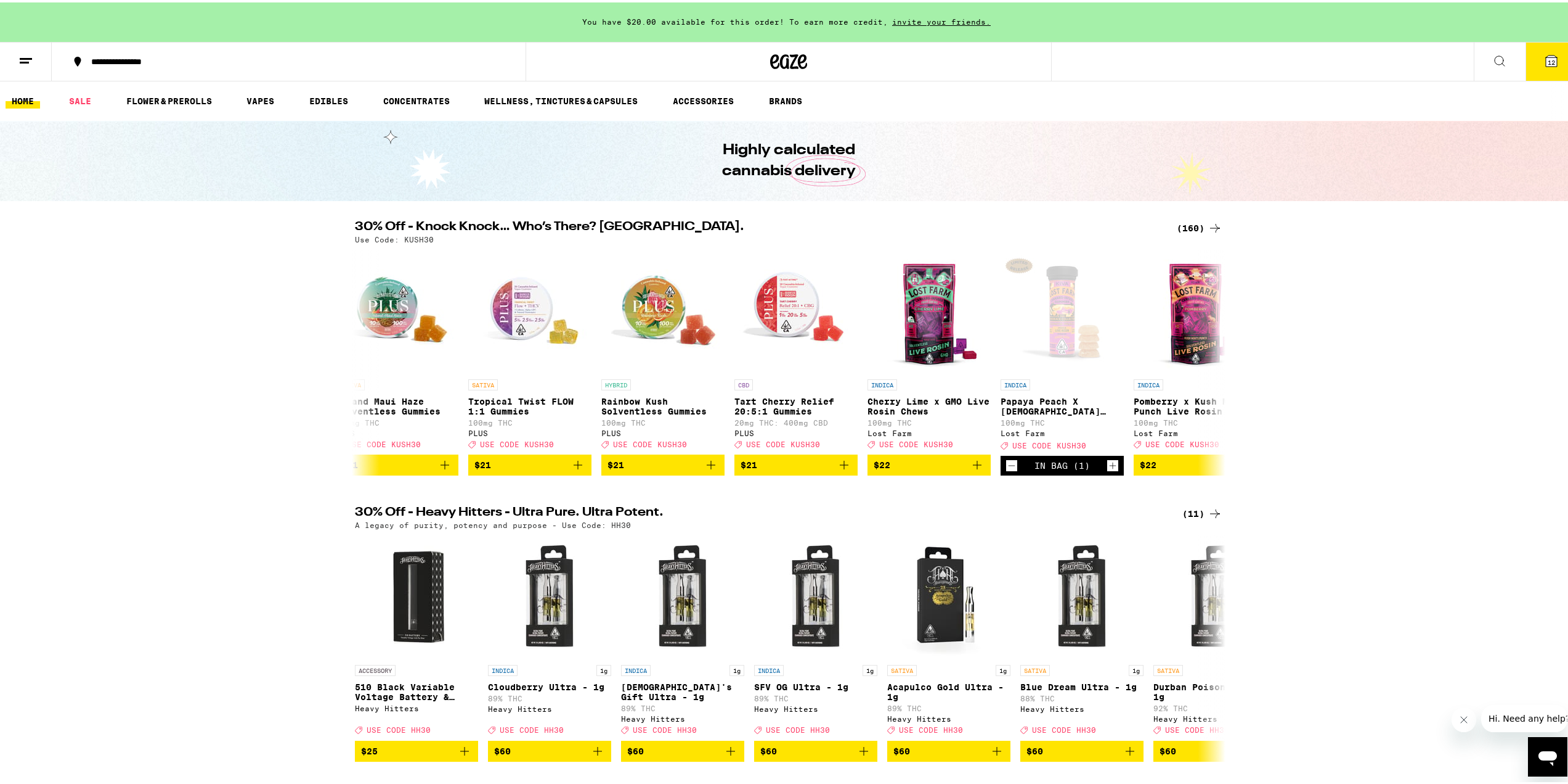
click at [1548, 56] on span "12" at bounding box center [1552, 60] width 7 height 7
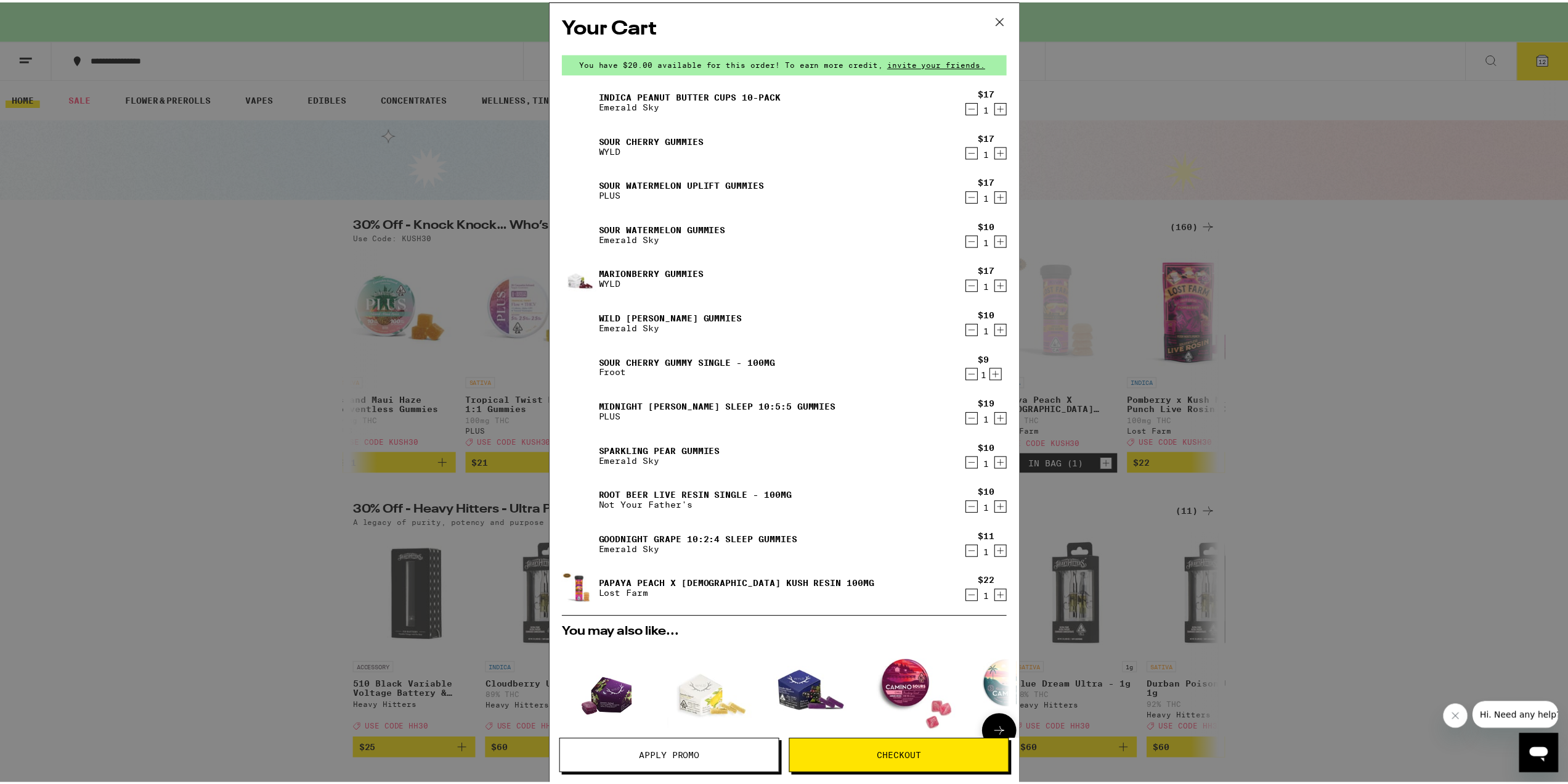
scroll to position [278, 0]
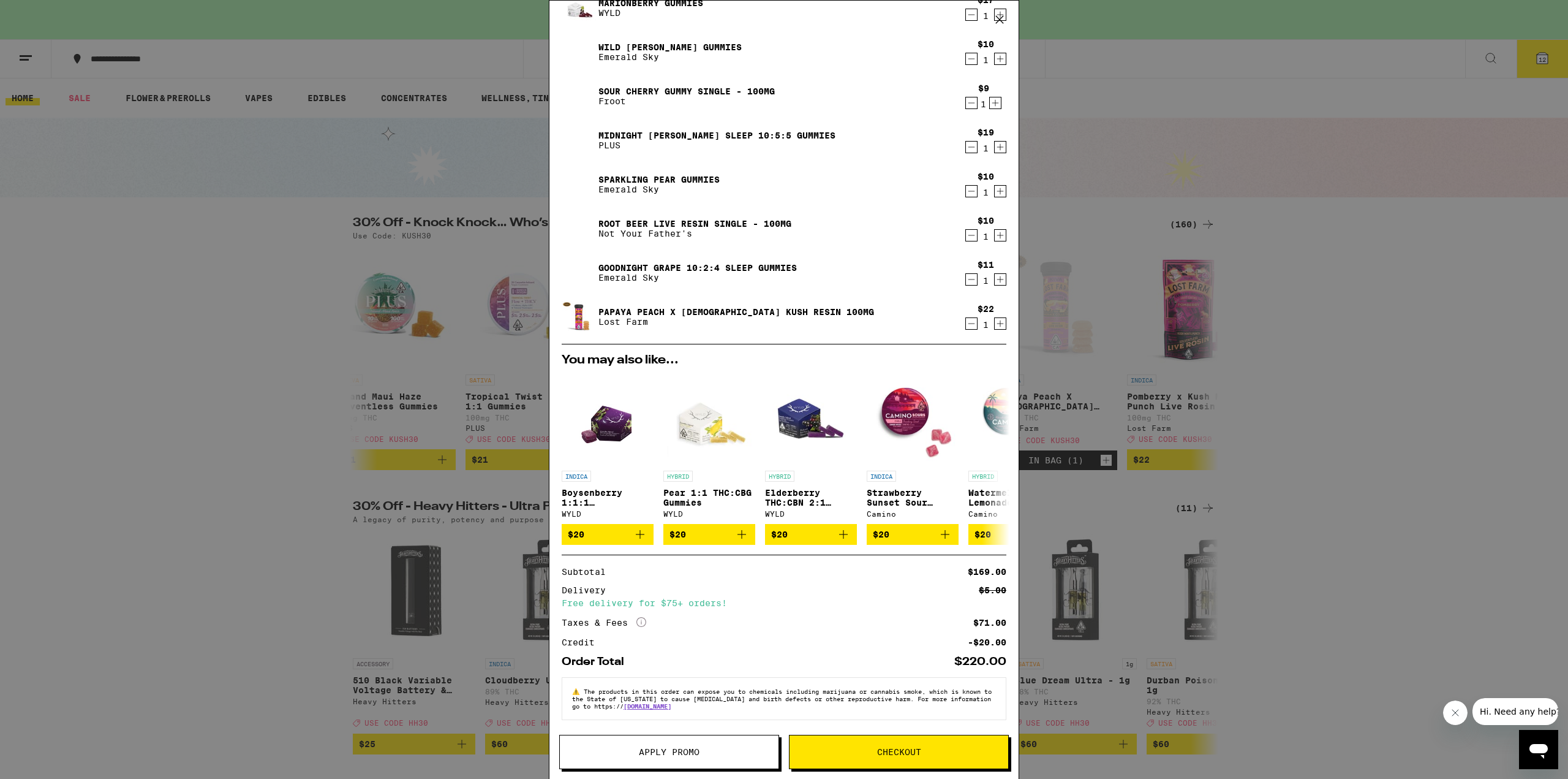
click at [678, 759] on button "Apply Promo" at bounding box center [669, 751] width 220 height 35
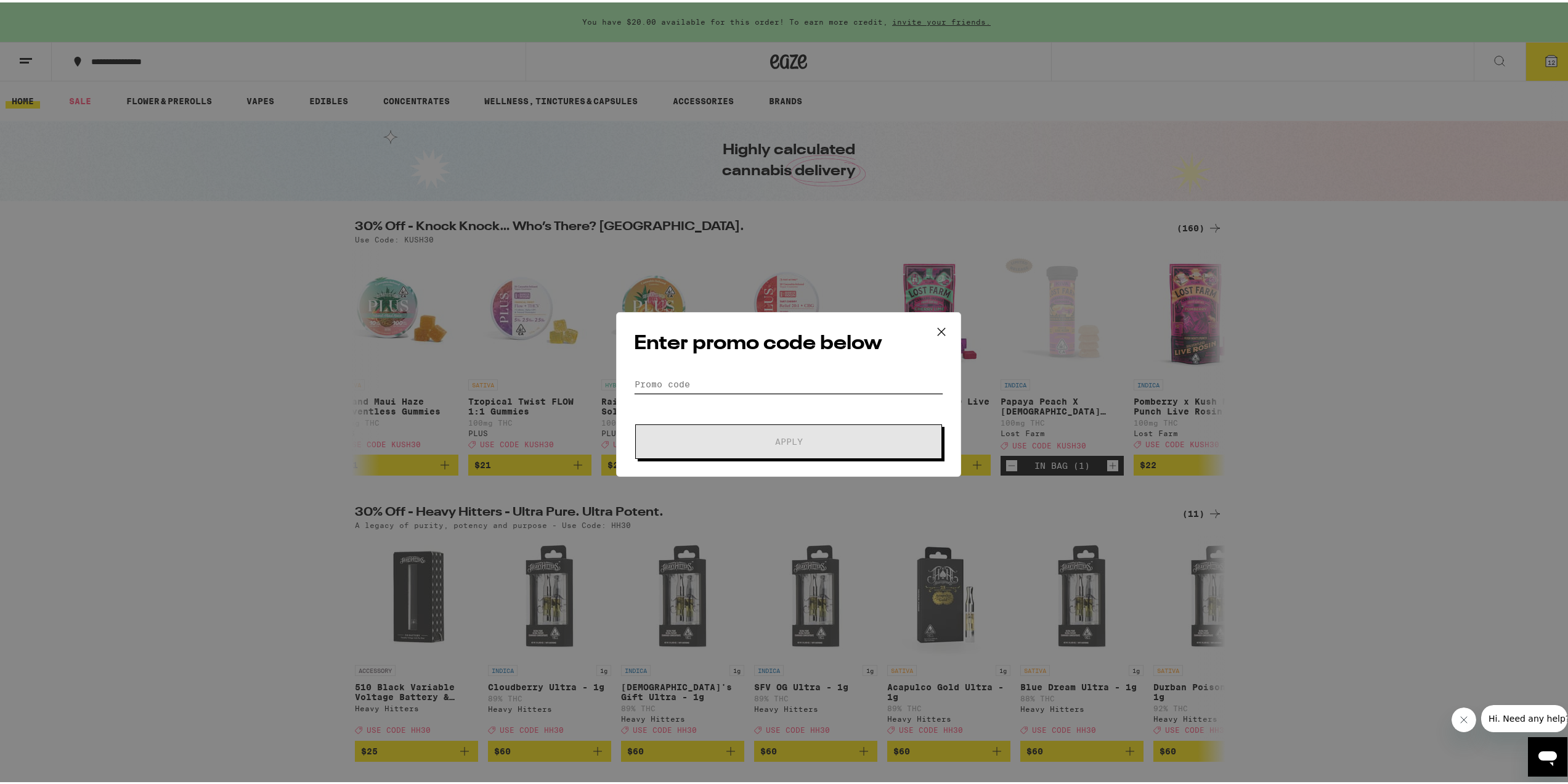
click at [835, 374] on input "Promo Code" at bounding box center [789, 381] width 310 height 19
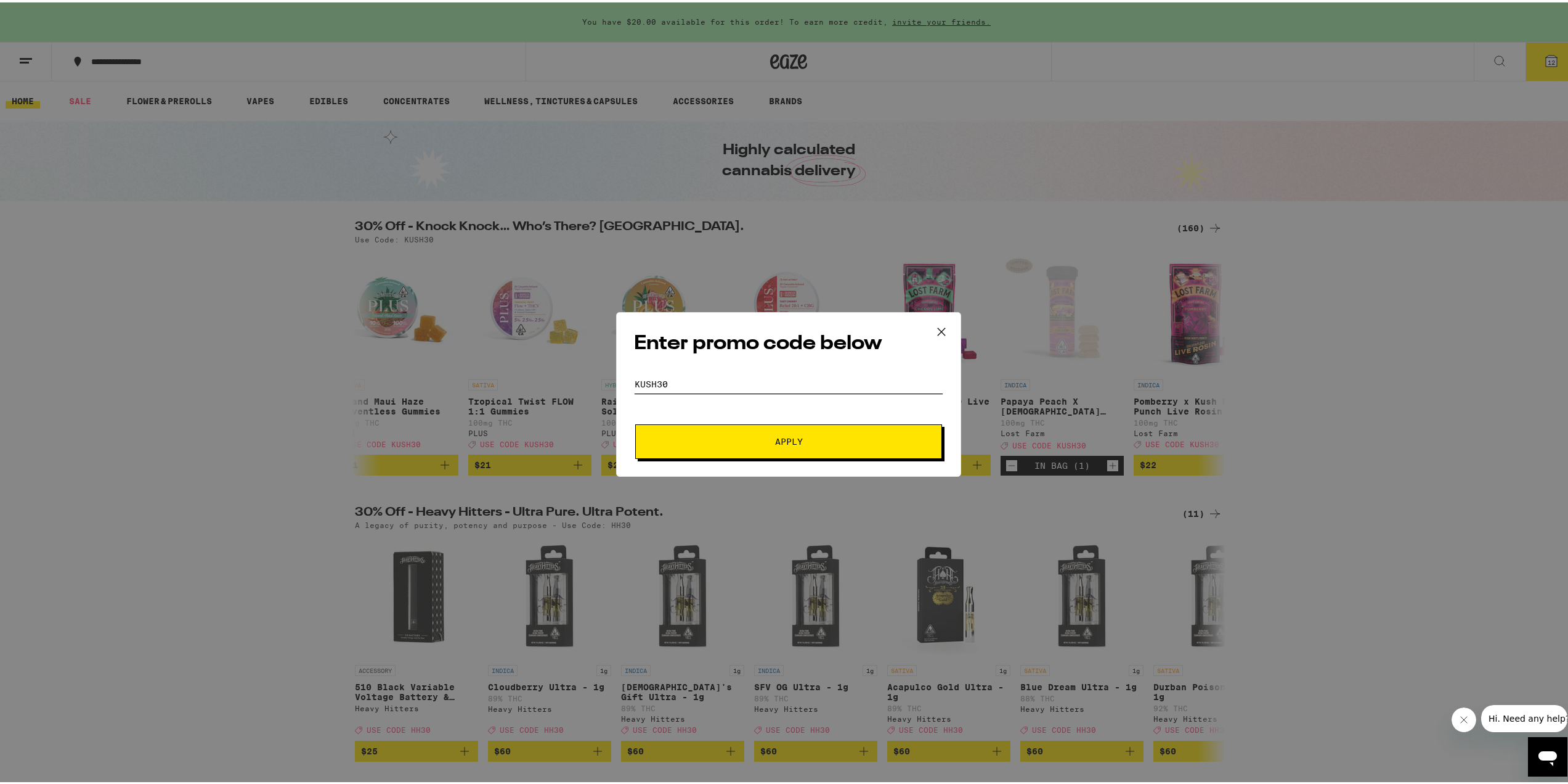
type input "kusH30"
click at [812, 425] on button "Apply" at bounding box center [789, 438] width 307 height 35
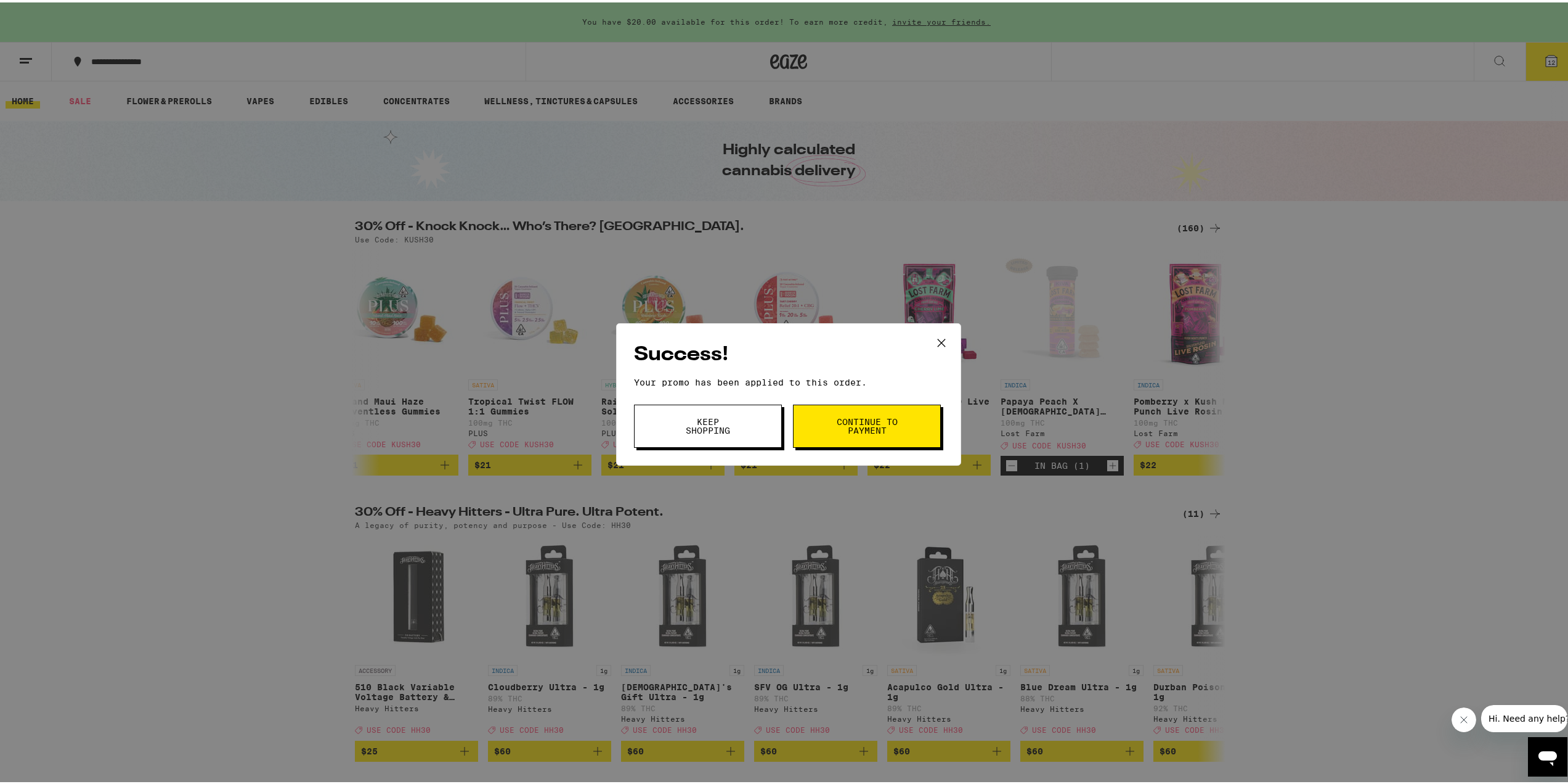
click at [749, 428] on button "Keep Shopping" at bounding box center [709, 423] width 148 height 43
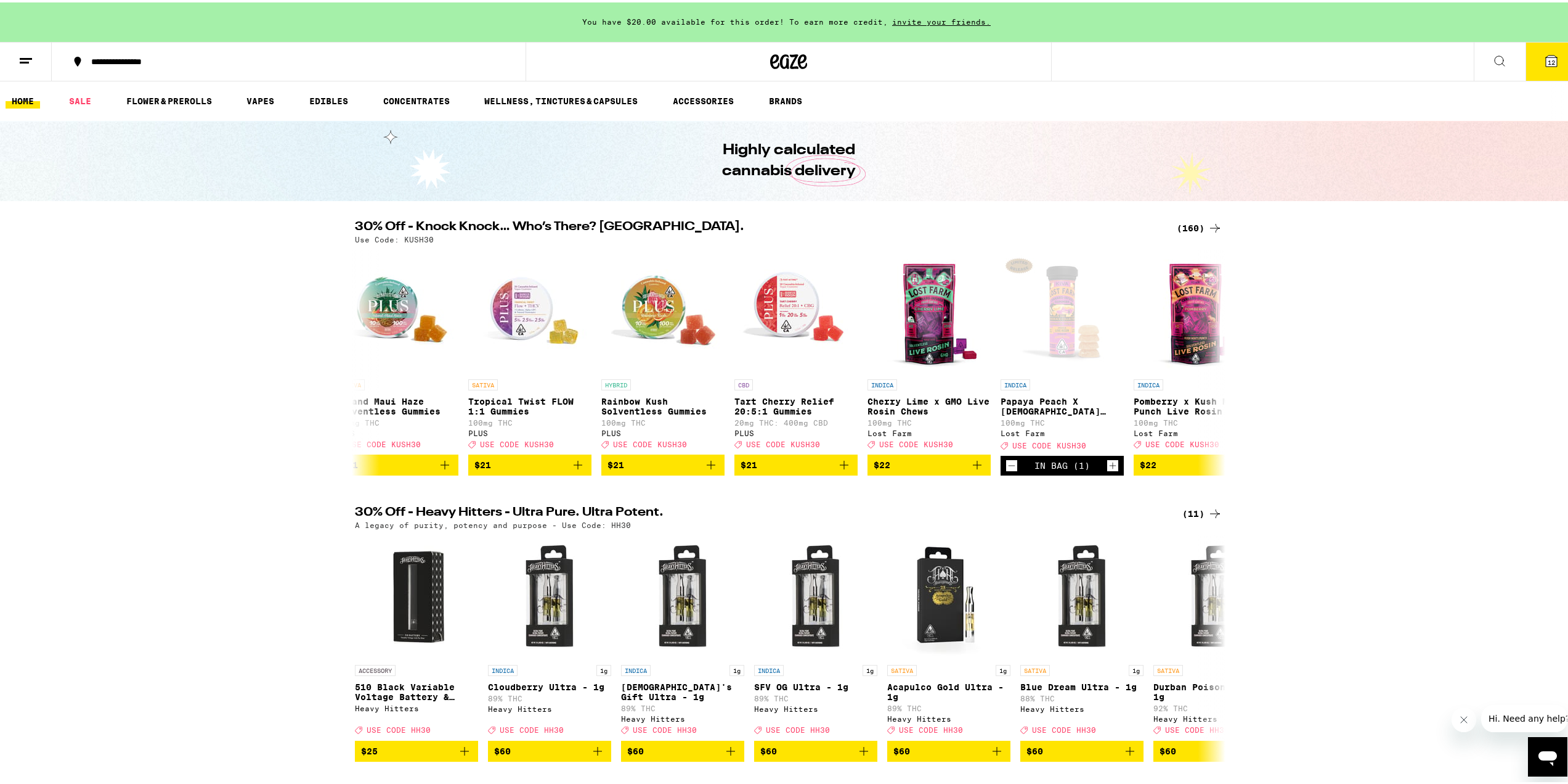
click at [1551, 73] on button "12" at bounding box center [1552, 59] width 52 height 38
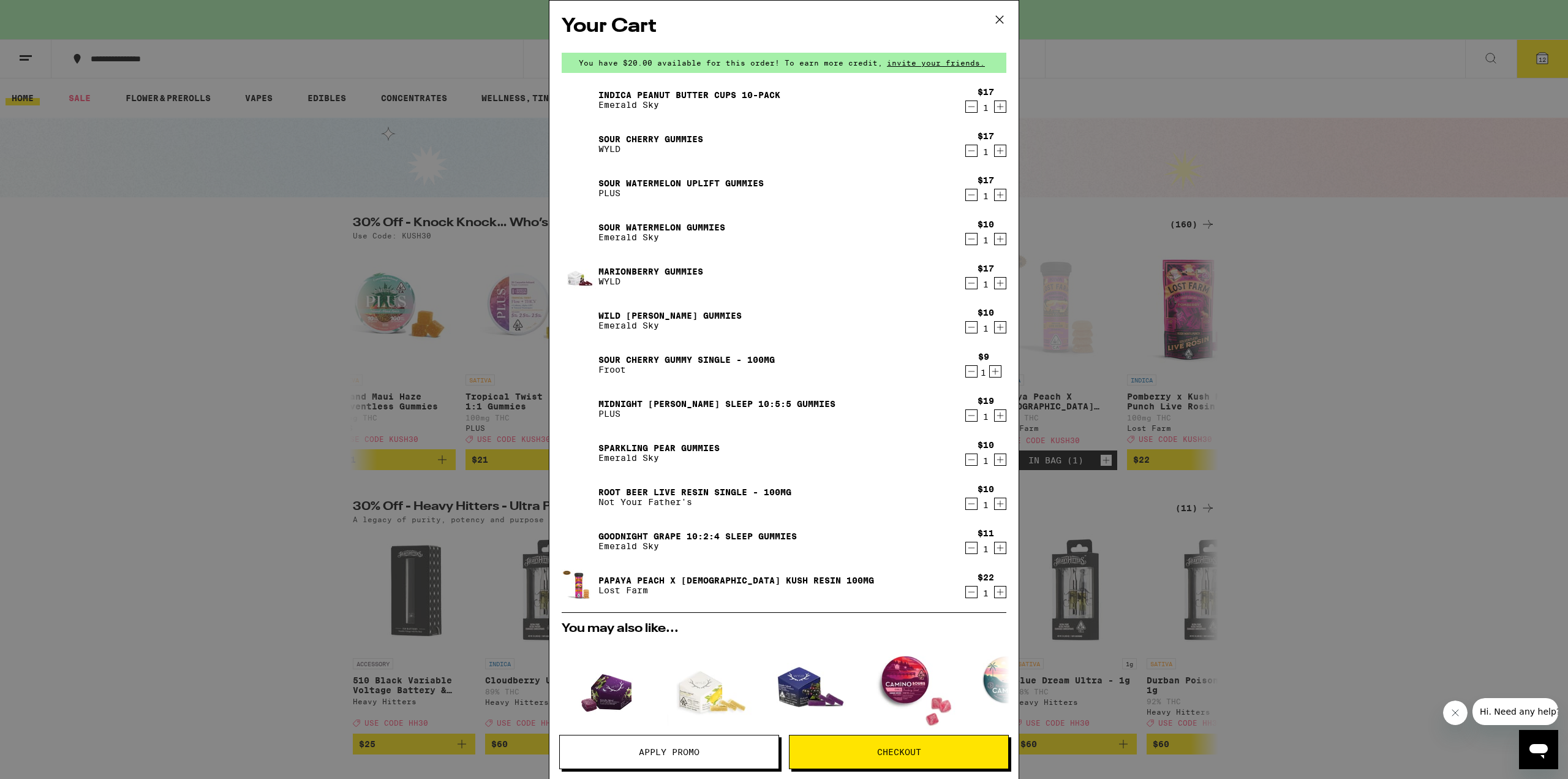
click at [966, 589] on icon "Decrement" at bounding box center [971, 592] width 11 height 15
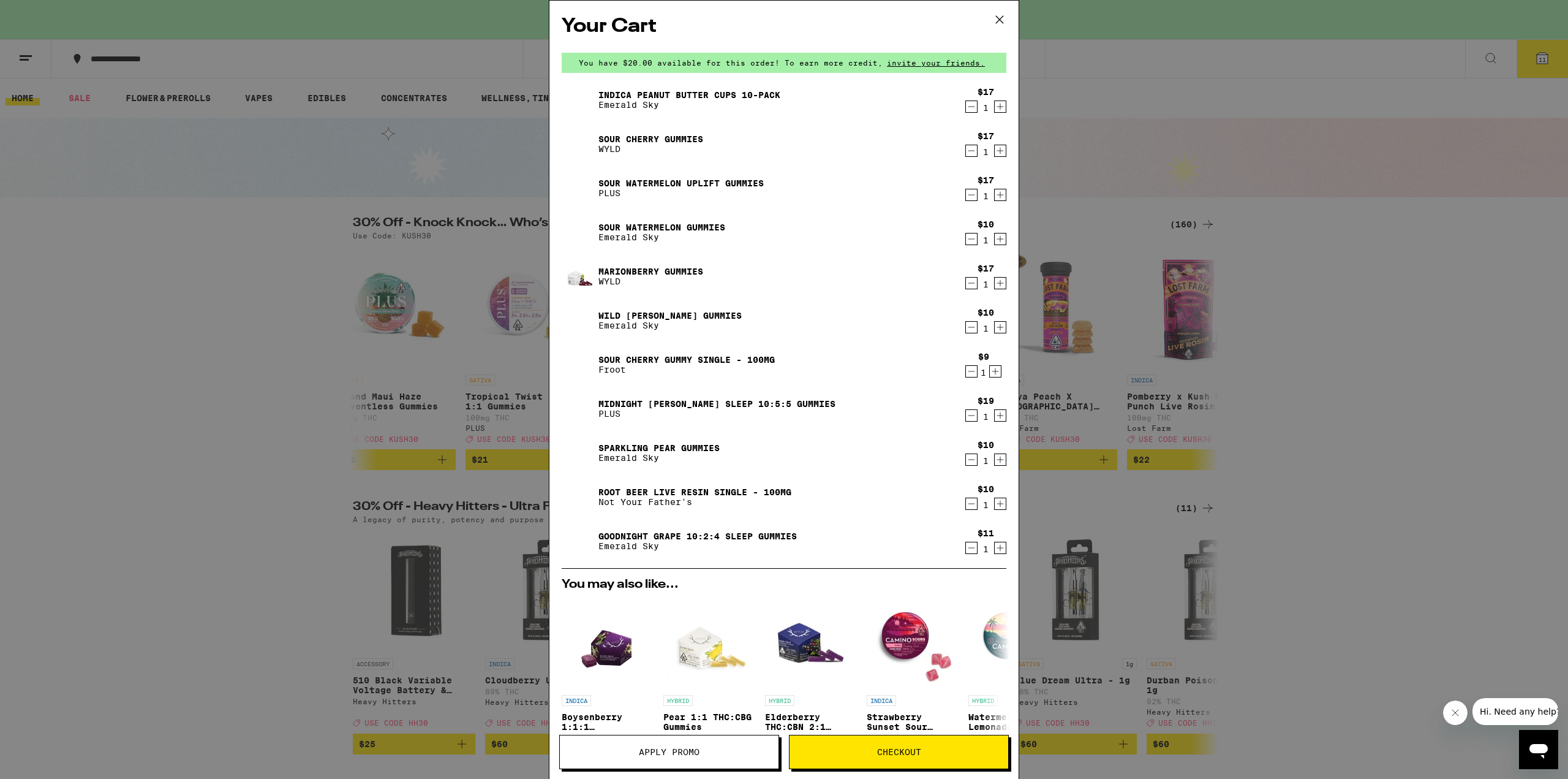
click at [966, 414] on icon "Decrement" at bounding box center [971, 415] width 11 height 15
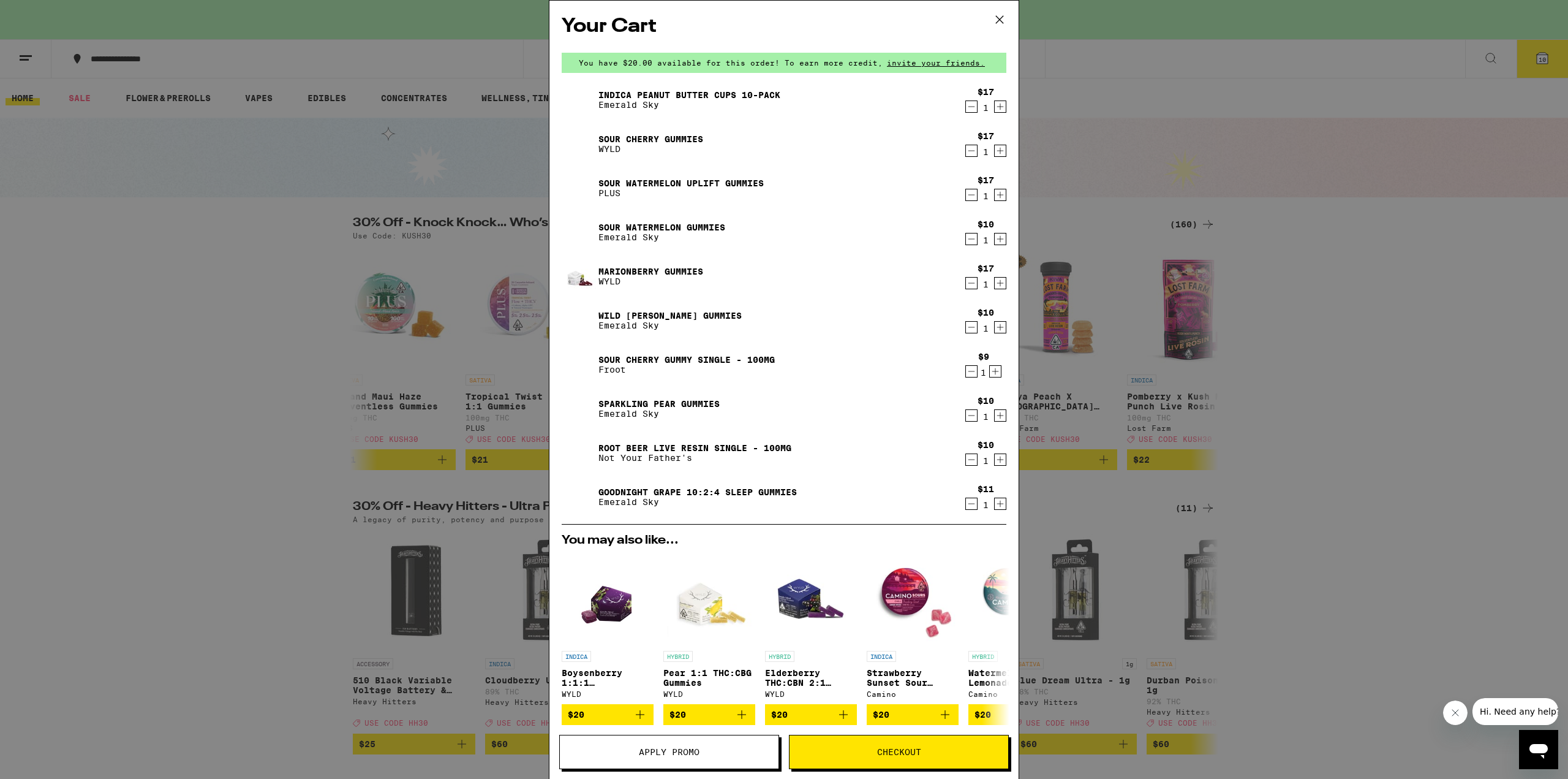
click at [966, 462] on icon "Decrement" at bounding box center [971, 460] width 11 height 15
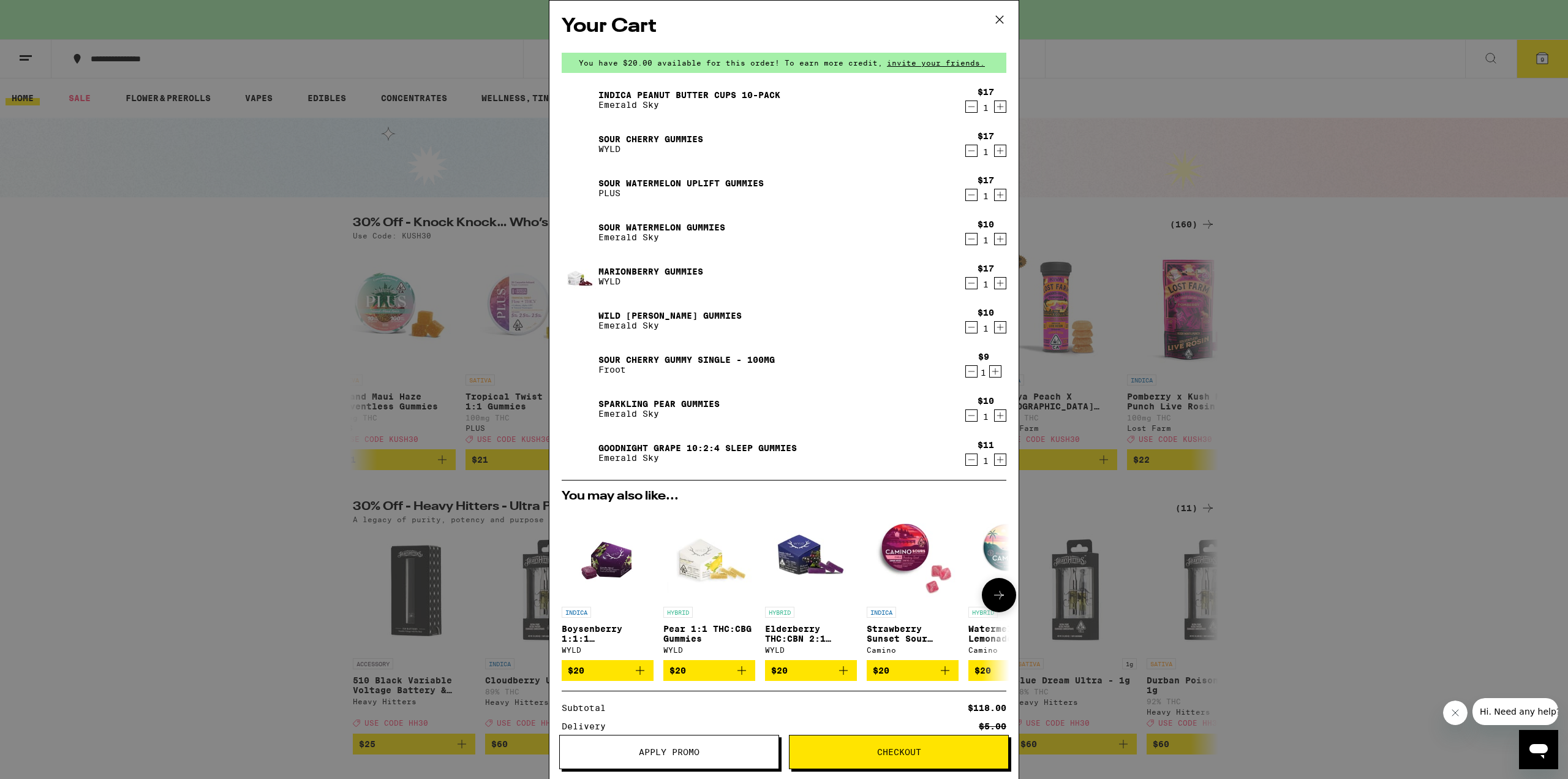
click at [992, 594] on icon at bounding box center [999, 594] width 15 height 15
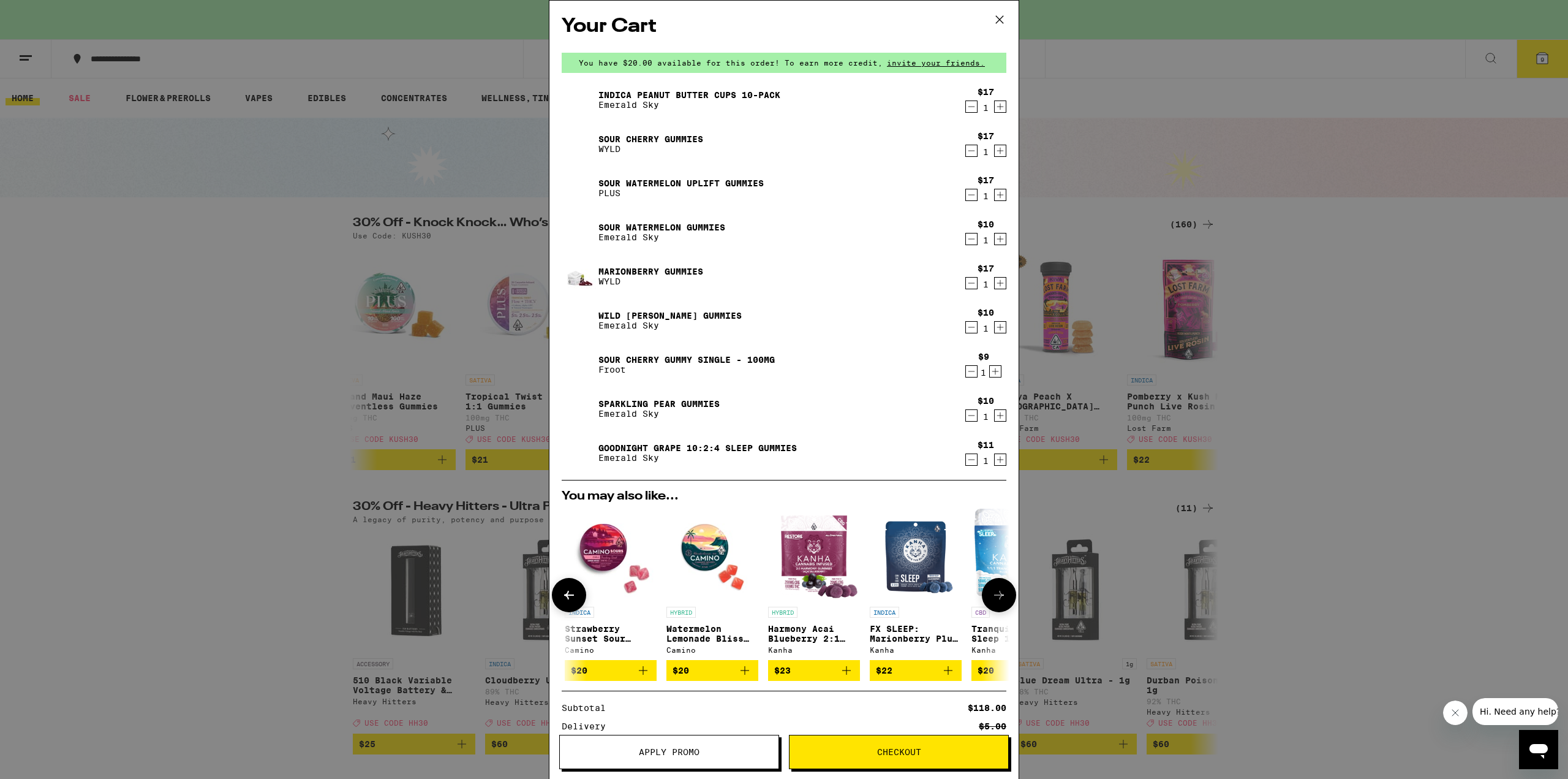
click at [992, 594] on icon at bounding box center [999, 594] width 15 height 15
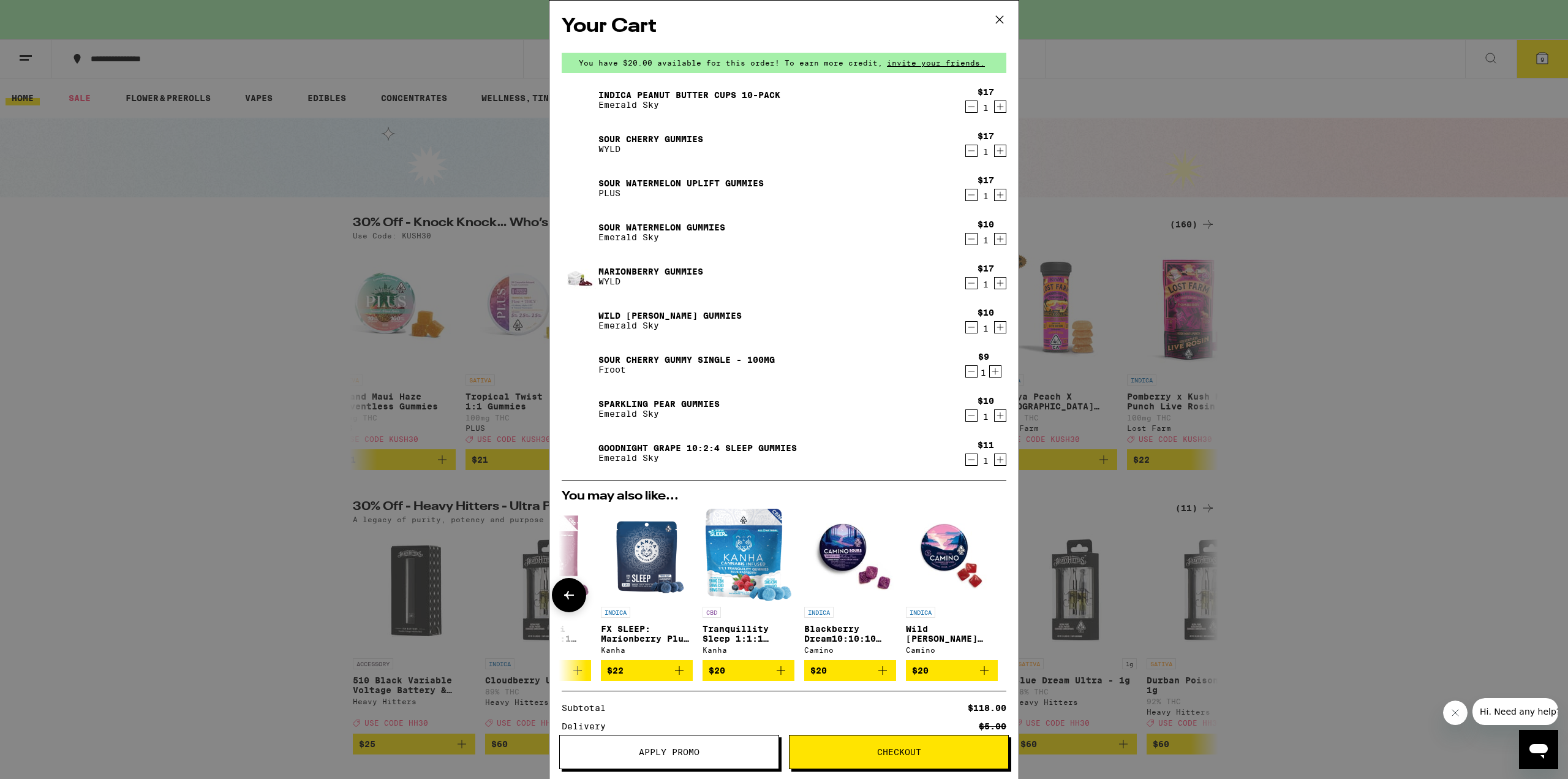
scroll to position [0, 581]
click at [983, 594] on div at bounding box center [999, 594] width 35 height 35
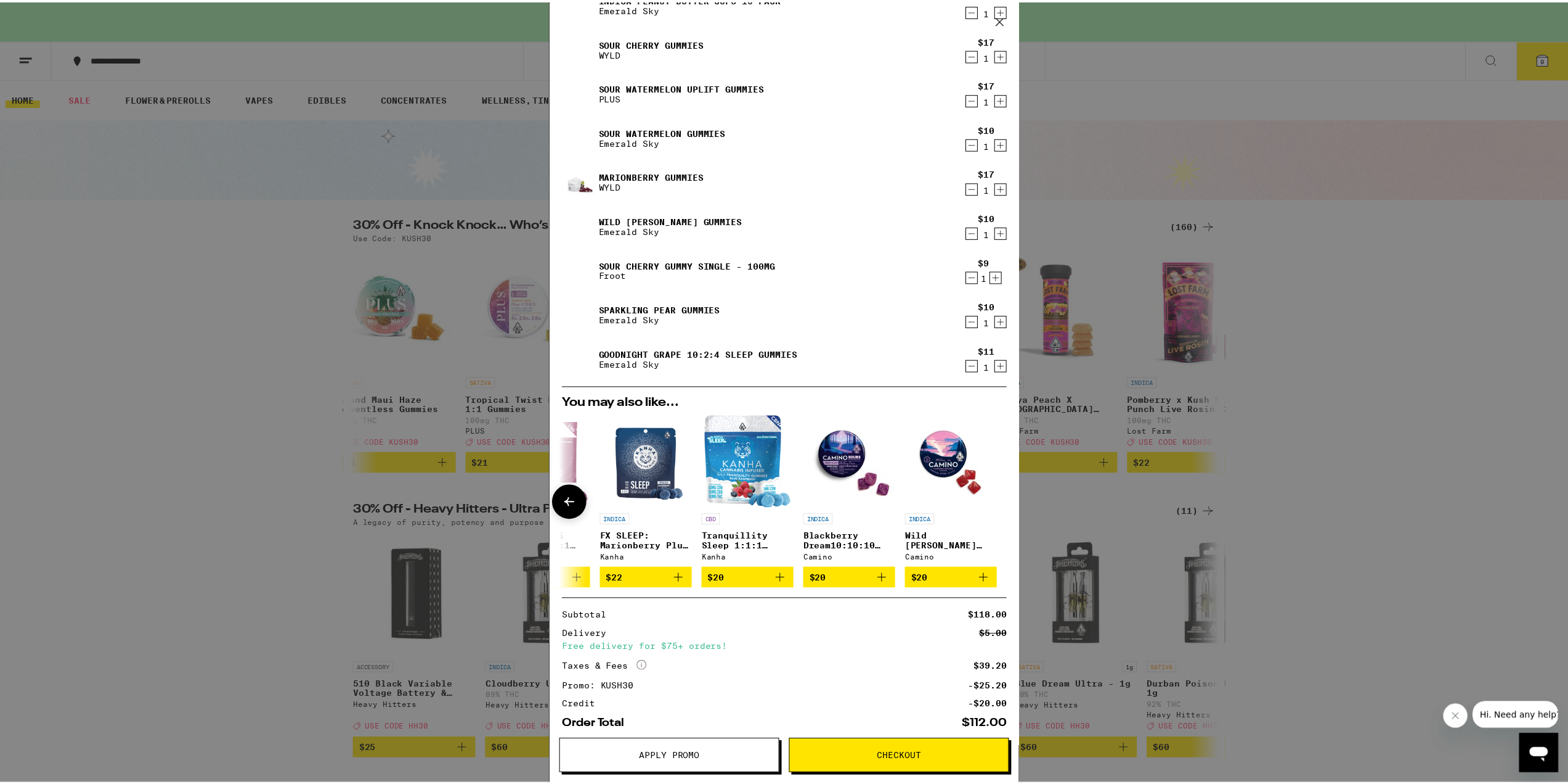
scroll to position [163, 0]
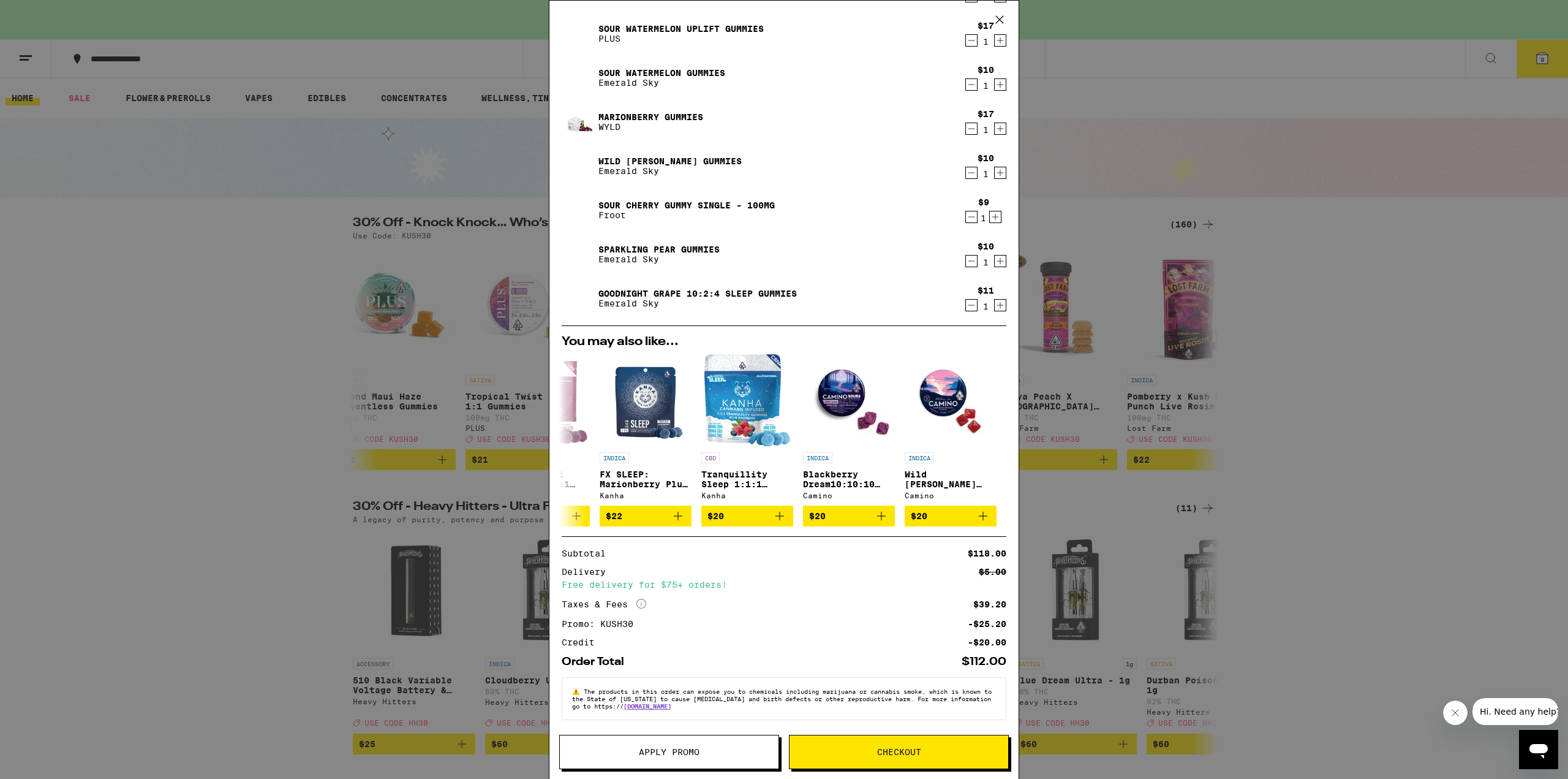
click at [275, 357] on div "Your Cart You have $20.00 available for this order! To earn more credit, invite…" at bounding box center [784, 390] width 1568 height 779
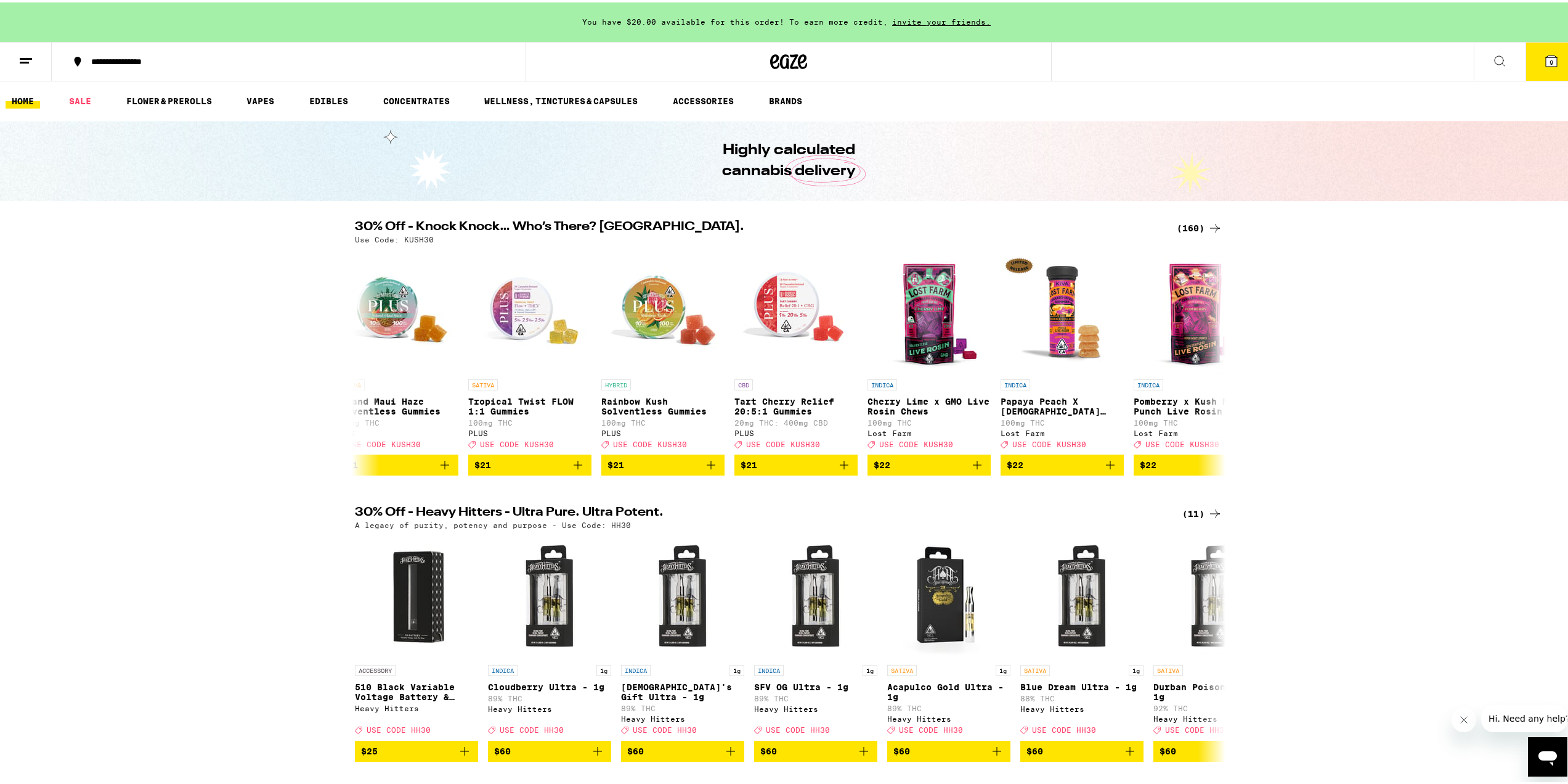
click at [1474, 67] on button at bounding box center [1500, 60] width 52 height 39
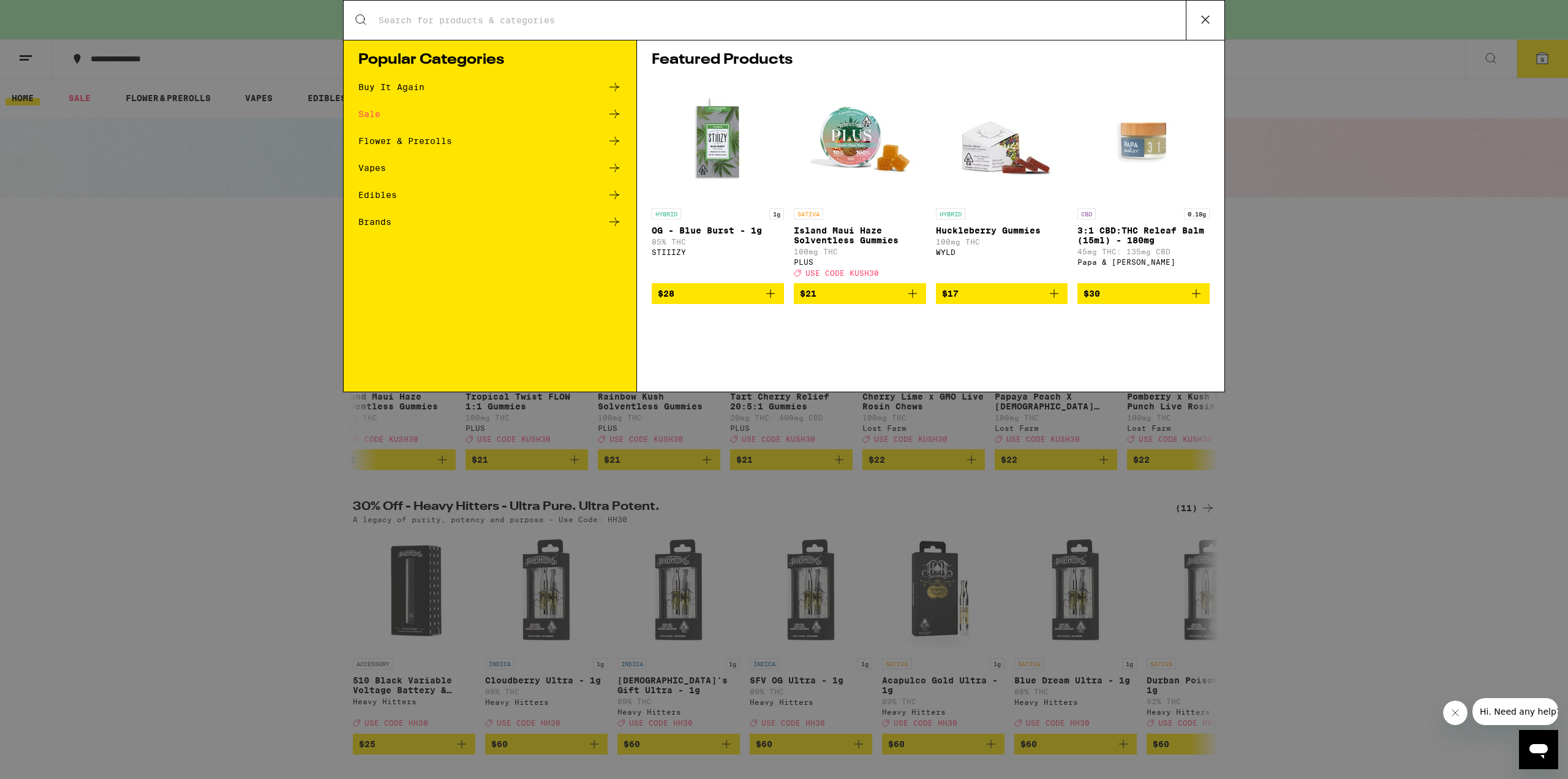
click at [808, 25] on input "Search for Products" at bounding box center [781, 20] width 808 height 11
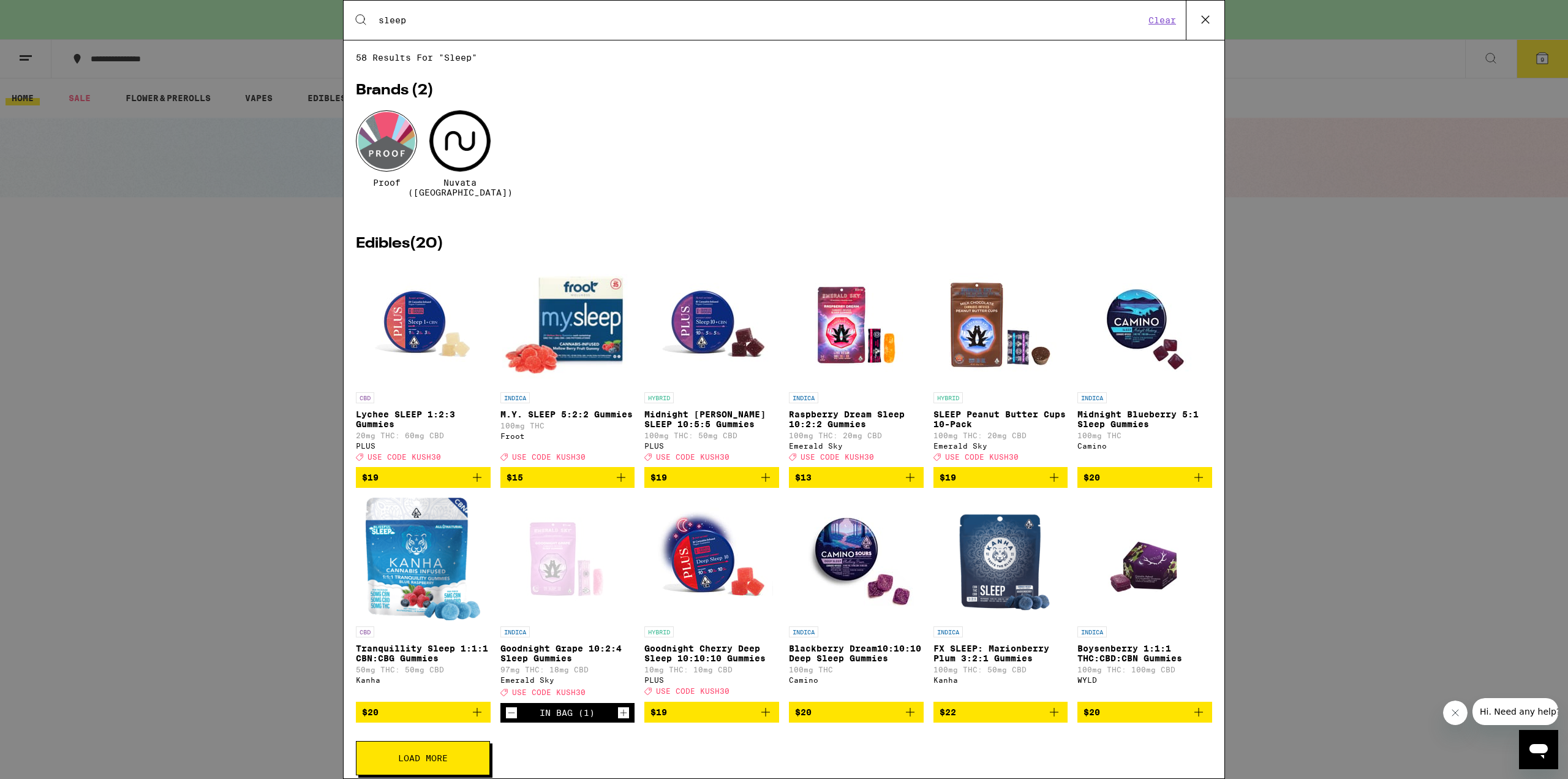
type input "sleep"
click at [706, 484] on span "$19" at bounding box center [711, 477] width 122 height 15
click at [394, 476] on span "$19" at bounding box center [423, 477] width 122 height 15
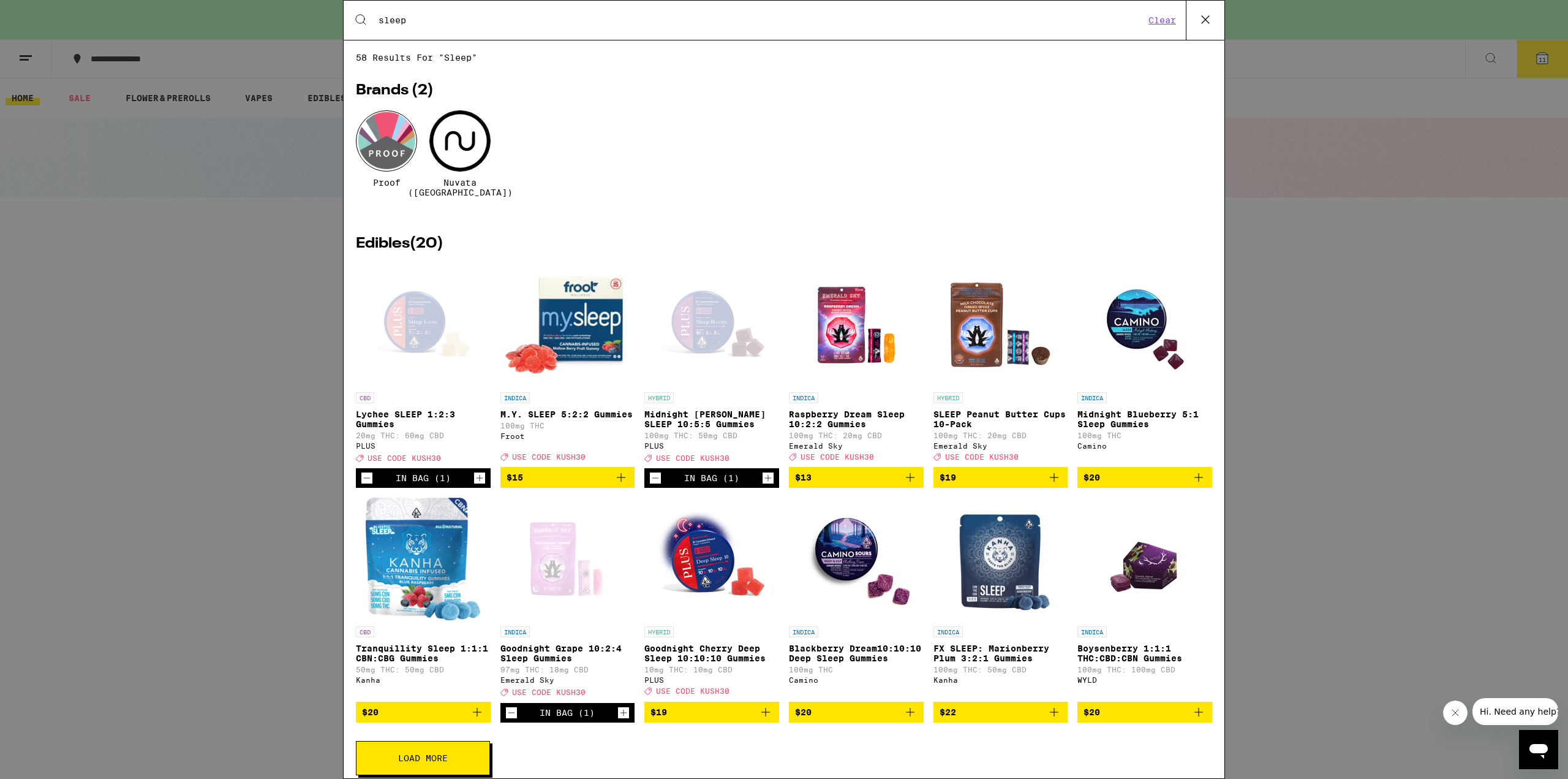
click at [1207, 25] on icon at bounding box center [1205, 20] width 19 height 19
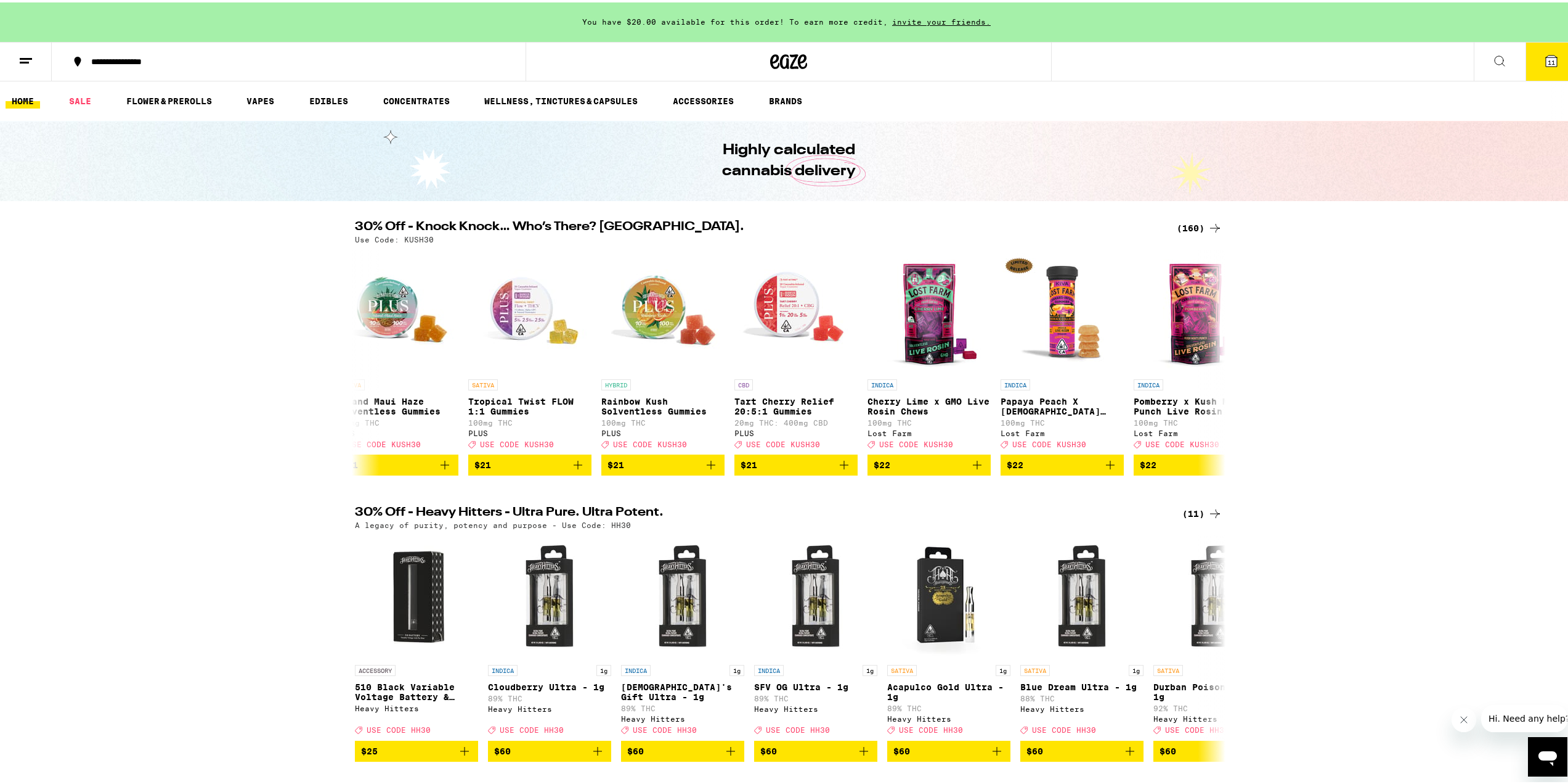
click at [1548, 57] on span "11" at bounding box center [1552, 60] width 7 height 7
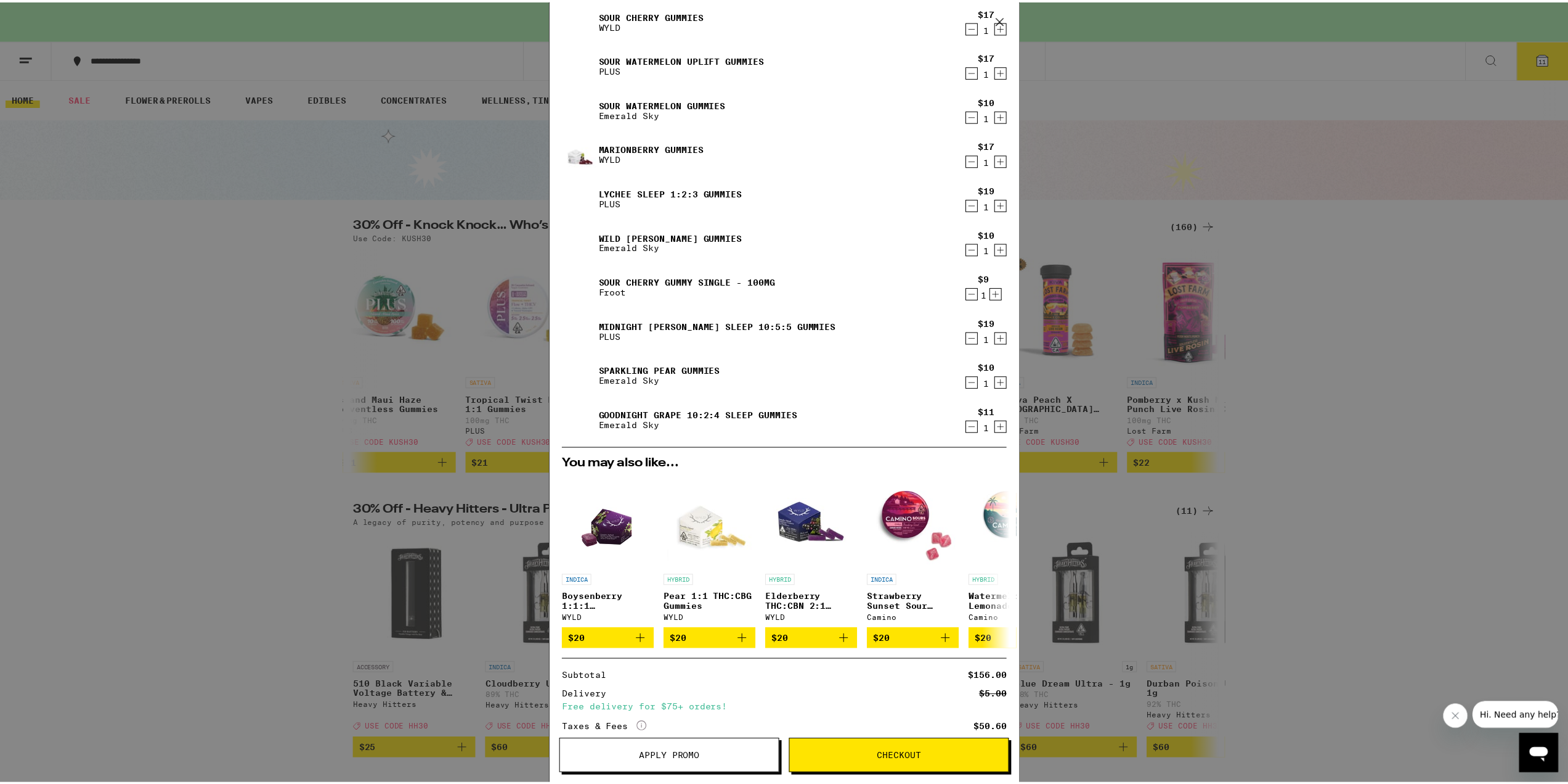
scroll to position [252, 0]
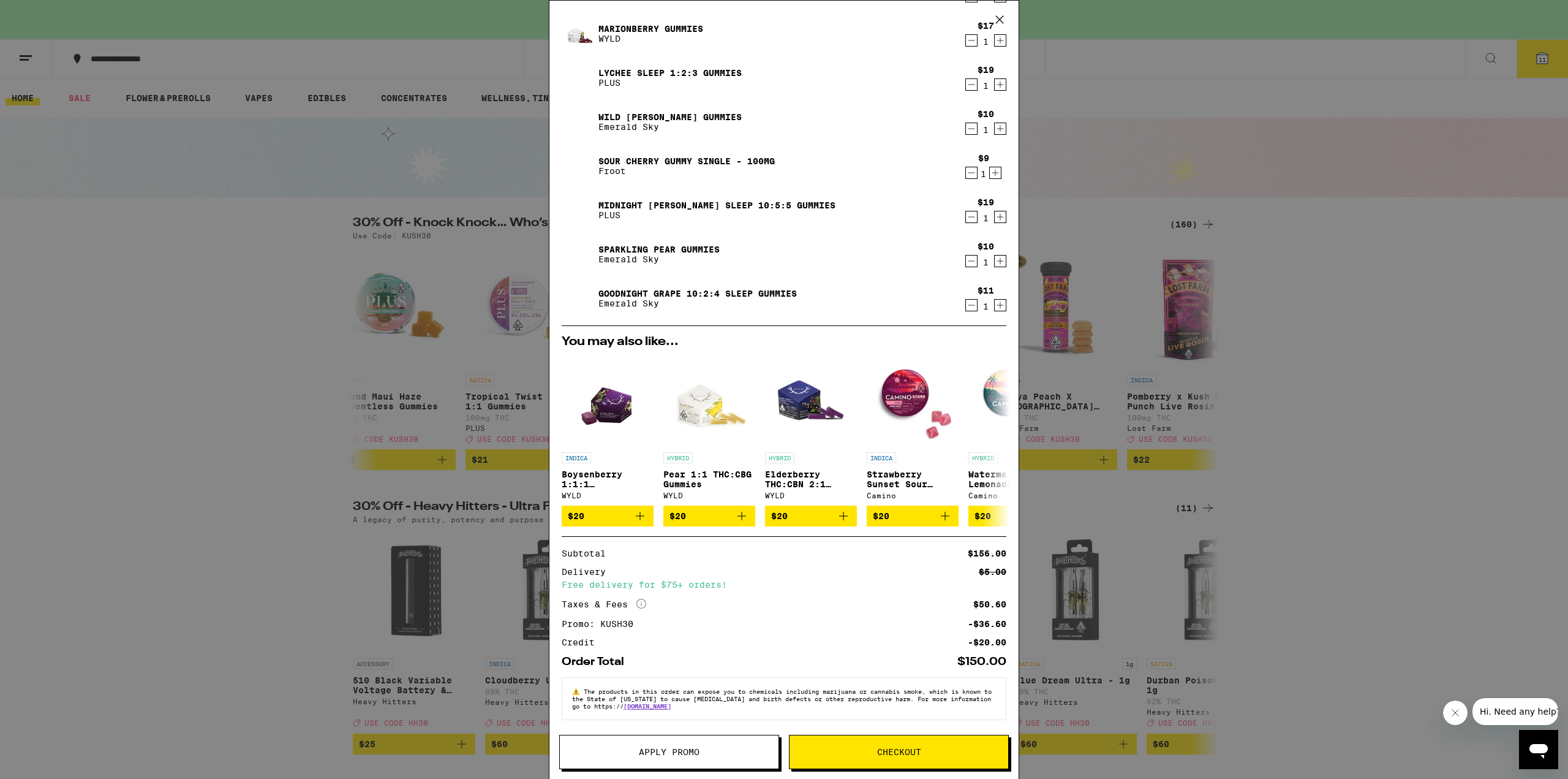
click at [933, 748] on span "Checkout" at bounding box center [898, 751] width 219 height 9
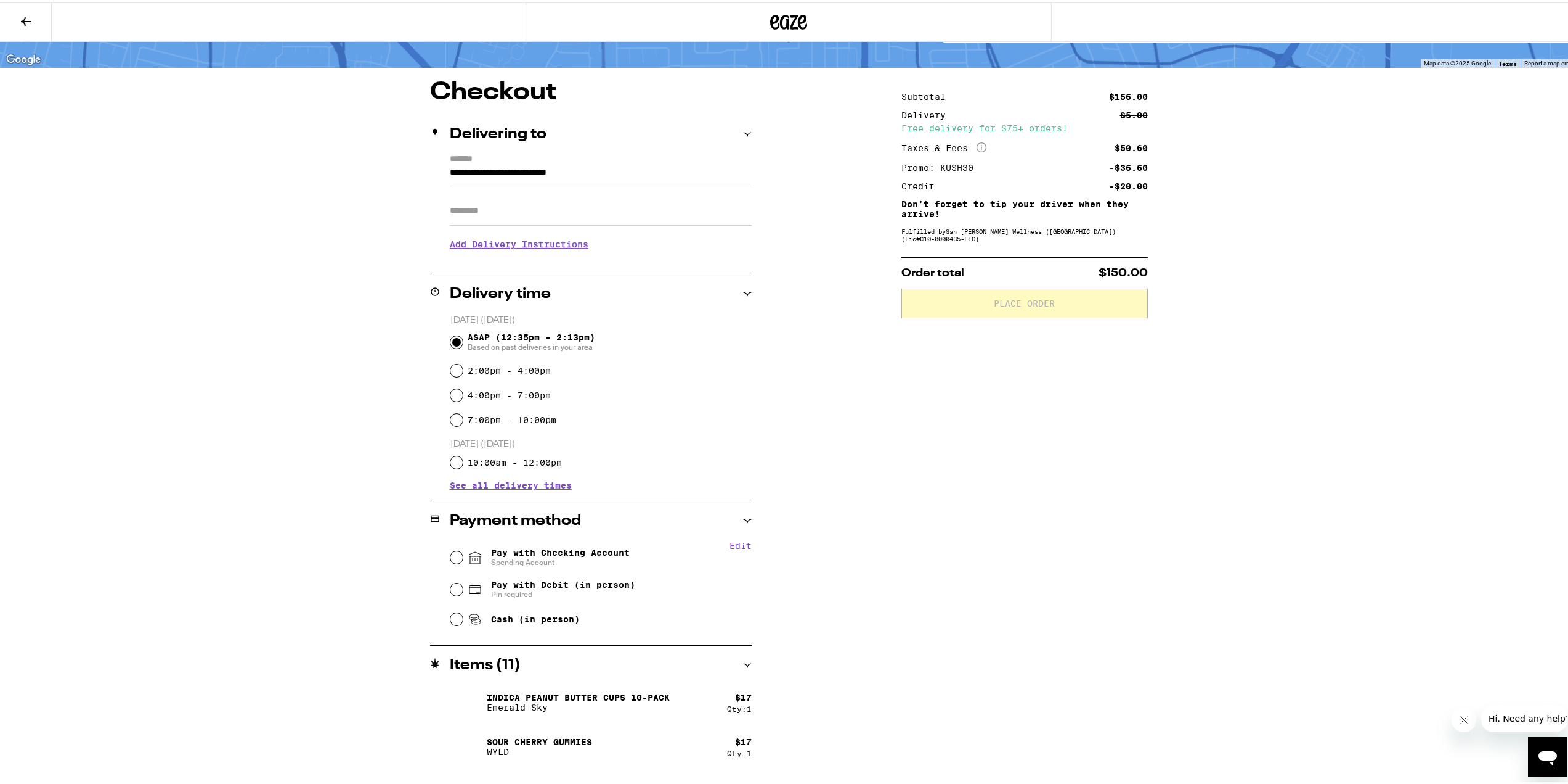
scroll to position [185, 0]
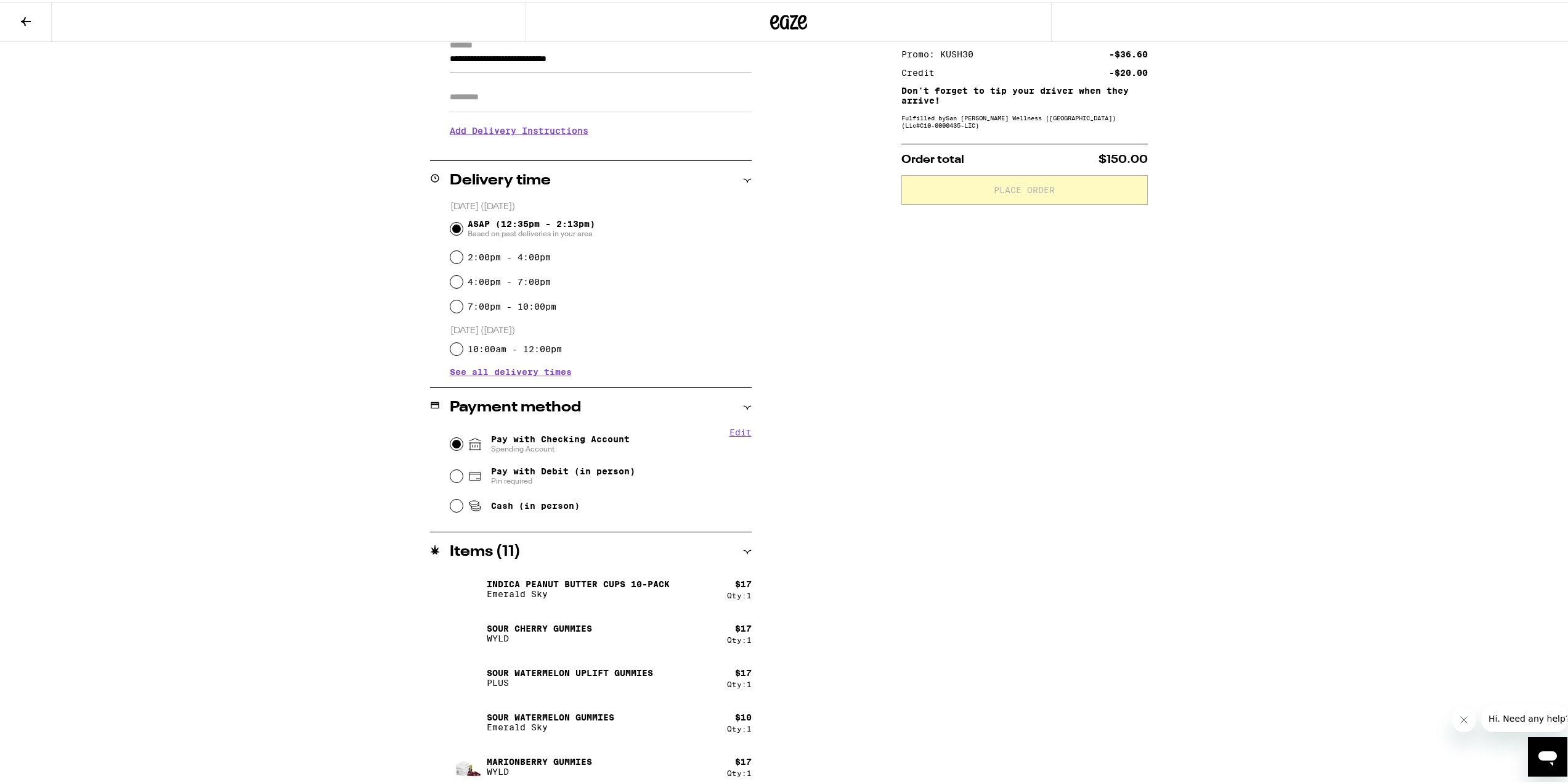
click at [453, 439] on input "Pay with Checking Account Spending Account" at bounding box center [457, 441] width 12 height 13
radio input "true"
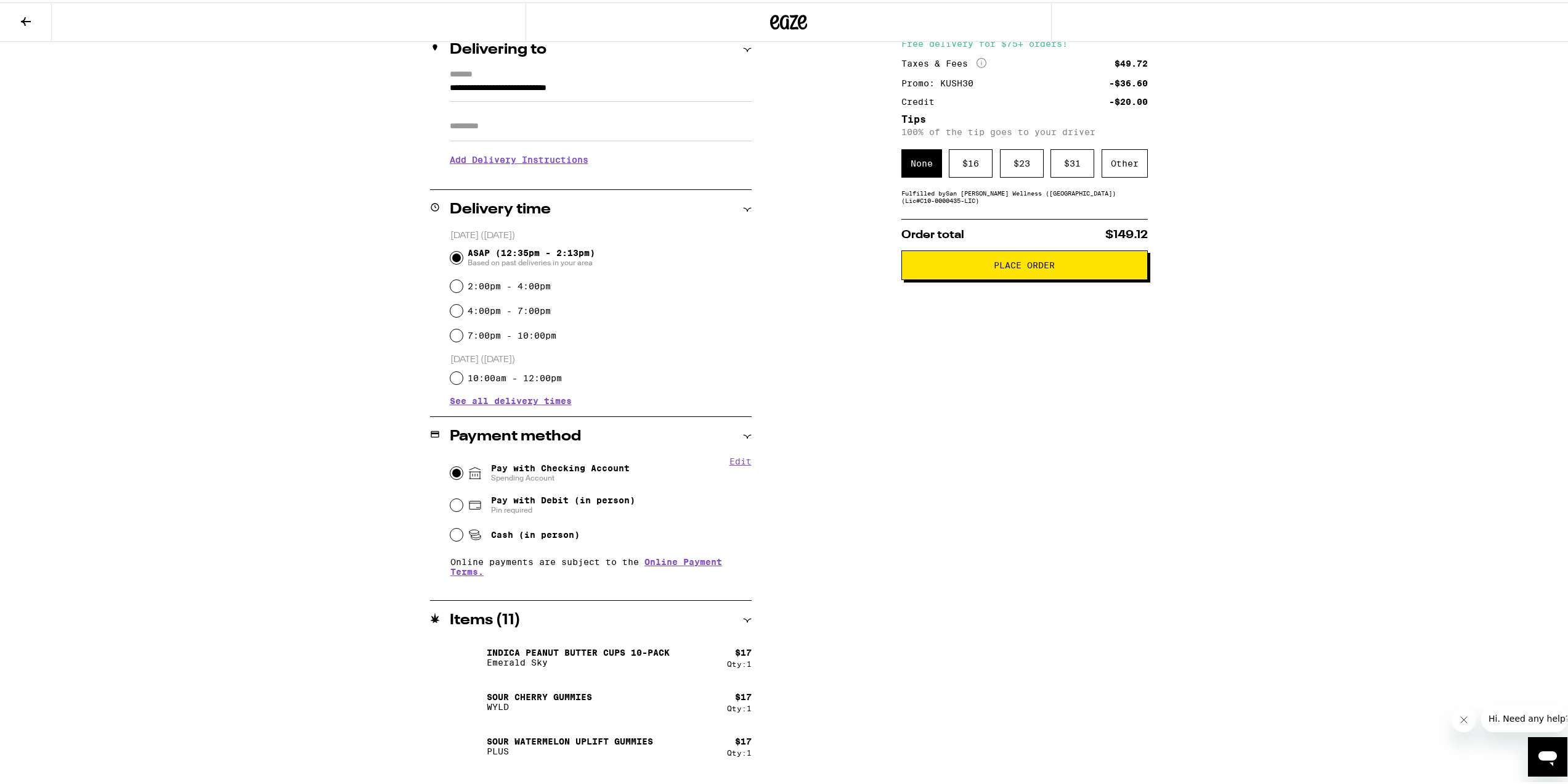
scroll to position [0, 0]
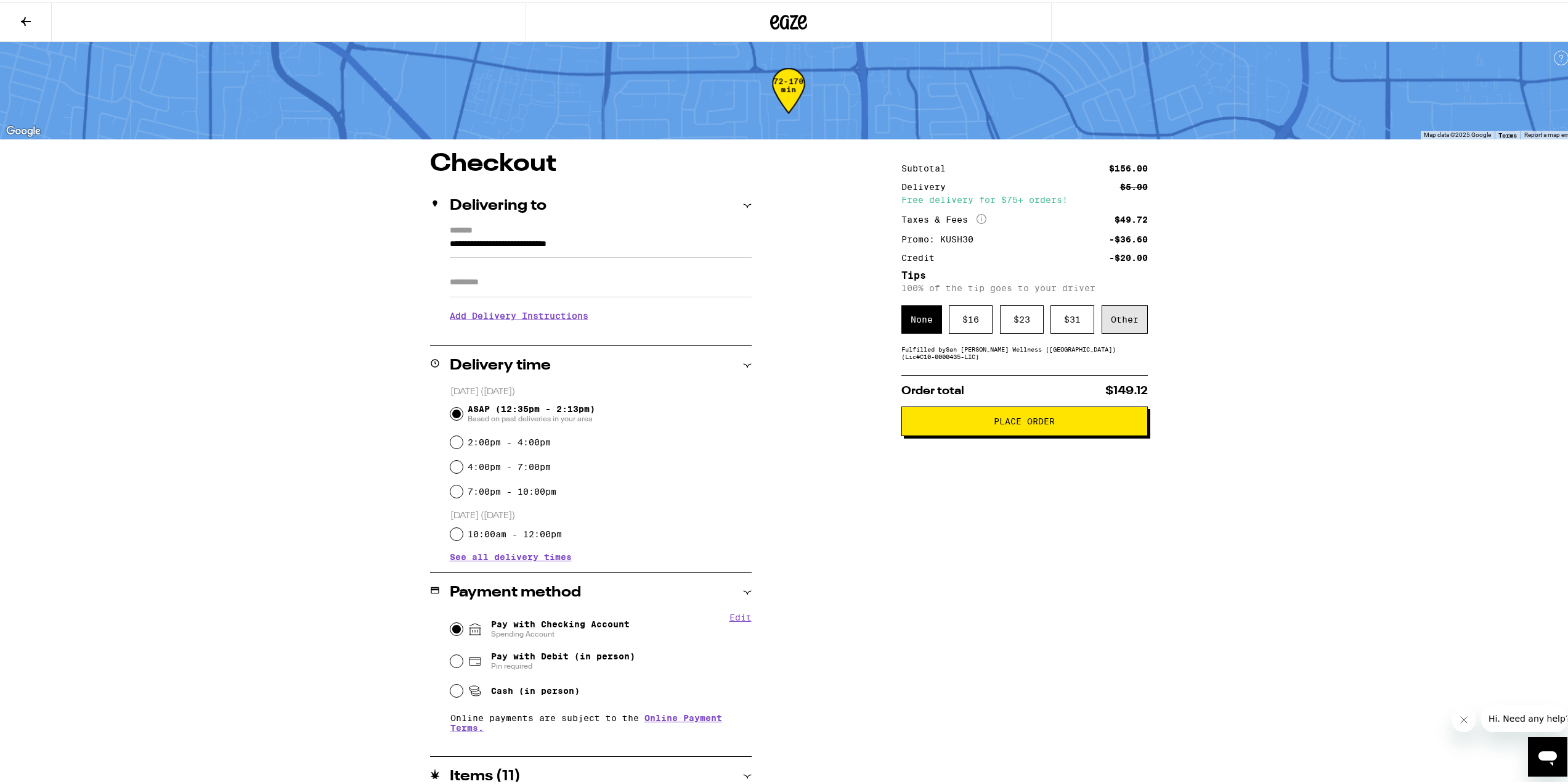
click at [1110, 313] on div "Other" at bounding box center [1125, 317] width 46 height 29
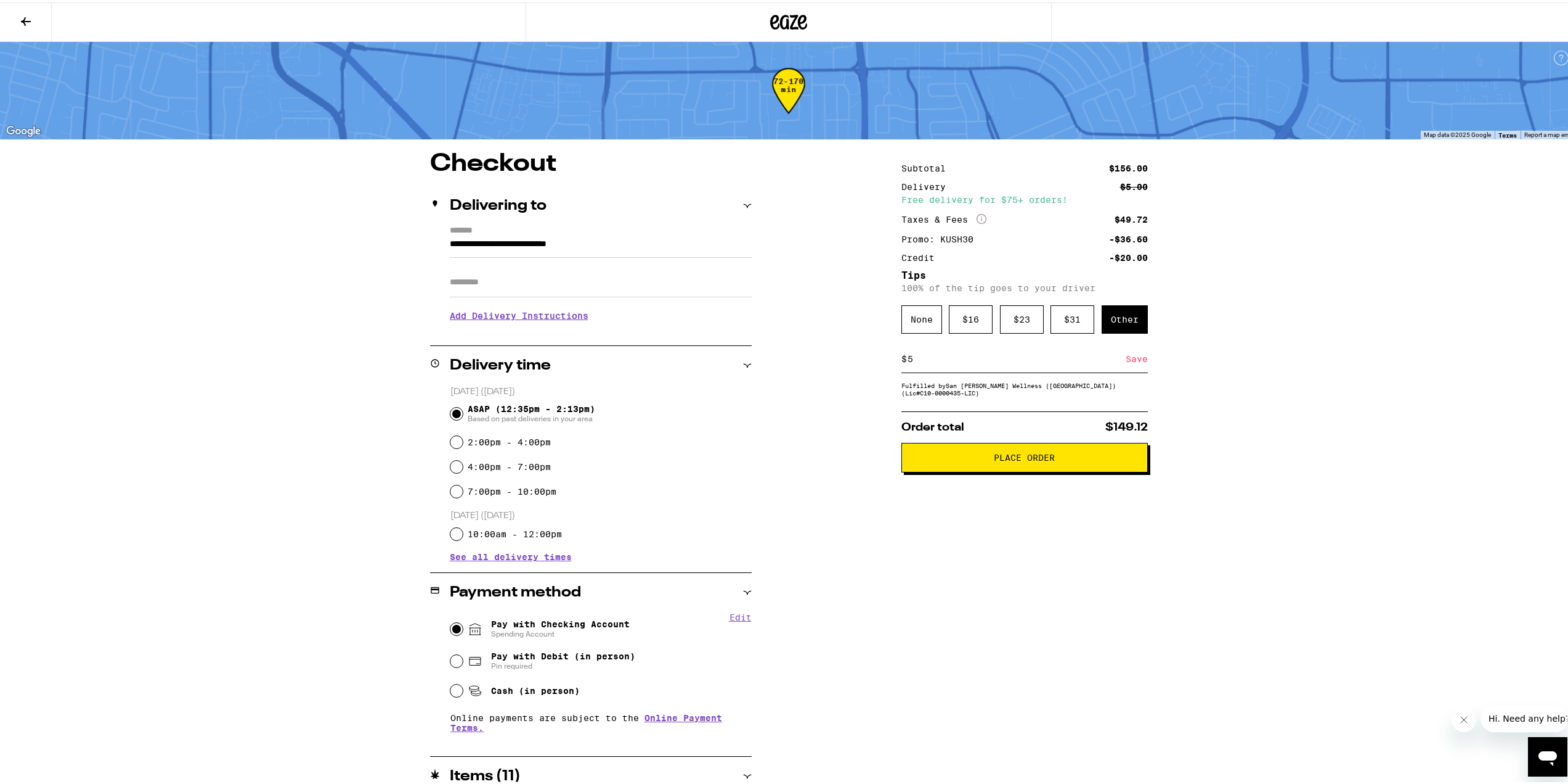
type input "5"
click at [1126, 360] on div "Save" at bounding box center [1137, 356] width 22 height 27
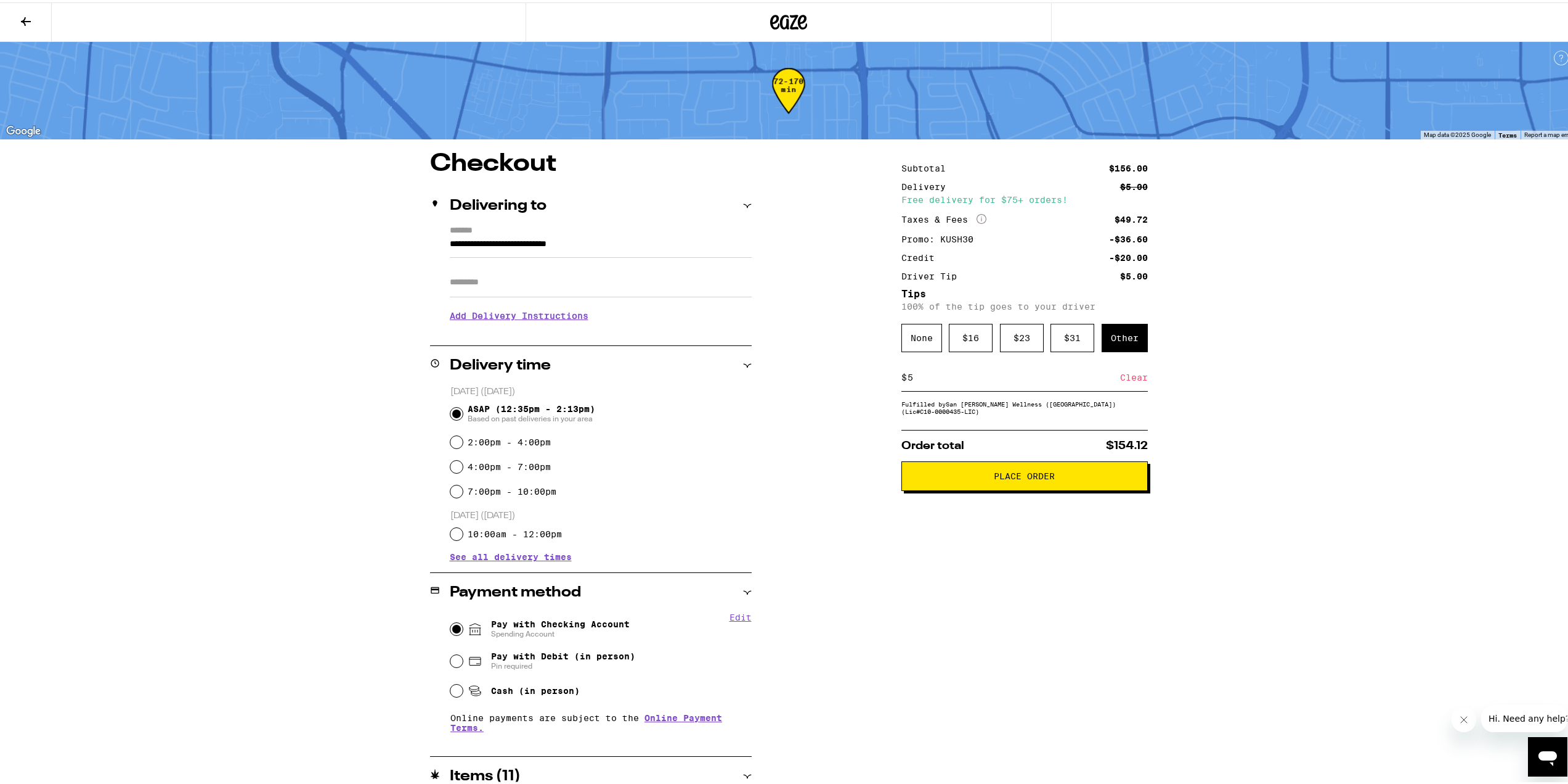
click at [1015, 469] on button "Place Order" at bounding box center [1025, 473] width 246 height 29
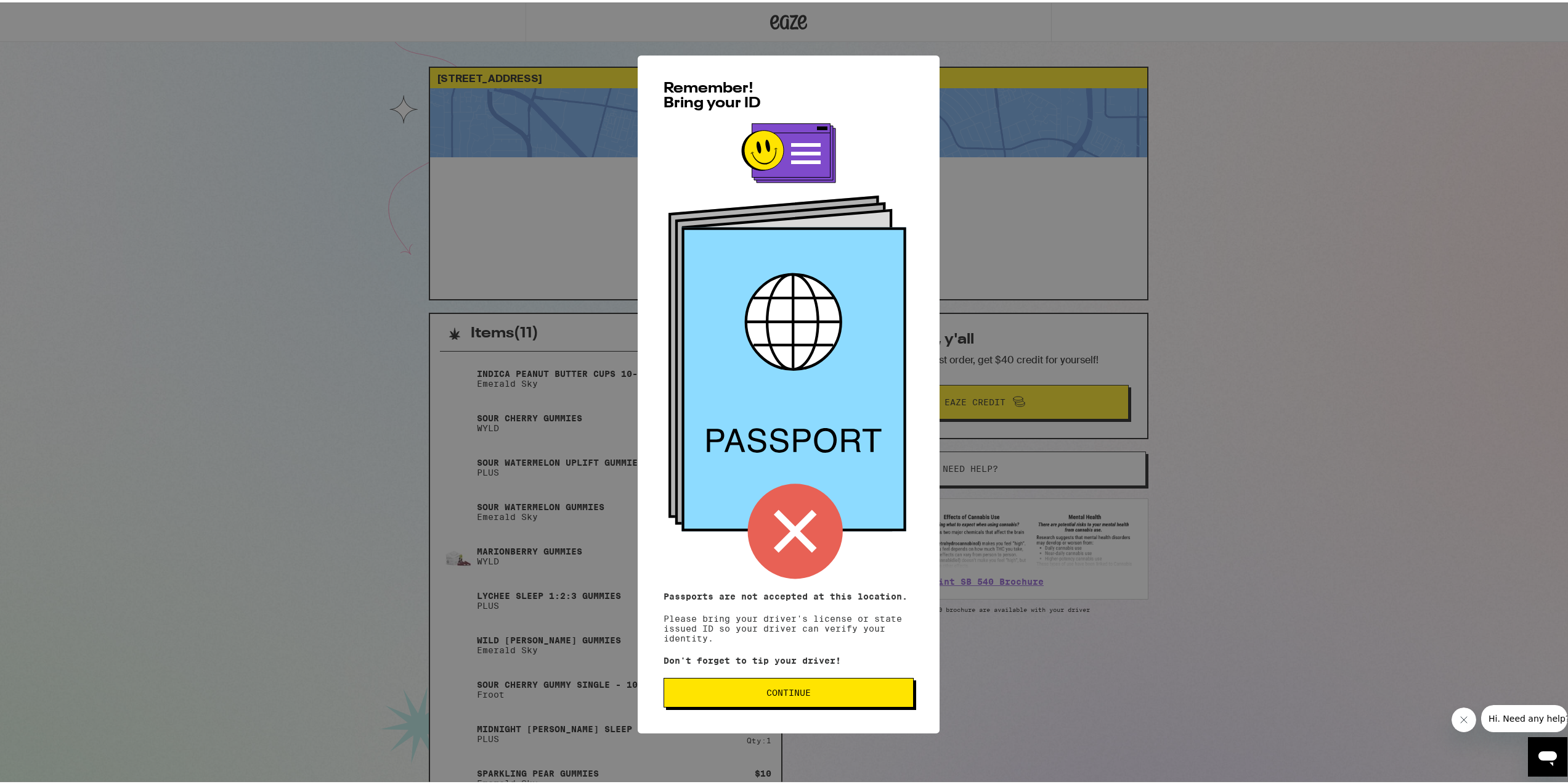
click at [843, 699] on button "Continue" at bounding box center [789, 689] width 250 height 29
